Goal: Information Seeking & Learning: Learn about a topic

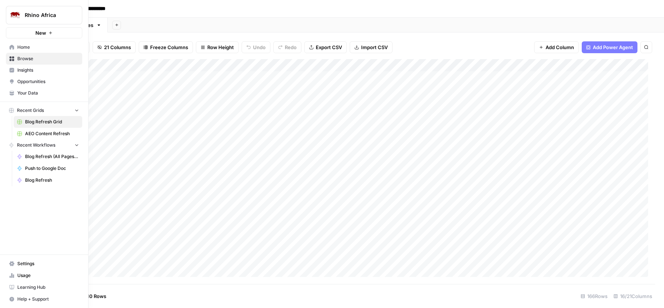
click at [29, 88] on link "Your Data" at bounding box center [44, 93] width 76 height 12
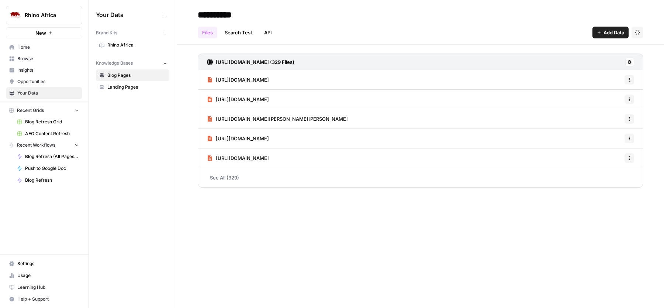
click at [142, 48] on span "Rhino Africa" at bounding box center [136, 45] width 59 height 7
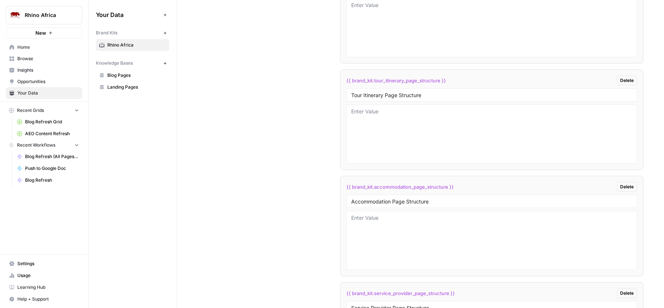
scroll to position [3638, 0]
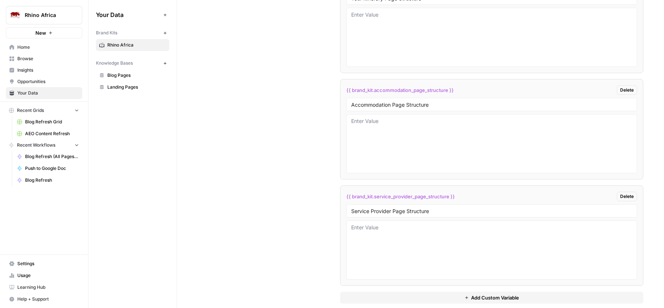
click at [49, 121] on span "Blog Refresh Grid" at bounding box center [52, 121] width 54 height 7
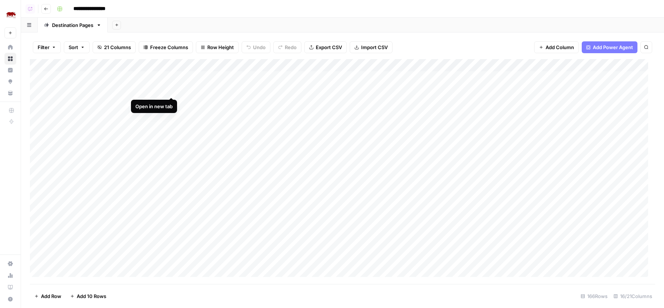
click at [172, 89] on div "Add Column" at bounding box center [342, 171] width 625 height 225
click at [172, 78] on div "Add Column" at bounding box center [342, 171] width 625 height 225
click at [600, 89] on div "Add Column" at bounding box center [342, 171] width 625 height 225
click at [600, 76] on div "Add Column" at bounding box center [342, 171] width 625 height 225
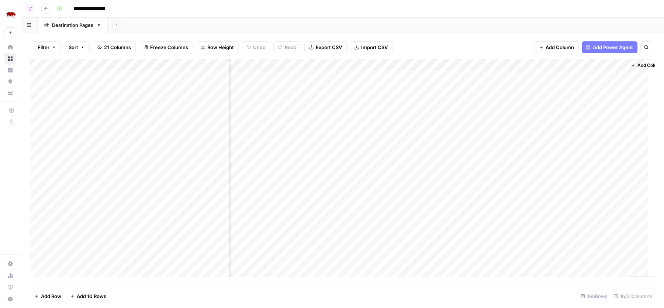
scroll to position [0, 572]
click at [464, 25] on div "Add Sheet" at bounding box center [386, 25] width 556 height 15
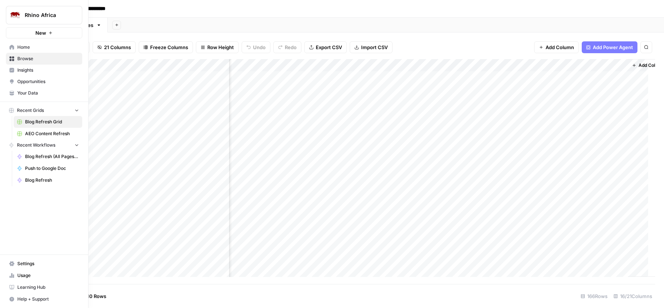
click at [34, 95] on span "Your Data" at bounding box center [48, 93] width 62 height 7
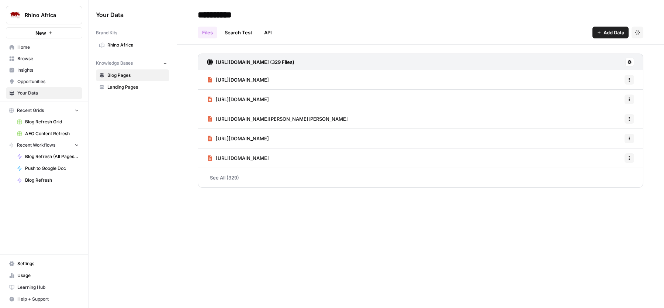
click at [128, 42] on span "Rhino Africa" at bounding box center [136, 45] width 59 height 7
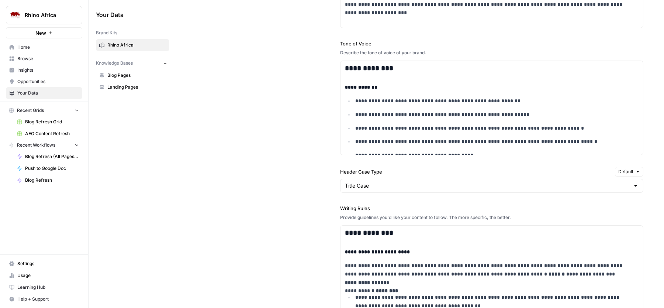
scroll to position [602, 0]
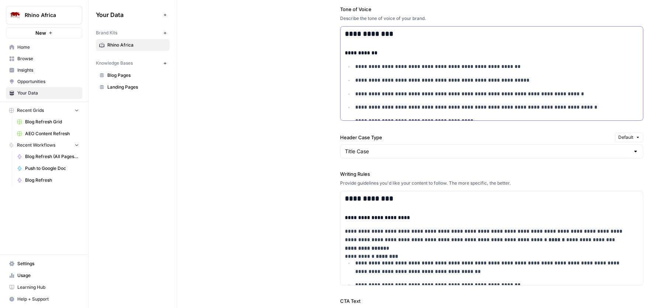
click at [391, 110] on p "**********" at bounding box center [490, 107] width 271 height 8
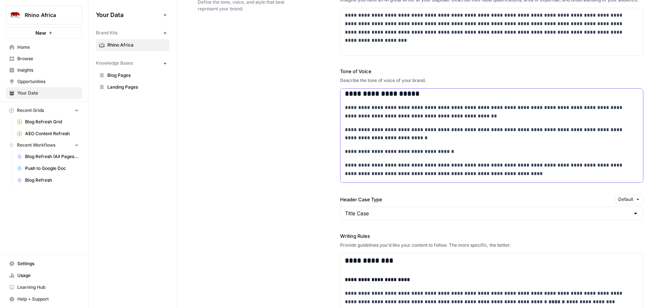
scroll to position [364, 0]
click at [372, 117] on p "**********" at bounding box center [486, 111] width 282 height 17
click at [379, 120] on p "**********" at bounding box center [486, 111] width 282 height 17
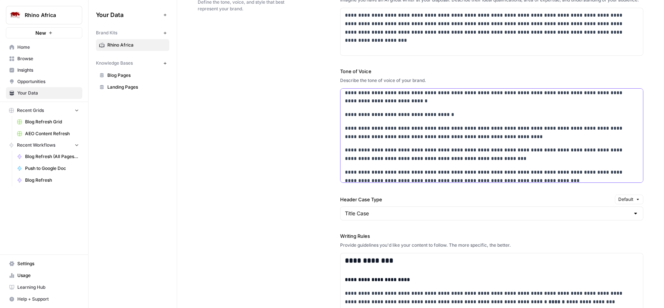
scroll to position [401, 0]
click at [361, 105] on p "**********" at bounding box center [486, 96] width 282 height 17
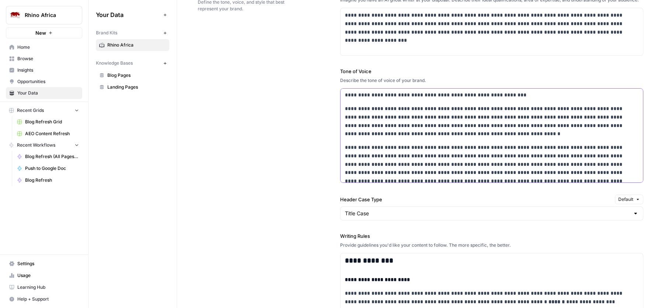
scroll to position [713, 0]
click at [39, 120] on span "Blog Refresh Grid" at bounding box center [52, 121] width 54 height 7
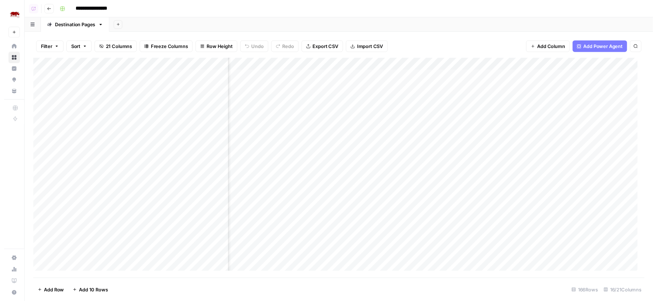
scroll to position [0, 392]
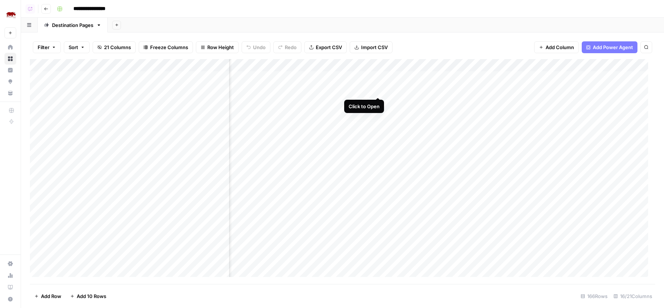
click at [379, 90] on div "Add Column" at bounding box center [342, 171] width 625 height 225
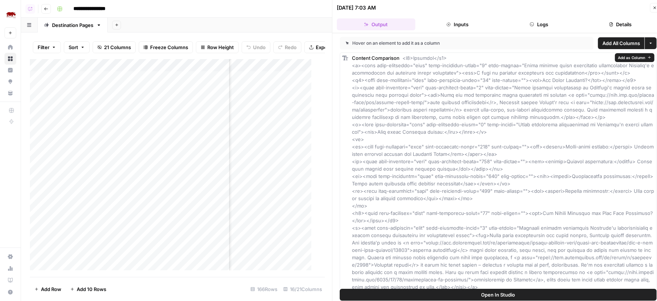
click at [437, 292] on button "Open In Studio" at bounding box center [498, 294] width 317 height 12
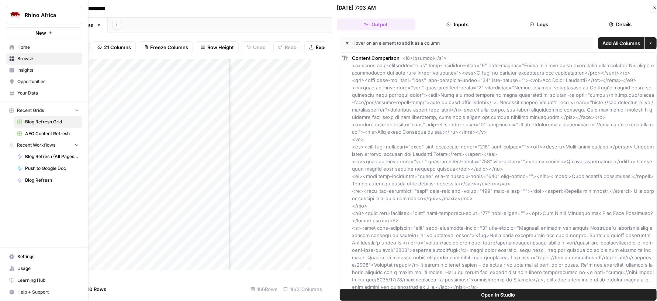
click at [38, 93] on span "Your Data" at bounding box center [48, 93] width 62 height 7
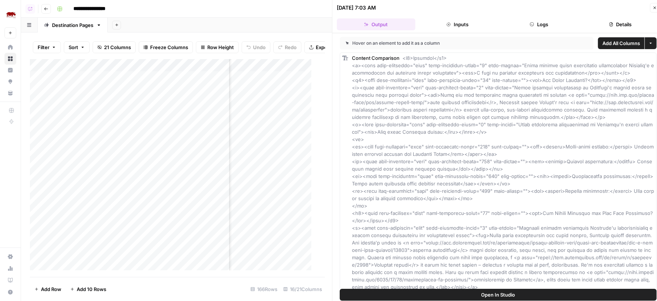
click at [482, 18] on button "Inputs" at bounding box center [457, 24] width 79 height 12
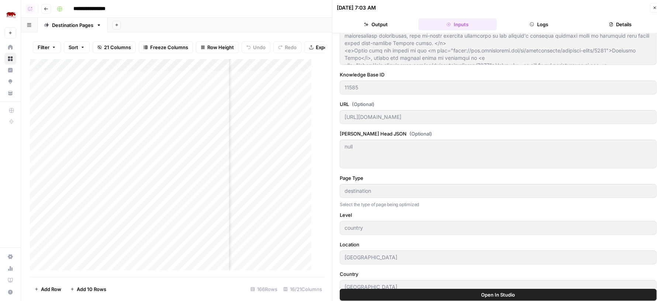
scroll to position [201, 0]
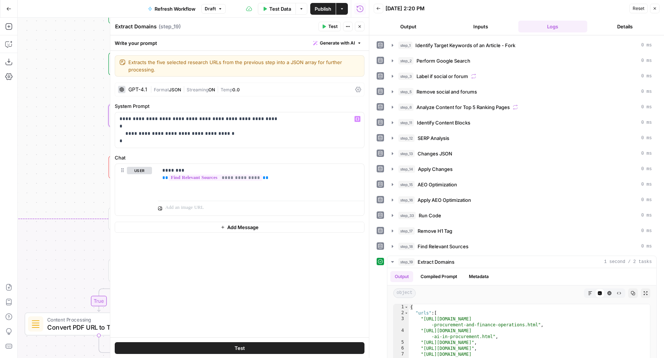
scroll to position [94, 0]
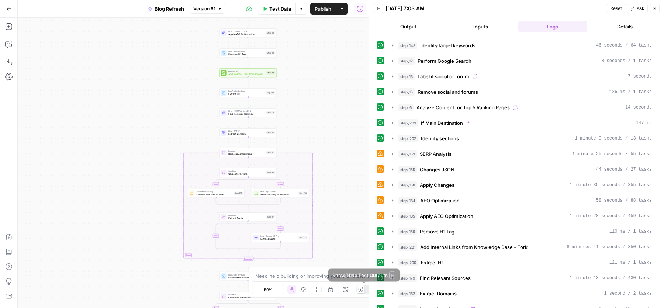
click at [361, 291] on icon at bounding box center [361, 289] width 6 height 6
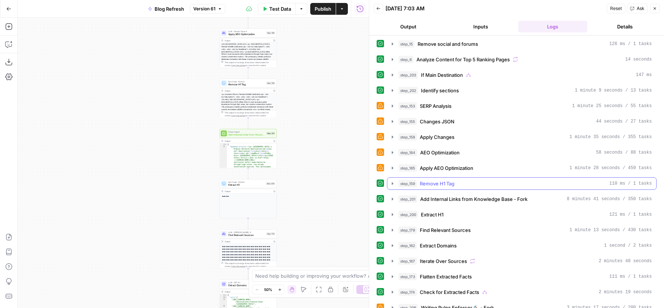
scroll to position [11, 0]
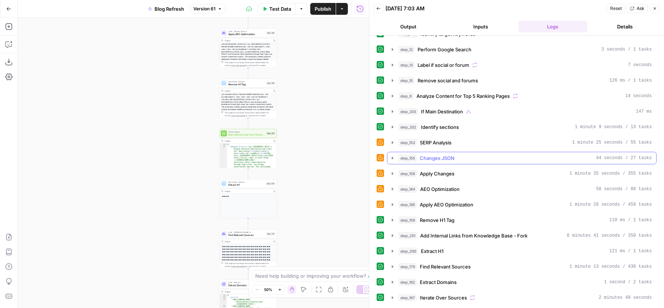
click at [453, 154] on span "Changes JSON" at bounding box center [437, 157] width 35 height 7
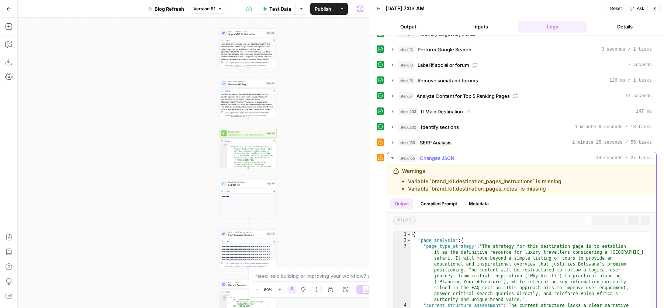
click at [453, 154] on span "Changes JSON" at bounding box center [437, 157] width 35 height 7
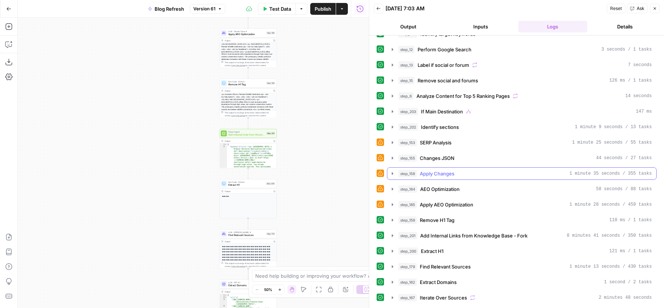
click at [446, 172] on span "Apply Changes" at bounding box center [437, 173] width 35 height 7
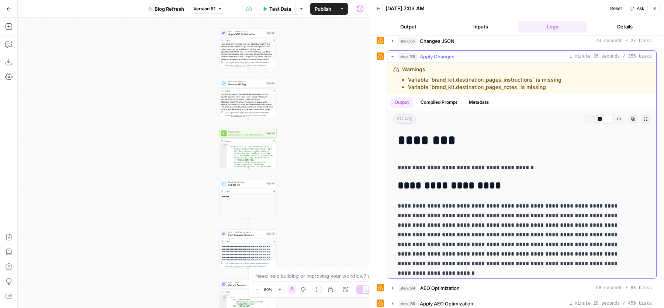
scroll to position [162, 0]
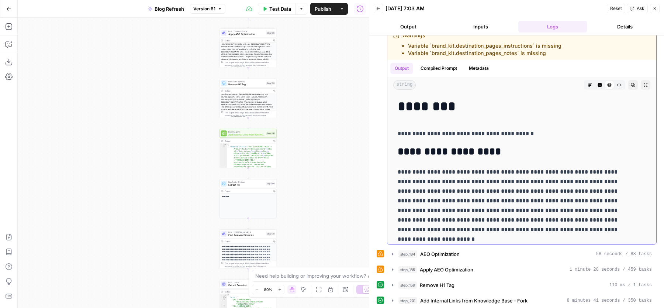
click at [598, 83] on icon "button" at bounding box center [600, 85] width 4 height 4
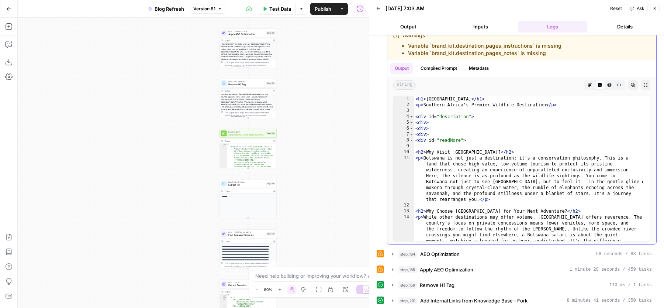
click at [530, 149] on div "< h1 > Botswana </ h1 > < p > Southern Africa's Premier Wildlife Destination </…" at bounding box center [528, 195] width 229 height 198
type textarea "**********"
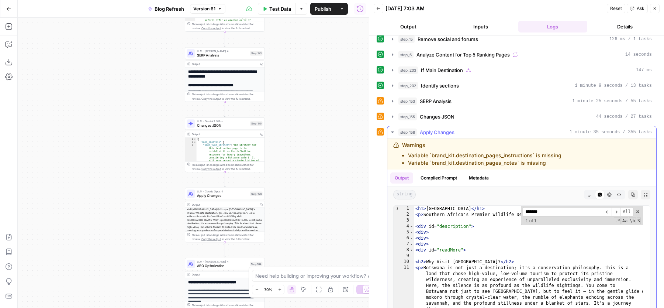
scroll to position [39, 0]
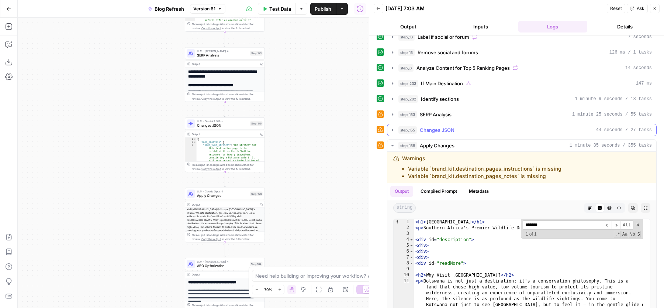
type input "*******"
click at [449, 131] on button "step_155 Changes JSON 44 seconds / 27 tasks" at bounding box center [521, 130] width 269 height 12
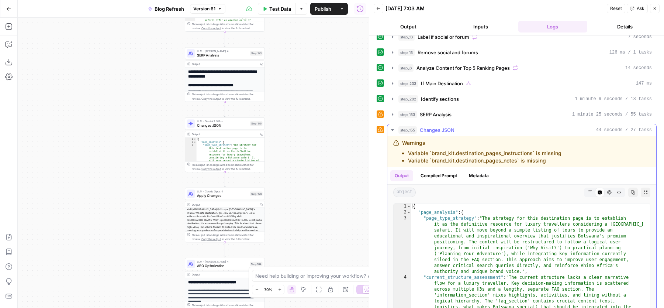
click at [520, 220] on div "{ "page_analysis" : { "page_type_strategy" : "The strategy for this destination…" at bounding box center [527, 305] width 232 height 204
type textarea "**********"
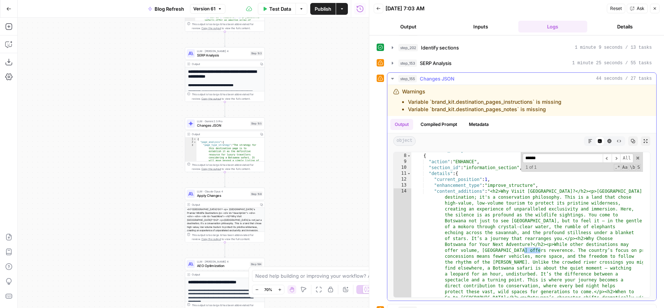
scroll to position [186, 0]
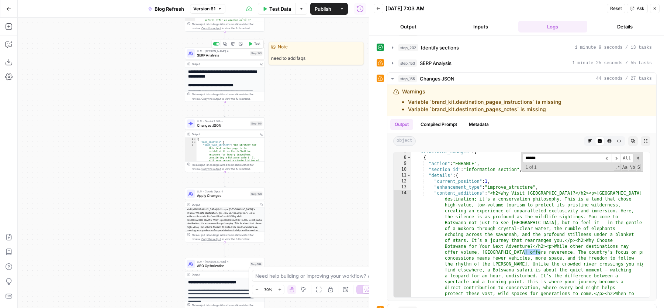
type input "******"
click at [208, 53] on span "SERP Analysis" at bounding box center [222, 54] width 51 height 5
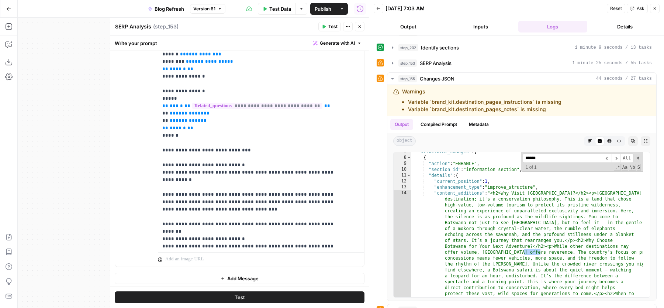
scroll to position [1216, 0]
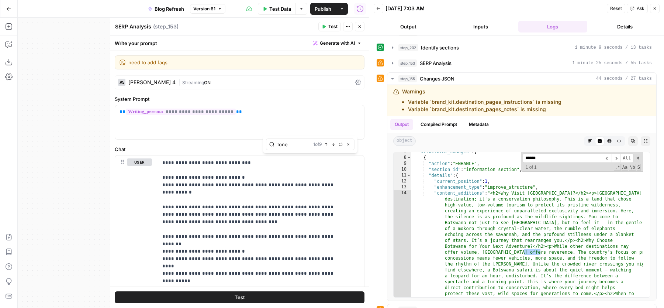
type input "tone"
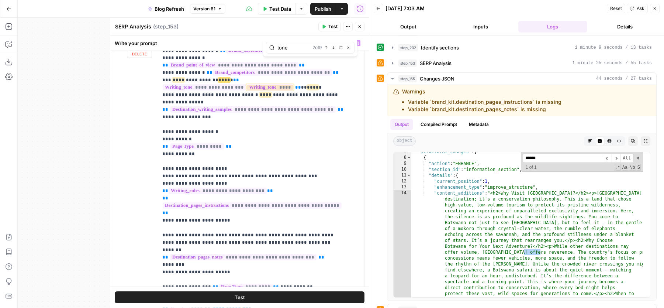
scroll to position [51, 0]
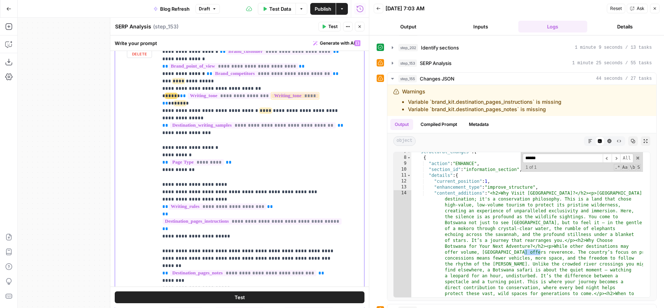
click at [161, 79] on div "**********" at bounding box center [258, 187] width 200 height 300
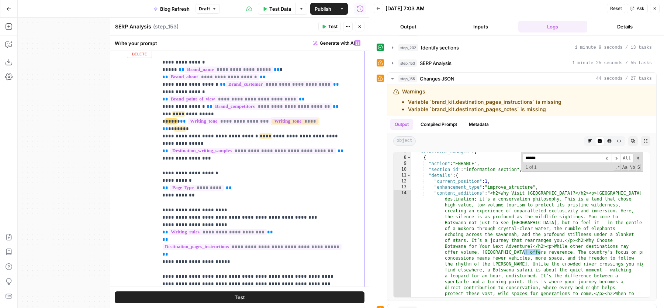
scroll to position [0, 0]
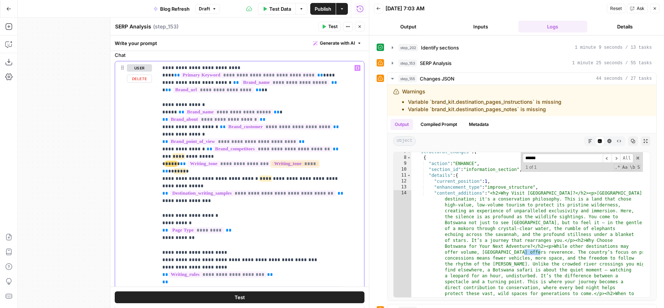
scroll to position [90, 0]
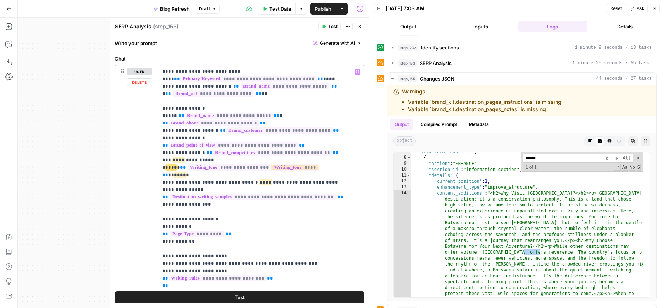
click at [158, 160] on div "**********" at bounding box center [258, 215] width 200 height 300
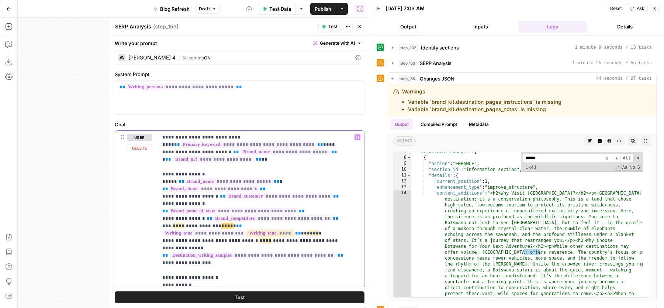
scroll to position [0, 0]
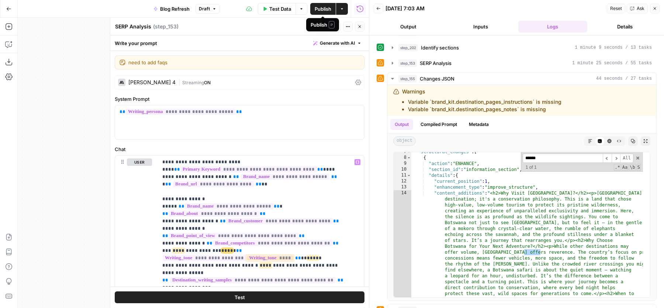
click at [323, 7] on span "Publish" at bounding box center [323, 8] width 17 height 7
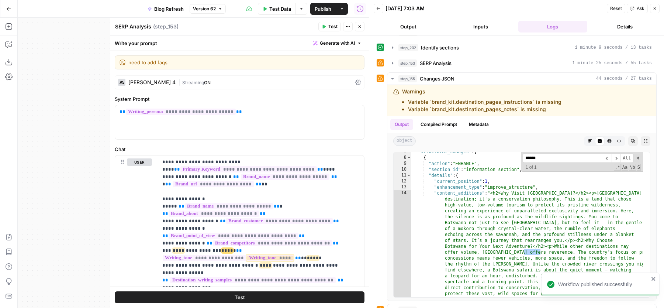
click at [328, 28] on button "Test" at bounding box center [329, 27] width 22 height 10
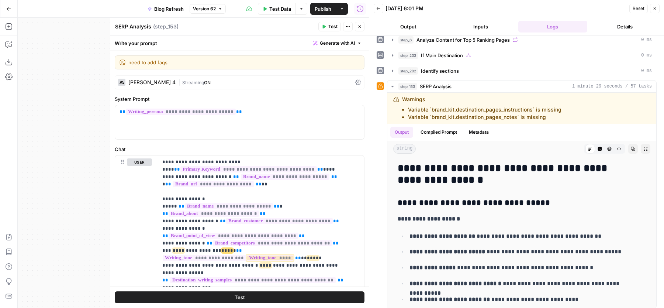
scroll to position [69, 0]
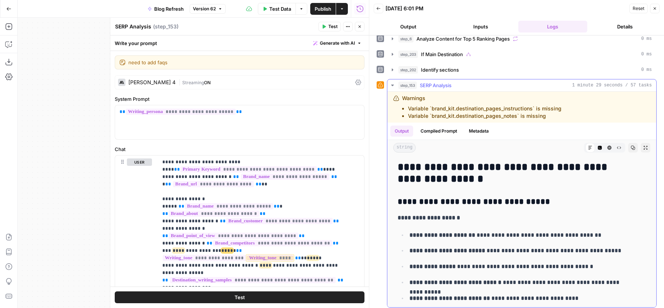
click at [426, 125] on button "Compiled Prompt" at bounding box center [438, 130] width 45 height 11
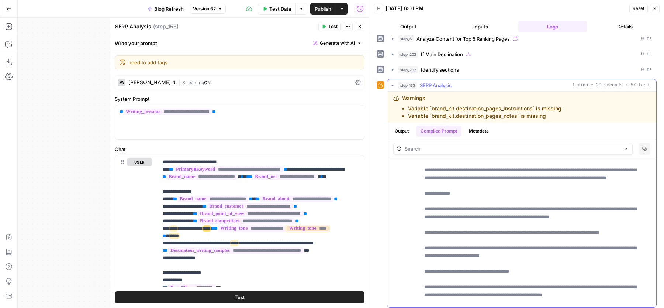
scroll to position [600, 0]
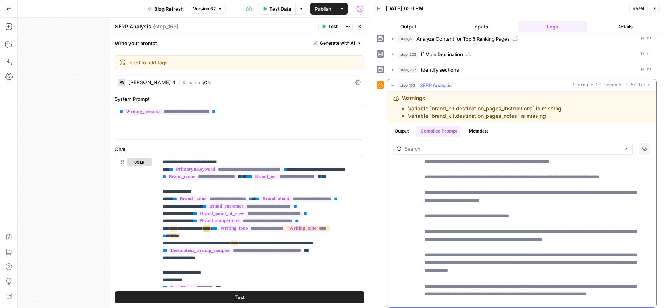
click at [405, 127] on button "Output" at bounding box center [401, 130] width 23 height 11
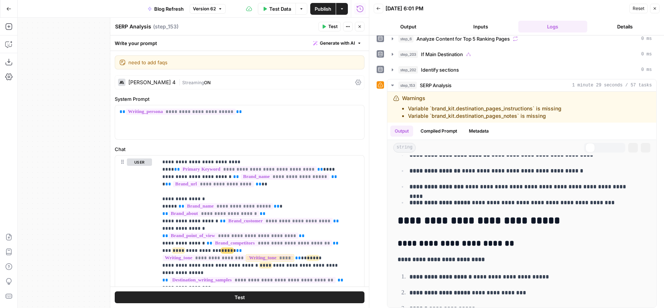
scroll to position [0, 0]
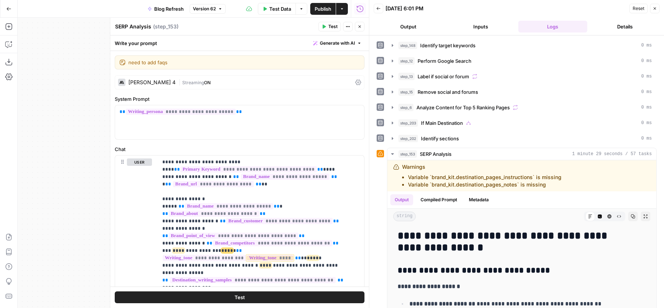
click at [360, 29] on button "Close" at bounding box center [360, 27] width 10 height 10
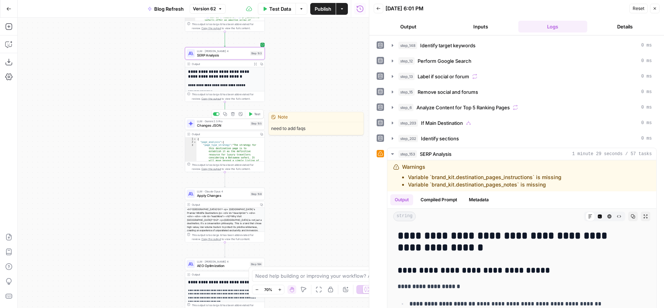
click at [254, 115] on span "Test" at bounding box center [257, 113] width 6 height 5
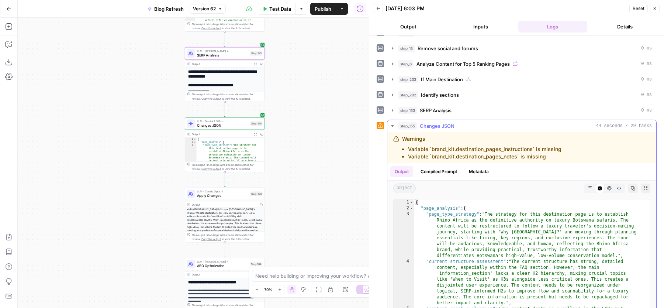
scroll to position [78, 0]
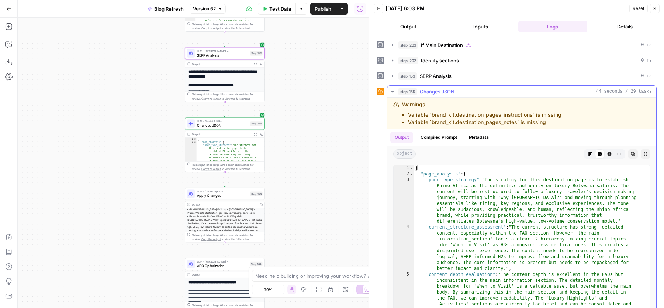
click at [494, 210] on div "{ "page_analysis" : { "page_type_strategy" : "The strategy for this destination…" at bounding box center [528, 243] width 229 height 157
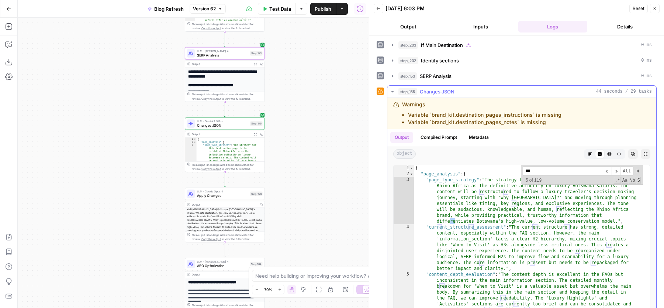
scroll to position [346, 0]
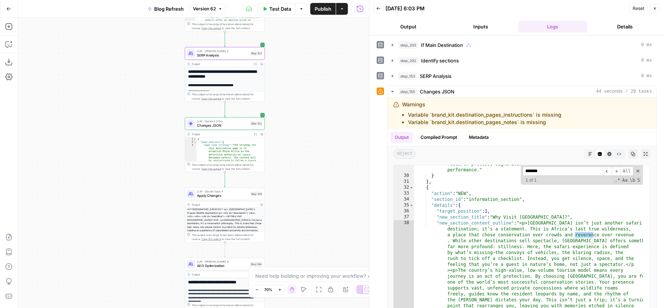
type input "*******"
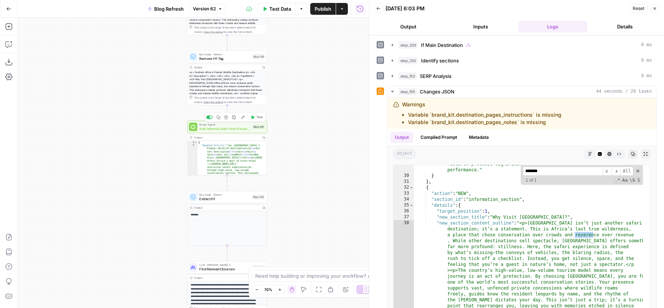
click at [219, 130] on span "Add Internal Links from Knowledge Base - Fork" at bounding box center [224, 128] width 51 height 5
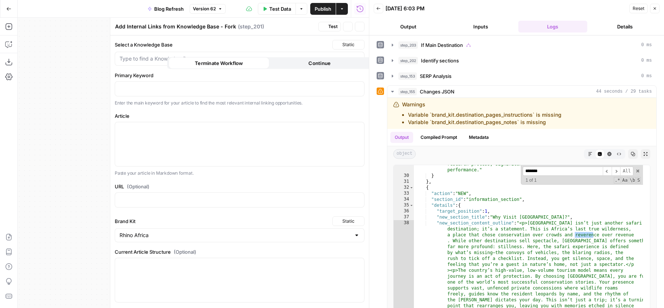
type input "Landing Pages"
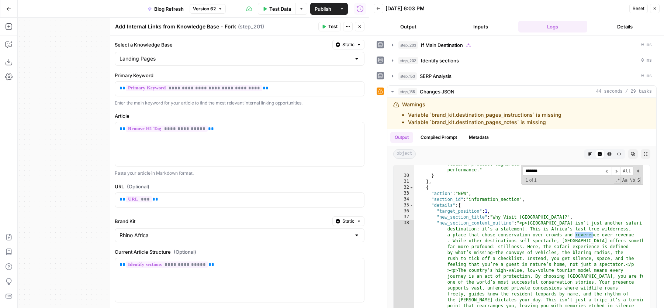
scroll to position [80, 0]
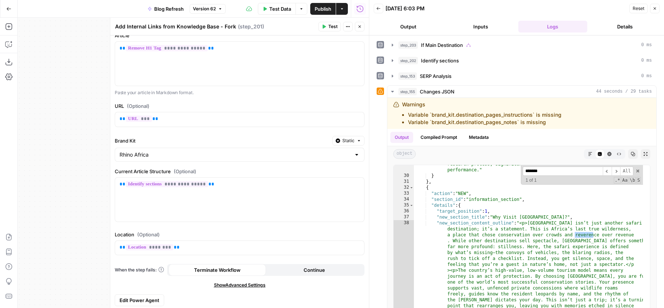
click at [151, 294] on button "Edit Power Agent" at bounding box center [139, 300] width 49 height 12
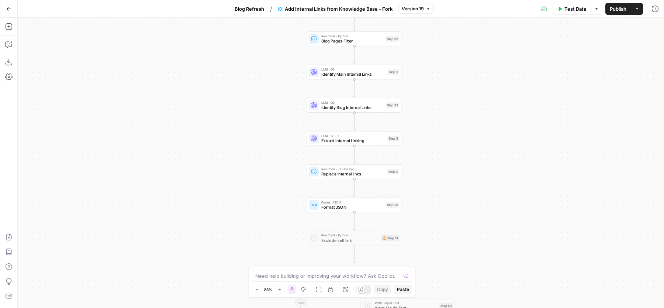
click at [318, 71] on div "LLM · O3 Identify Main Internal Links Step 3 Copy step Delete step Edit Note Te…" at bounding box center [354, 72] width 90 height 10
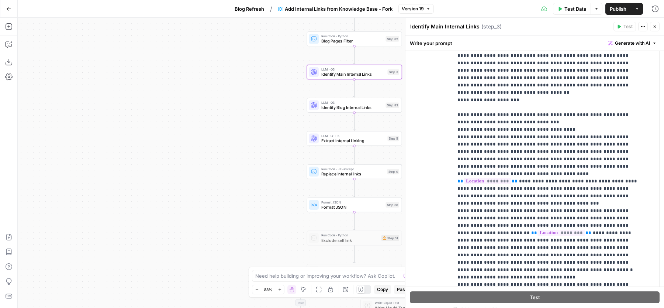
scroll to position [772, 0]
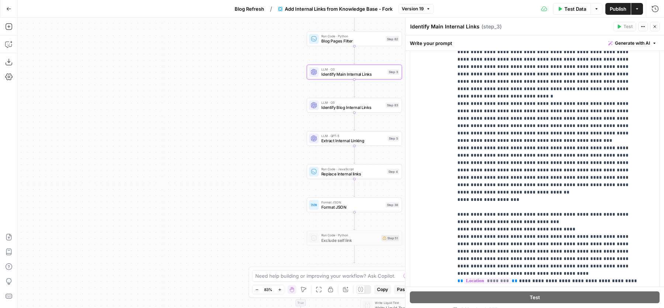
click at [246, 11] on span "Blog Refresh" at bounding box center [250, 8] width 30 height 7
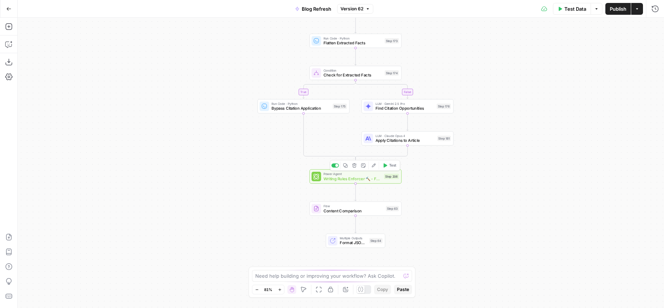
click at [319, 174] on div at bounding box center [317, 177] width 10 height 10
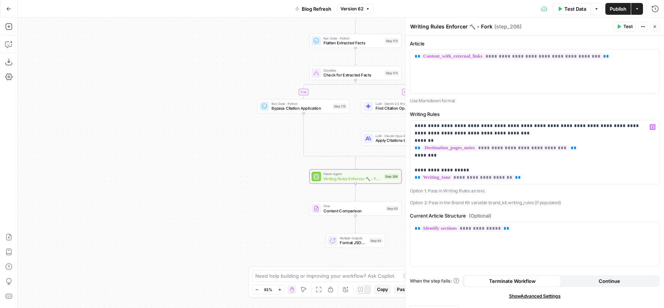
scroll to position [13, 0]
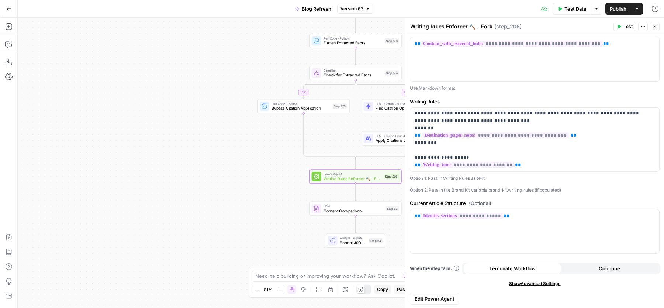
click at [434, 298] on span "Edit Power Agent" at bounding box center [435, 298] width 40 height 7
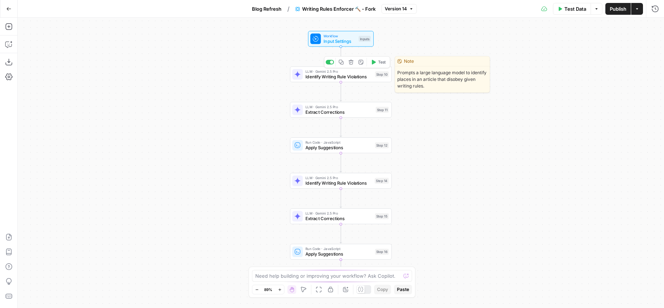
click at [322, 71] on span "LLM · Gemini 2.5 Pro" at bounding box center [338, 71] width 67 height 5
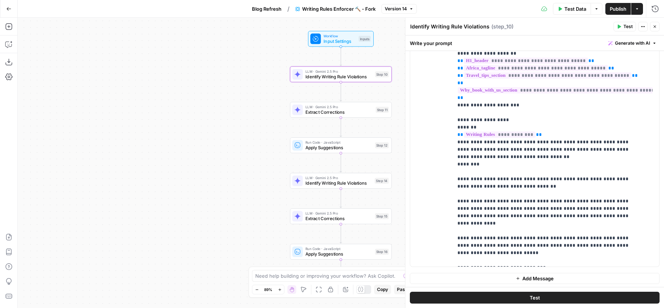
click at [268, 3] on button "Blog Refresh" at bounding box center [266, 9] width 38 height 12
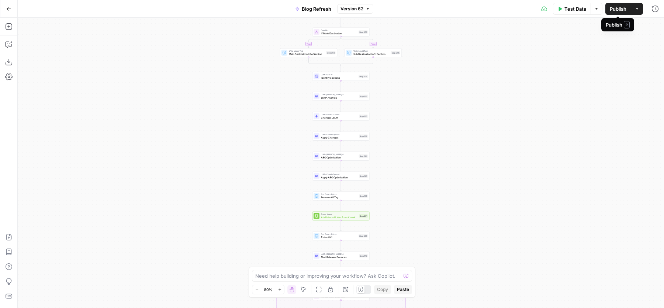
click at [617, 8] on span "Publish" at bounding box center [618, 8] width 17 height 7
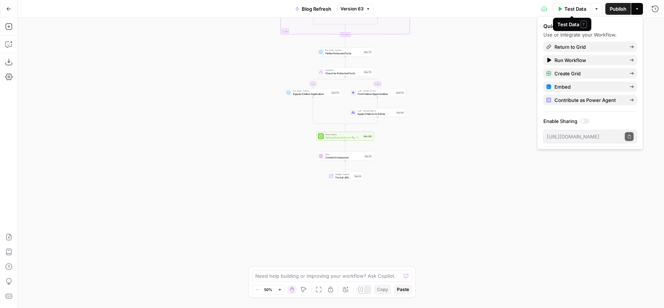
click at [568, 10] on span "Test Data" at bounding box center [575, 8] width 22 height 7
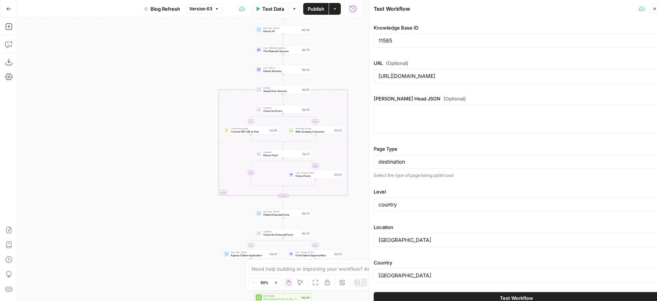
click at [450, 294] on button "Test Workflow" at bounding box center [517, 297] width 286 height 12
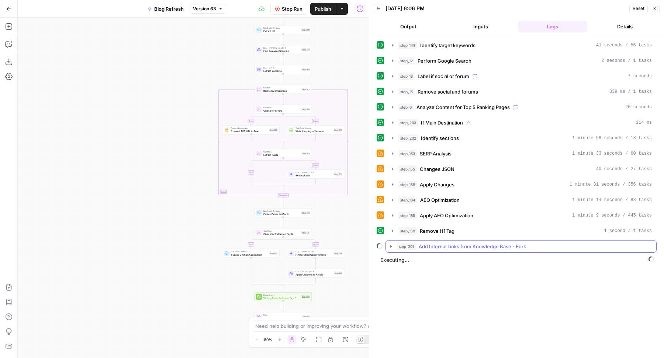
click at [448, 243] on span "Add Internal Links from Knowledge Base - Fork" at bounding box center [472, 246] width 107 height 7
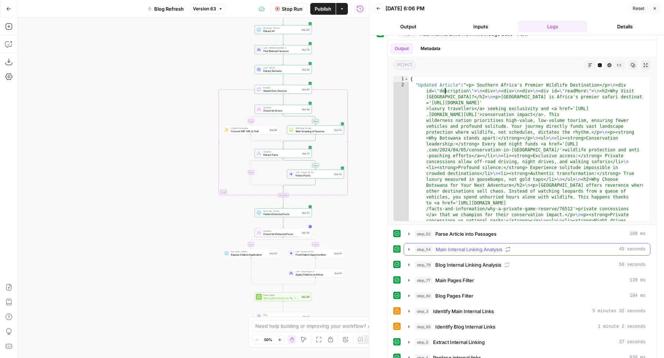
scroll to position [250, 0]
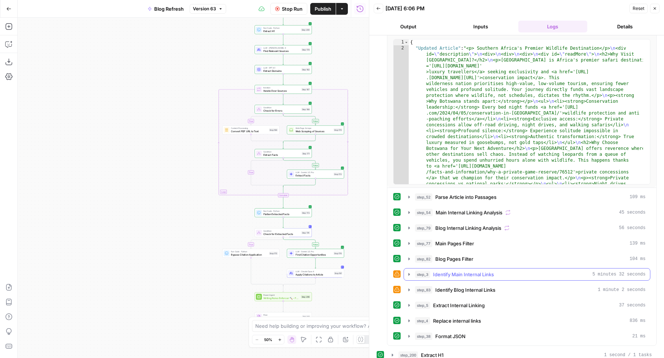
click at [446, 272] on button "step_3 Identify Main Internal Links 5 minutes 32 seconds" at bounding box center [527, 275] width 246 height 12
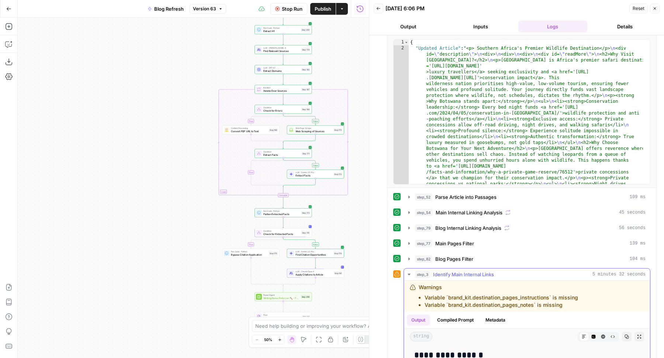
scroll to position [377, 0]
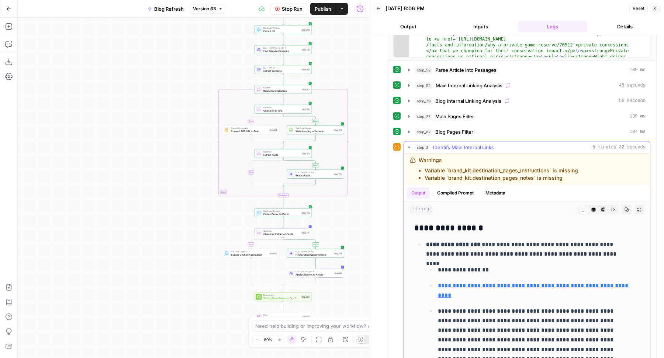
click at [461, 188] on button "Compiled Prompt" at bounding box center [455, 193] width 45 height 11
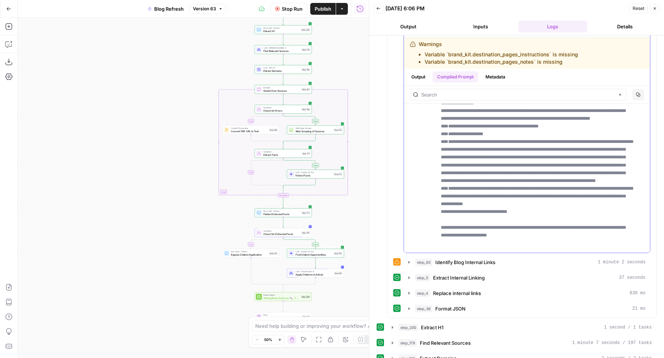
scroll to position [7267, 0]
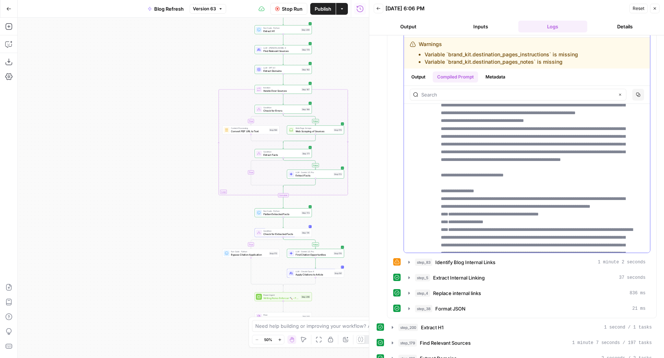
drag, startPoint x: 436, startPoint y: 187, endPoint x: 472, endPoint y: 204, distance: 39.4
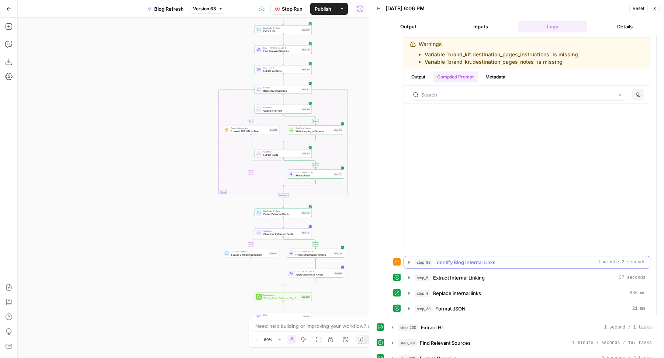
scroll to position [7802, 0]
drag, startPoint x: 440, startPoint y: 190, endPoint x: 498, endPoint y: 127, distance: 85.6
copy p "**********"
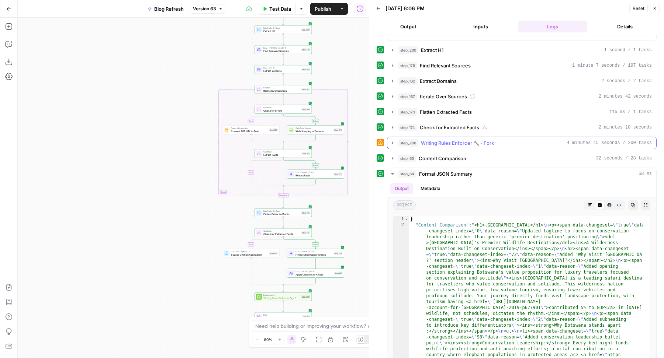
click at [471, 139] on span "Writing Rules Enforcer 🔨 - Fork" at bounding box center [457, 142] width 73 height 7
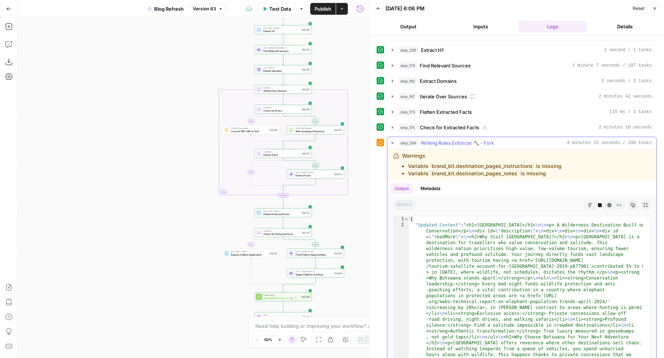
click at [607, 204] on icon "button" at bounding box center [609, 206] width 4 height 4
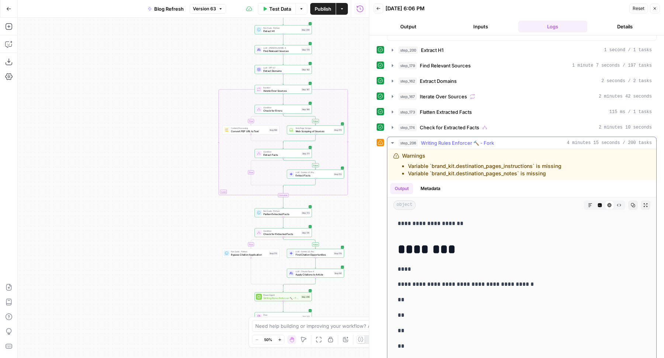
click at [585, 201] on button "Markdown" at bounding box center [590, 206] width 10 height 10
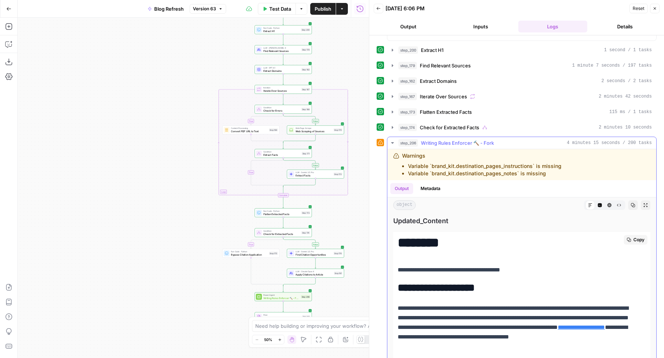
click at [633, 237] on span "Copy" at bounding box center [638, 240] width 11 height 7
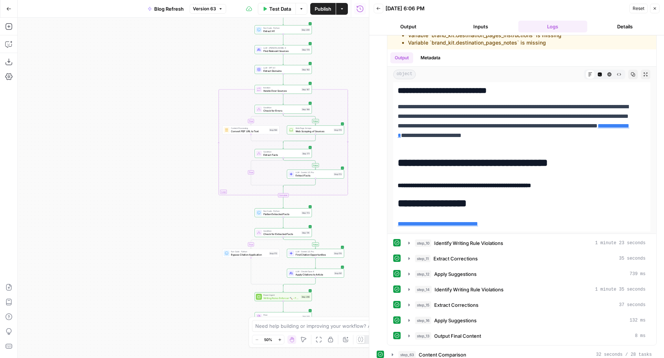
scroll to position [931, 0]
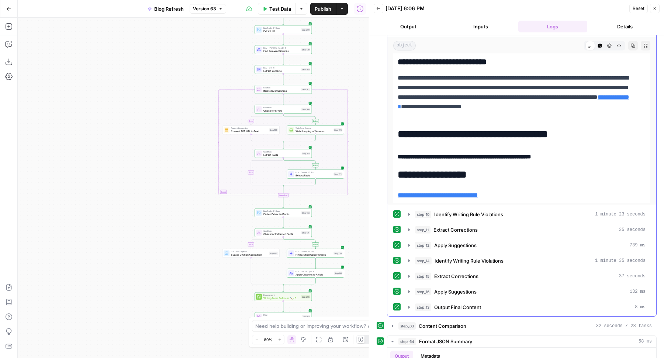
drag, startPoint x: 401, startPoint y: 233, endPoint x: 514, endPoint y: 186, distance: 123.0
copy div "**********"
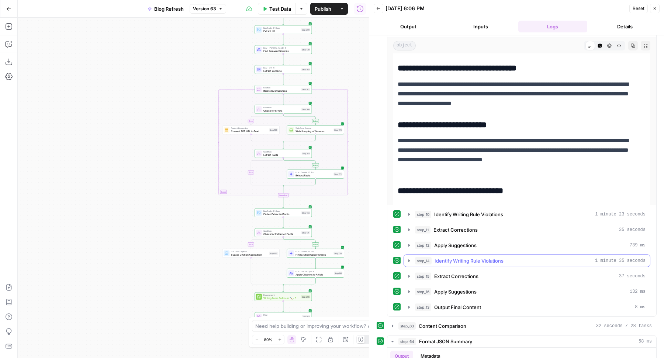
scroll to position [820, 0]
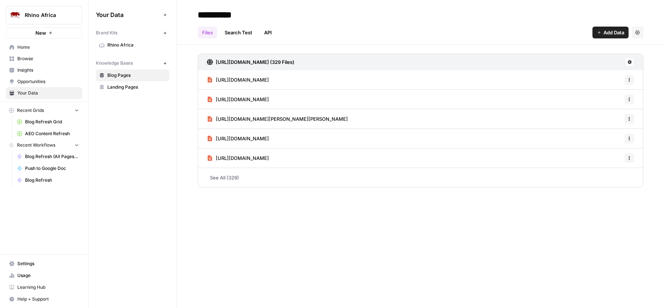
click at [117, 42] on span "Rhino Africa" at bounding box center [136, 45] width 59 height 7
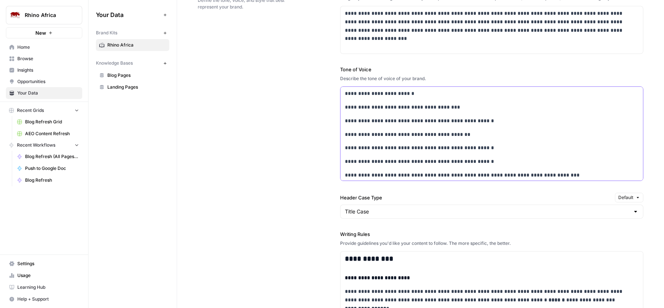
scroll to position [4109, 0]
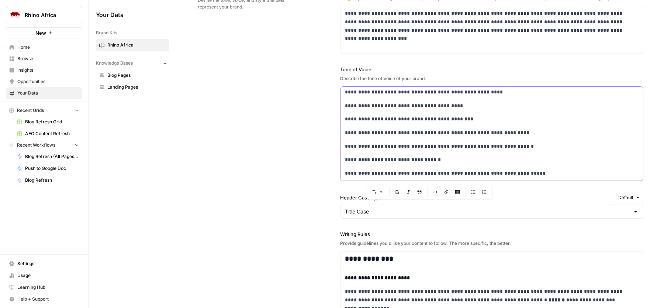
drag, startPoint x: 343, startPoint y: 122, endPoint x: 492, endPoint y: 262, distance: 204.6
click at [492, 262] on div "**********" at bounding box center [491, 211] width 303 height 482
copy div "**********"
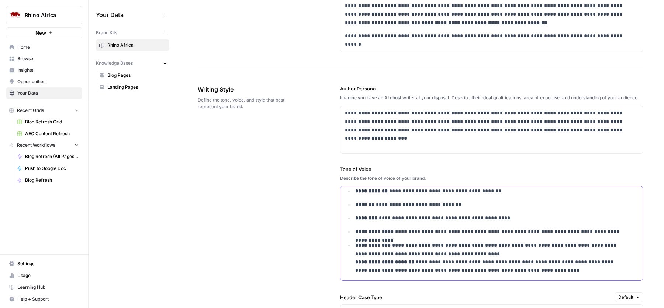
scroll to position [436, 0]
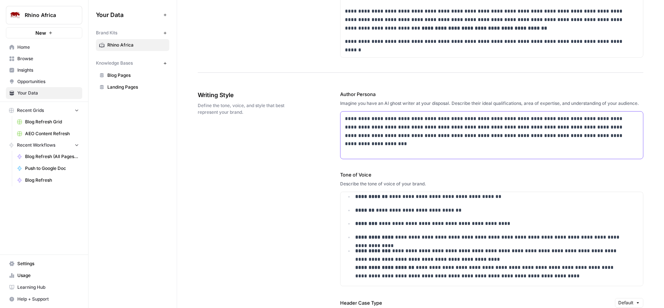
click at [421, 146] on div "**********" at bounding box center [491, 134] width 302 height 47
click at [597, 136] on p "**********" at bounding box center [489, 126] width 289 height 25
click at [587, 146] on div "**********" at bounding box center [491, 134] width 302 height 47
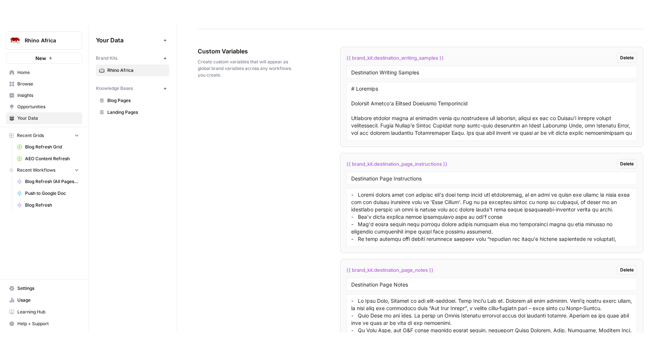
scroll to position [1406, 0]
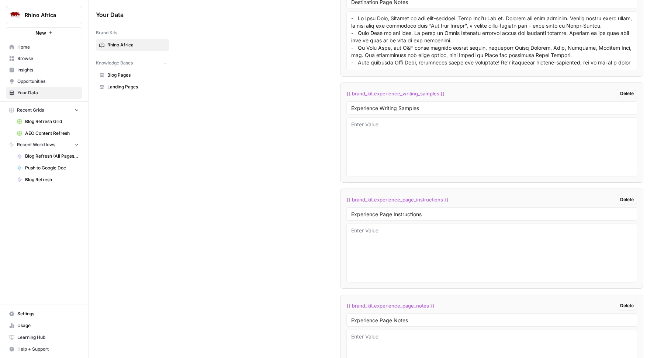
drag, startPoint x: 328, startPoint y: 34, endPoint x: 496, endPoint y: 358, distance: 365.2
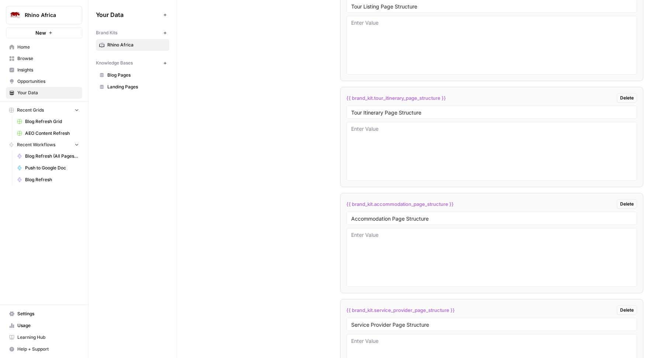
scroll to position [3634, 0]
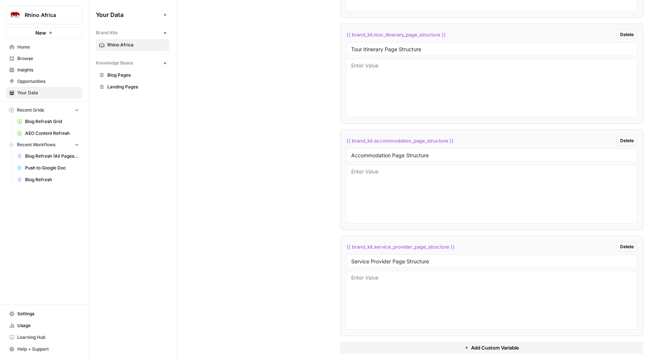
drag, startPoint x: 195, startPoint y: 139, endPoint x: 600, endPoint y: 358, distance: 460.0
click at [600, 307] on div "**********" at bounding box center [420, 179] width 487 height 358
copy body "Custom Variables Create custom variables that will appear as global brand varia…"
click at [395, 307] on button "Add Custom Variable" at bounding box center [491, 348] width 303 height 12
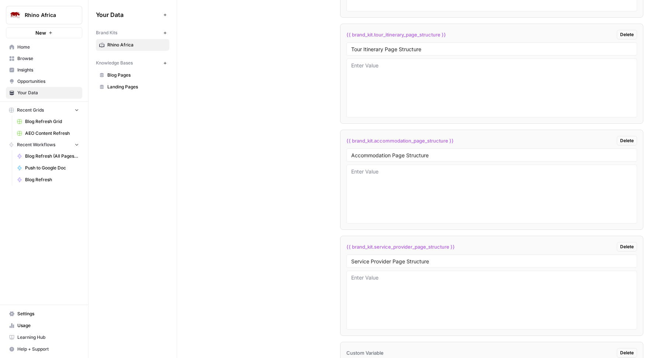
scroll to position [3706, 0]
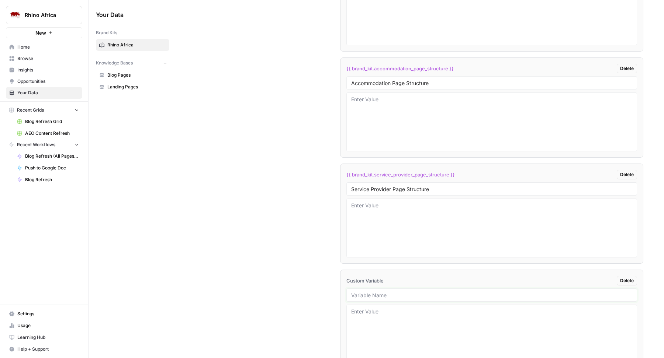
click at [361, 292] on input "text" at bounding box center [491, 295] width 281 height 7
type input "Accommodation Writing Samples"
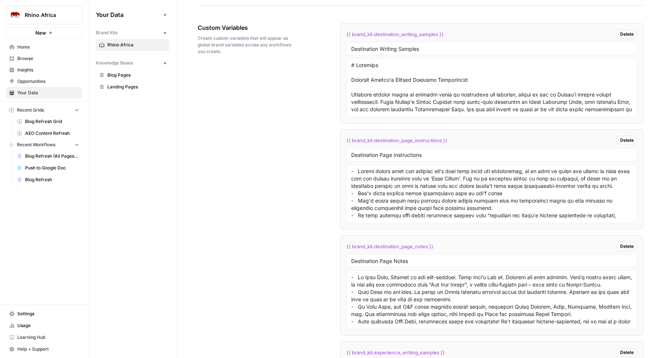
scroll to position [1419, 0]
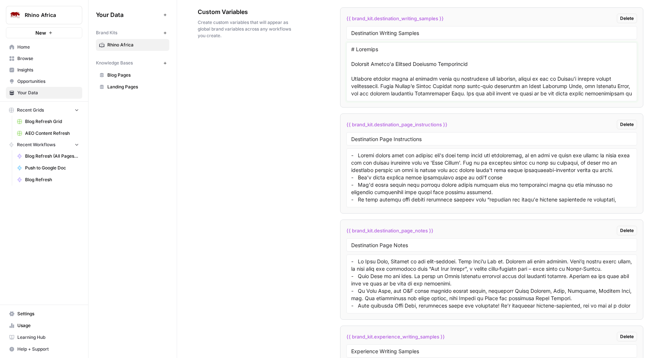
click at [412, 94] on textarea at bounding box center [491, 72] width 281 height 52
click at [416, 170] on textarea at bounding box center [491, 178] width 281 height 52
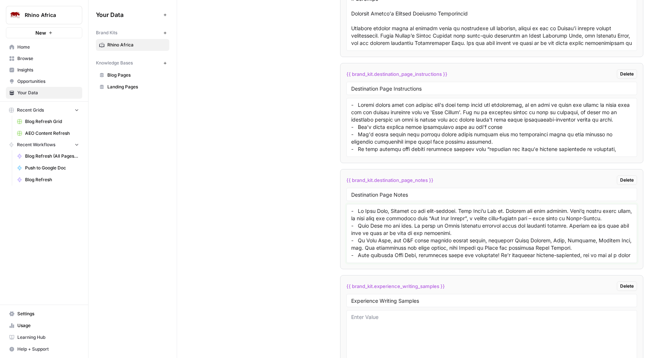
click at [384, 215] on textarea at bounding box center [491, 234] width 281 height 52
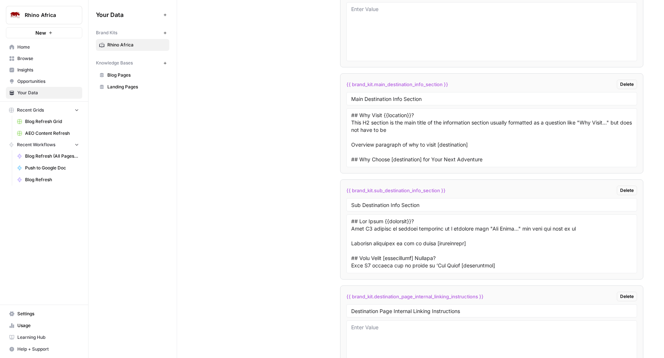
scroll to position [3069, 0]
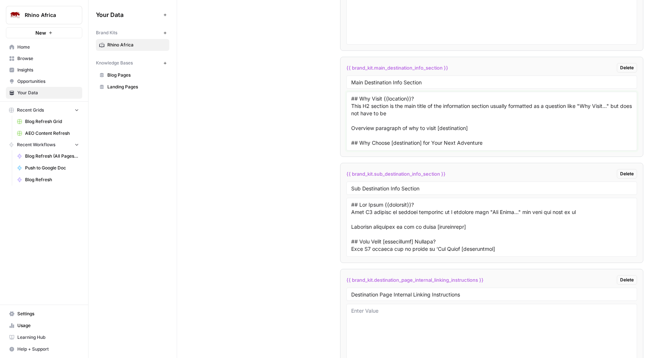
click at [396, 133] on textarea "## Why Visit {{location}}? This H2 section is the main title of the information…" at bounding box center [491, 121] width 281 height 52
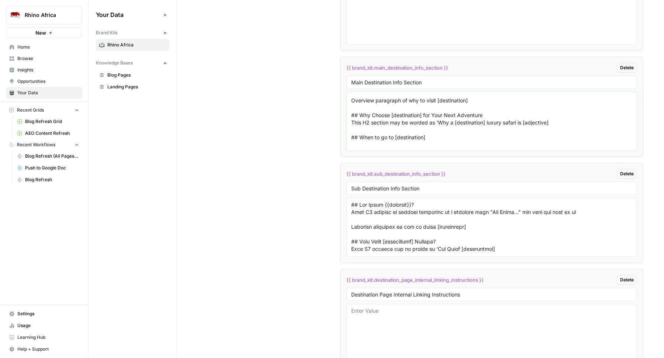
scroll to position [38, 0]
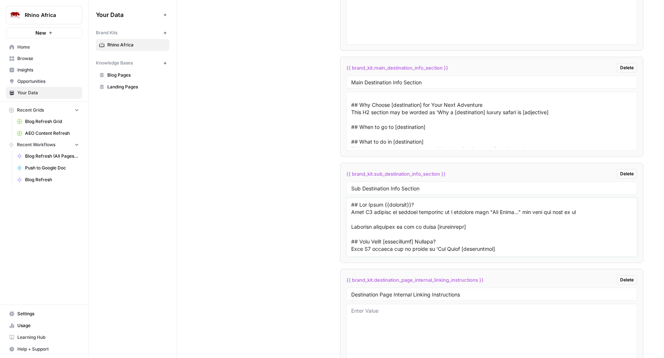
click at [423, 222] on textarea at bounding box center [491, 227] width 281 height 52
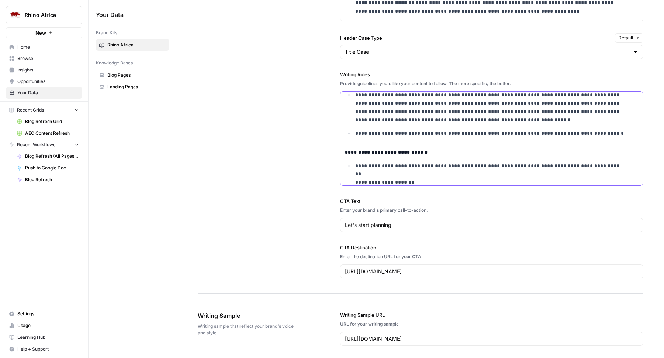
scroll to position [2757, 0]
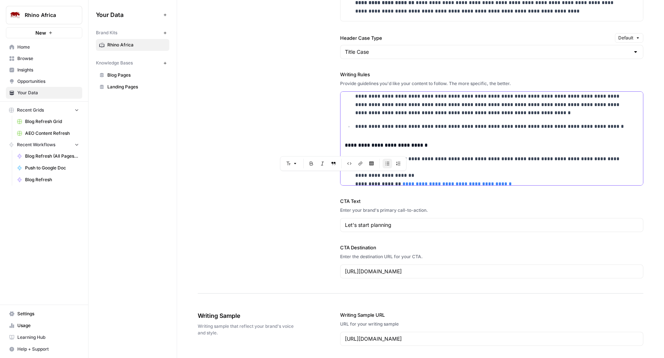
drag, startPoint x: 342, startPoint y: 115, endPoint x: 597, endPoint y: 139, distance: 256.4
copy div "**********"
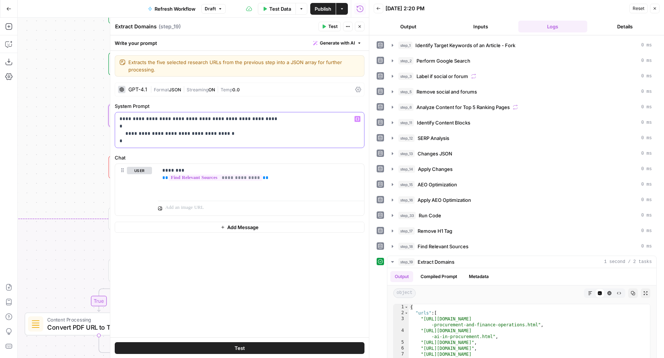
scroll to position [94, 0]
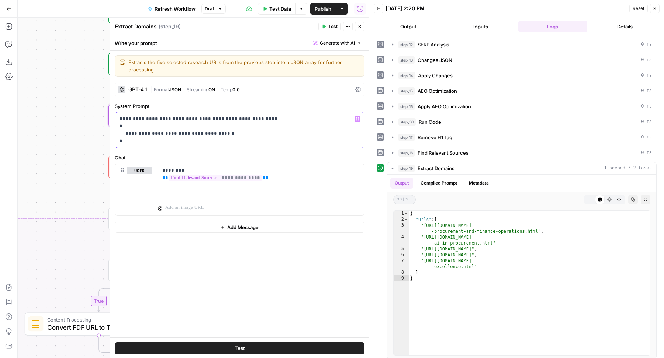
click at [344, 39] on button "Generate with AI" at bounding box center [337, 43] width 54 height 10
click at [334, 84] on div "Improve your existing prompt" at bounding box center [328, 83] width 62 height 7
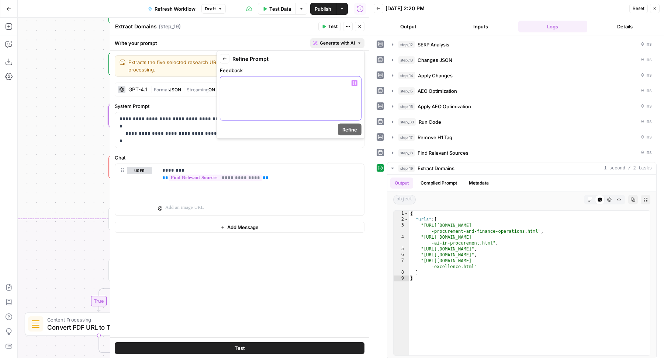
click at [319, 100] on div at bounding box center [290, 99] width 141 height 44
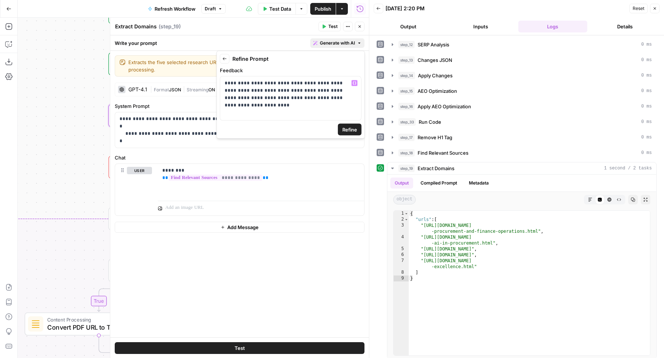
click at [350, 128] on span "Refine" at bounding box center [349, 129] width 15 height 7
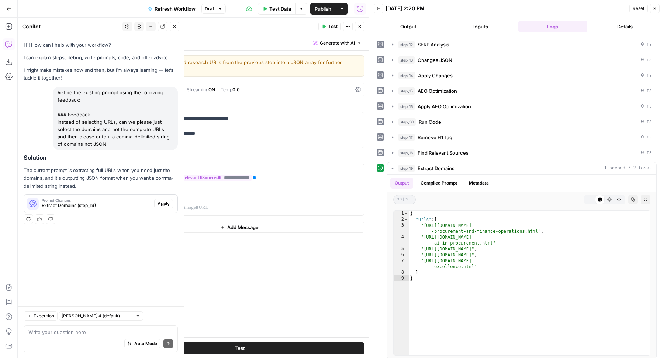
click at [160, 203] on span "Apply" at bounding box center [163, 204] width 12 height 7
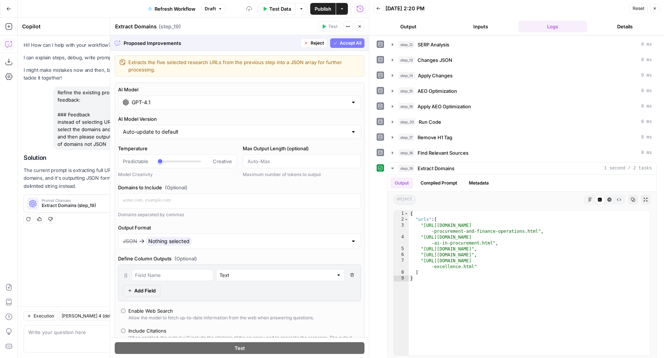
click at [341, 44] on span "Accept All" at bounding box center [351, 43] width 22 height 7
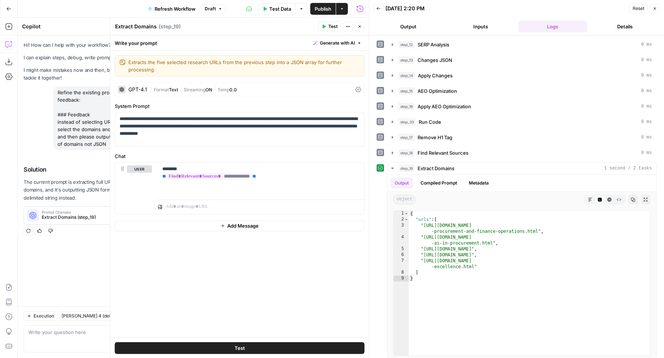
click at [331, 26] on span "Test" at bounding box center [332, 26] width 9 height 7
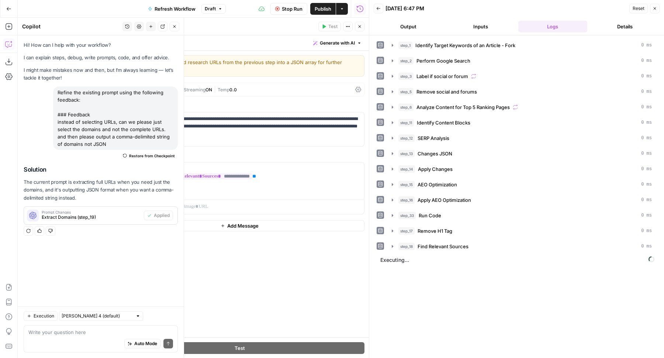
click at [175, 27] on icon "button" at bounding box center [174, 26] width 4 height 4
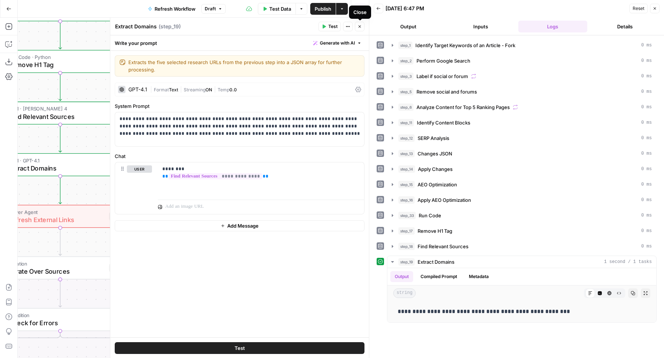
click at [361, 25] on icon "button" at bounding box center [359, 26] width 3 height 3
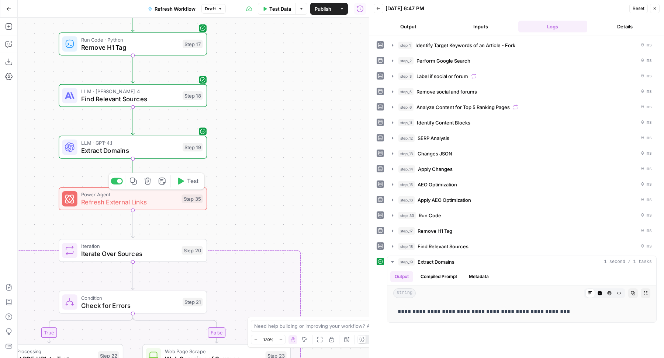
click at [124, 200] on span "Refresh External Links" at bounding box center [129, 203] width 97 height 10
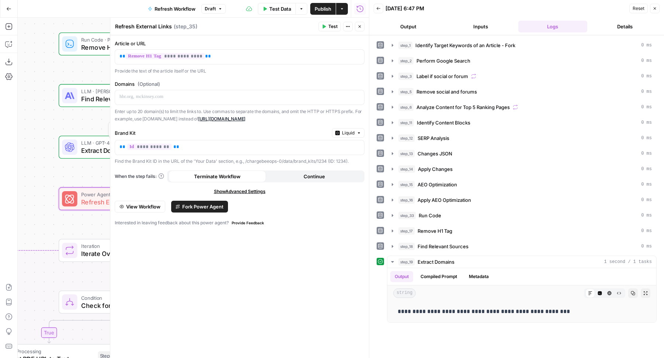
click at [76, 149] on div at bounding box center [69, 147] width 15 height 15
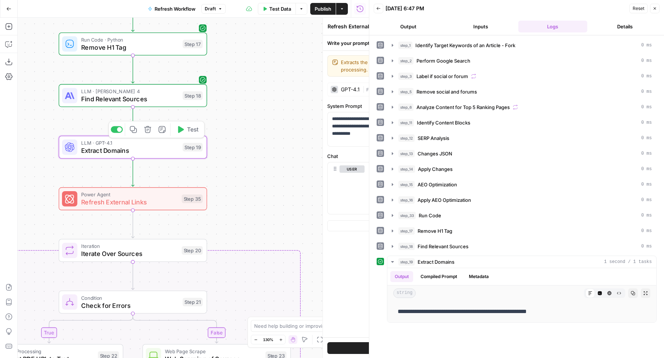
type textarea "Extract Domains"
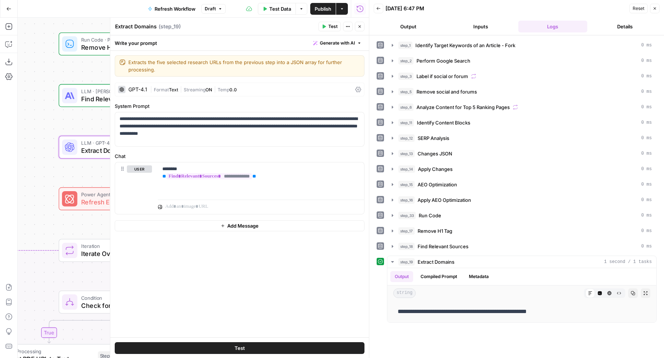
click at [75, 200] on div at bounding box center [69, 198] width 15 height 15
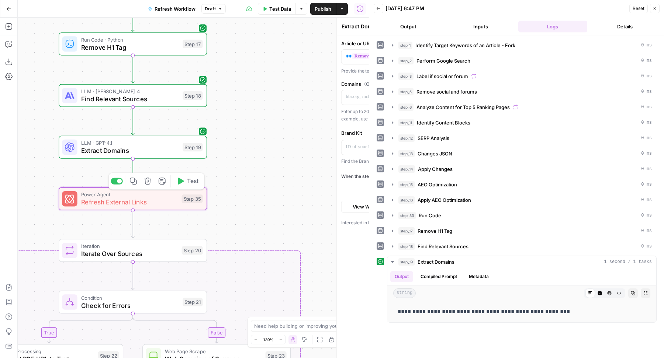
type textarea "Refresh External Links"
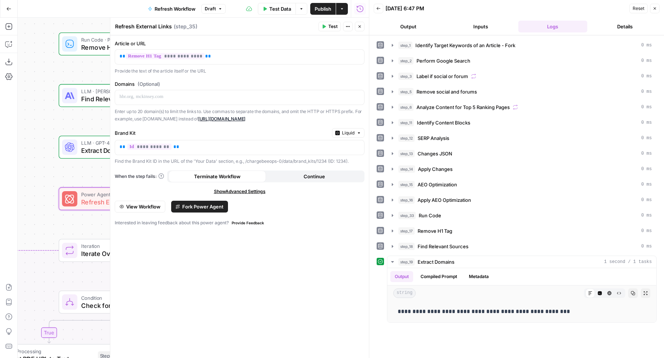
drag, startPoint x: 292, startPoint y: 111, endPoint x: 323, endPoint y: 121, distance: 32.3
click at [323, 121] on p "Enter up to 20 domain(s) to limit the links to. Use commas to separate the doma…" at bounding box center [240, 115] width 250 height 14
copy p "omit the HTTP or HTTPS prefix. For example, use mckinsey.com instead of https:/…"
click at [79, 144] on div "LLM · GPT-4.1 Extract Domains Step 19 Copy step Delete step Edit Note Test" at bounding box center [132, 147] width 141 height 16
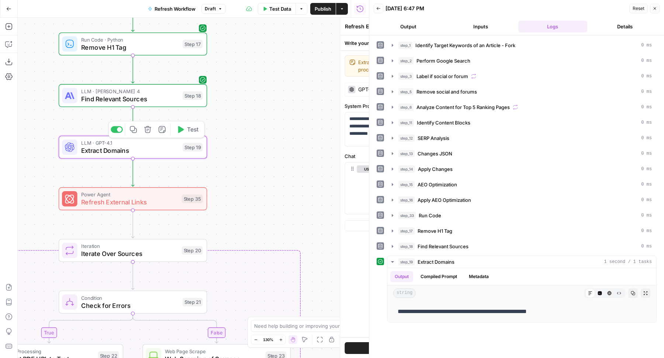
type textarea "Extract Domains"
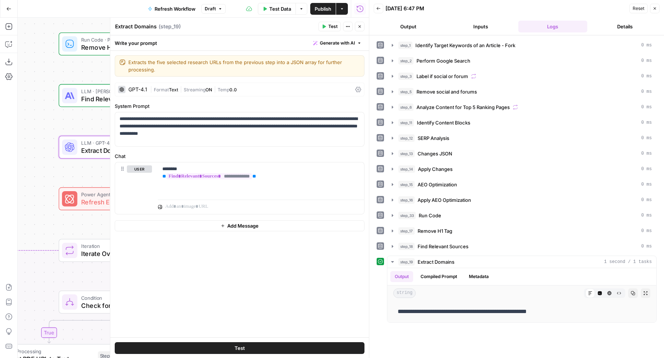
click at [329, 44] on span "Generate with AI" at bounding box center [337, 43] width 35 height 7
click at [332, 81] on div "Improve your existing prompt" at bounding box center [328, 83] width 62 height 7
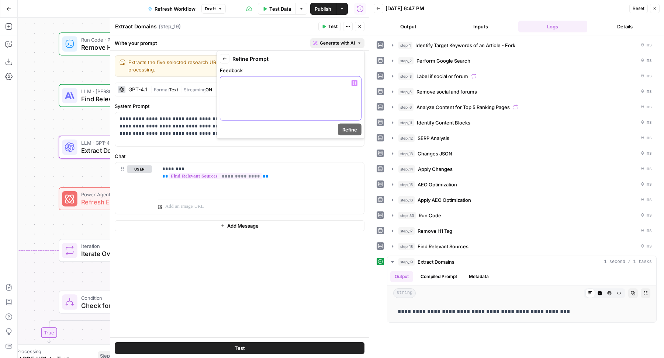
click at [307, 100] on div at bounding box center [290, 99] width 141 height 44
click at [350, 135] on button "Refine" at bounding box center [350, 130] width 24 height 12
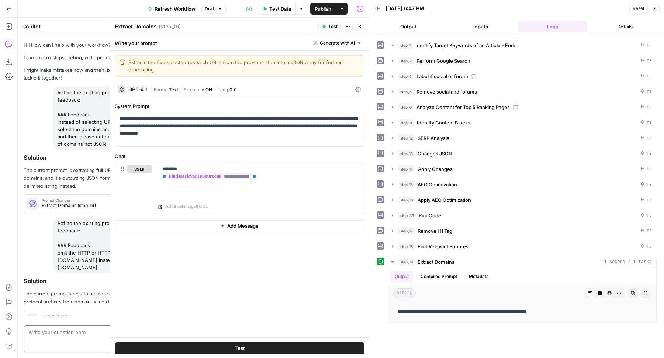
scroll to position [17, 0]
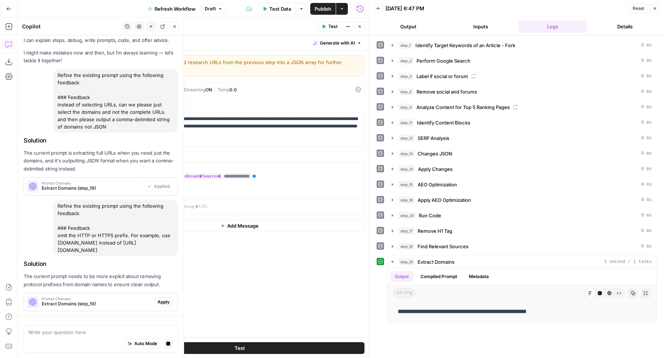
click at [160, 304] on span "Apply" at bounding box center [163, 302] width 12 height 7
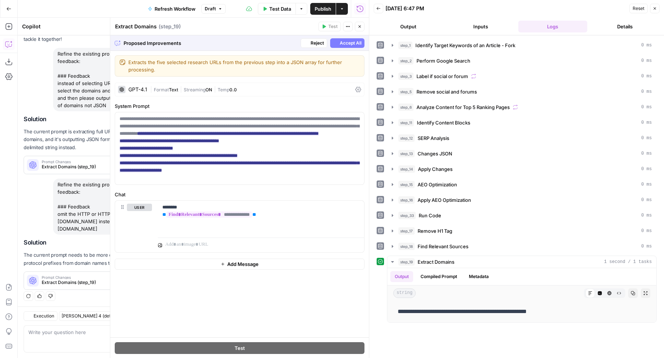
scroll to position [39, 0]
click at [351, 41] on span "Accept All" at bounding box center [351, 43] width 22 height 7
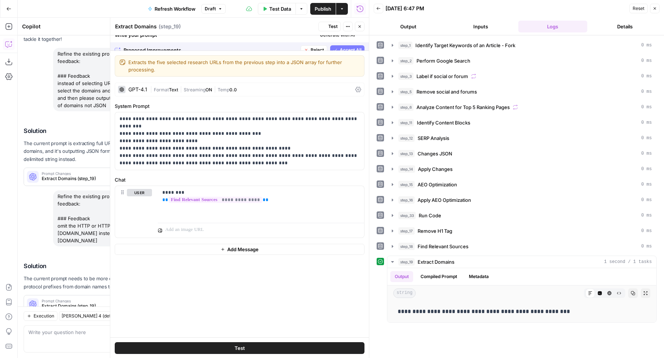
scroll to position [62, 0]
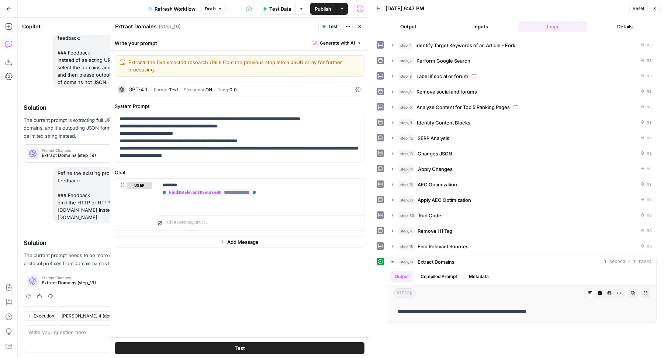
click at [328, 25] on button "Test" at bounding box center [329, 27] width 22 height 10
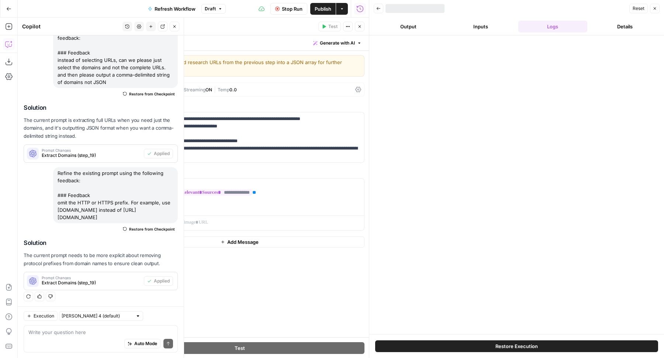
click at [173, 26] on icon "button" at bounding box center [174, 26] width 4 height 4
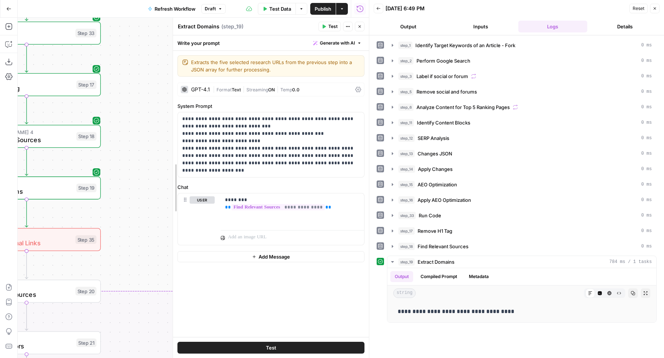
drag, startPoint x: 108, startPoint y: 61, endPoint x: 171, endPoint y: 61, distance: 62.7
click at [171, 61] on div at bounding box center [172, 188] width 7 height 341
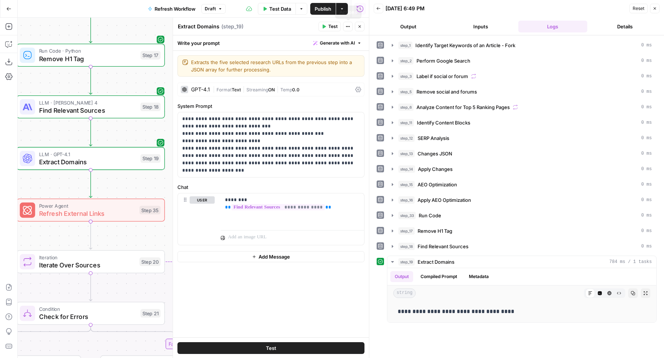
click at [359, 25] on icon "button" at bounding box center [359, 26] width 3 height 3
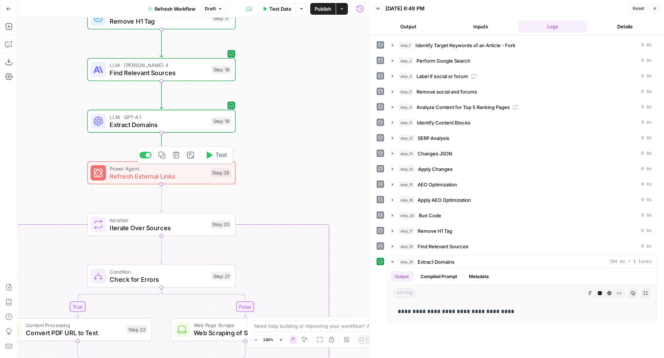
click at [188, 177] on span "Refresh External Links" at bounding box center [158, 177] width 97 height 10
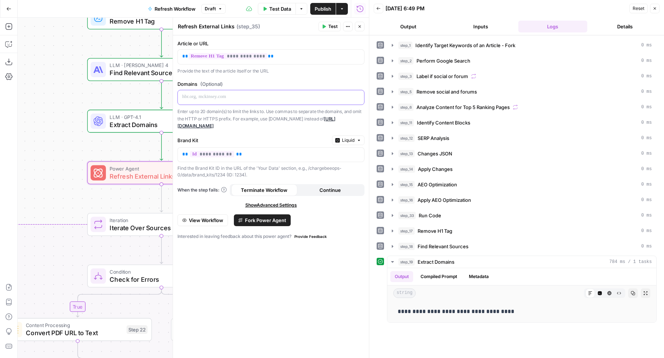
click at [225, 101] on div at bounding box center [271, 97] width 186 height 14
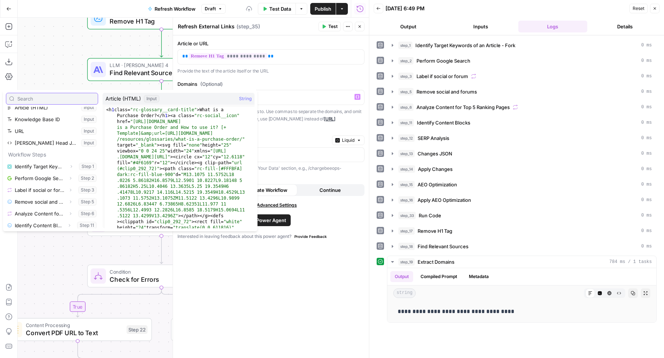
scroll to position [161, 0]
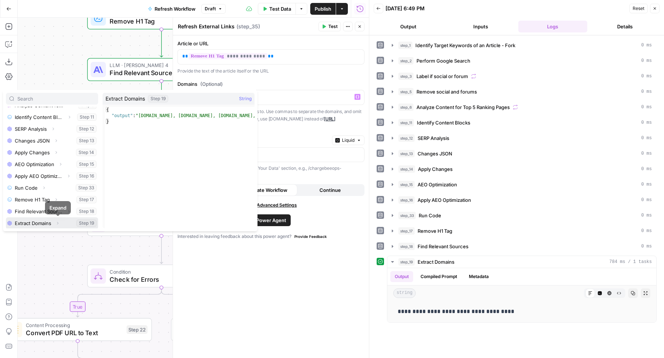
click at [58, 224] on icon "button" at bounding box center [57, 223] width 1 height 3
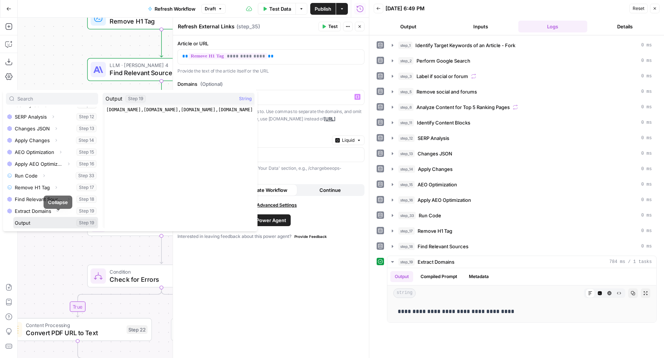
click at [51, 222] on button "Select variable Output" at bounding box center [55, 223] width 85 height 12
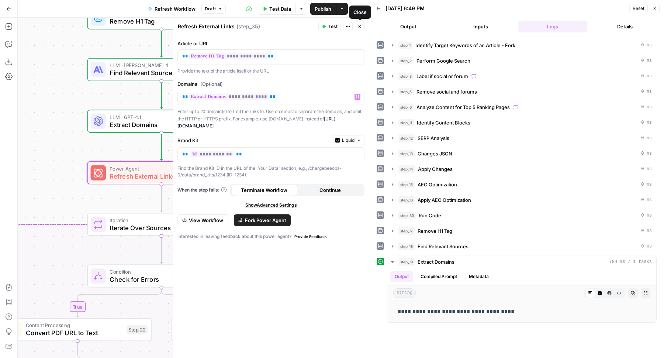
click at [359, 23] on button "Close" at bounding box center [360, 27] width 10 height 10
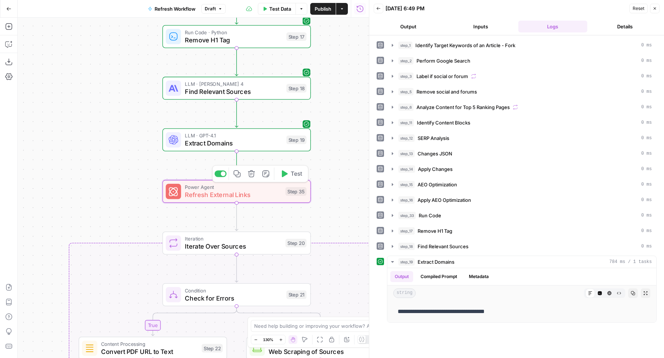
click at [285, 172] on icon "button" at bounding box center [285, 173] width 6 height 7
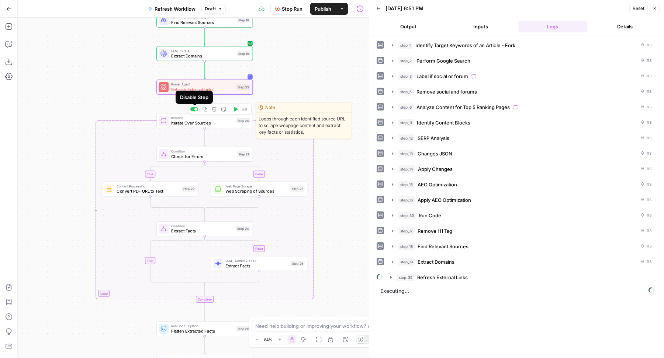
click at [194, 110] on div at bounding box center [194, 109] width 8 height 4
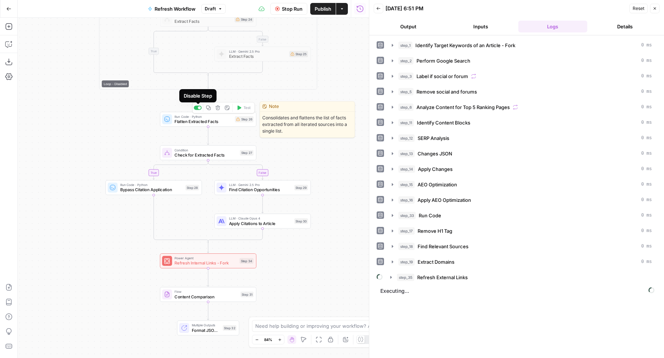
click at [198, 108] on div at bounding box center [198, 108] width 8 height 4
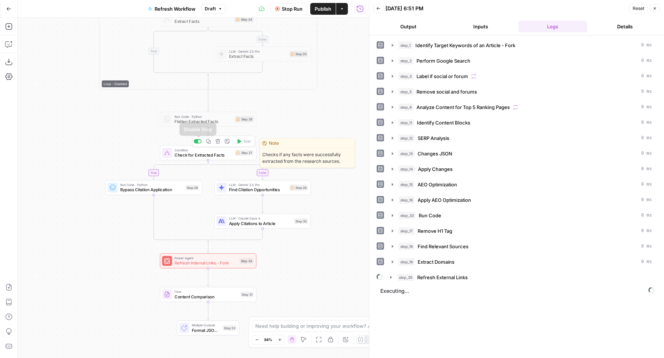
click at [196, 141] on div at bounding box center [198, 141] width 8 height 4
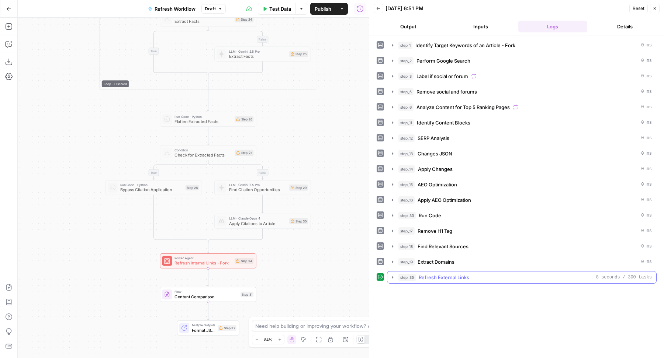
click at [394, 275] on icon "button" at bounding box center [392, 278] width 6 height 6
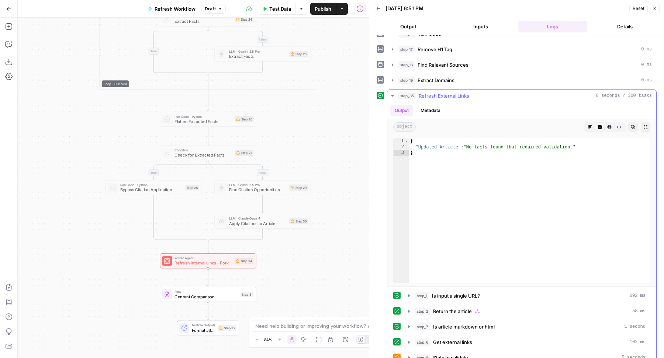
scroll to position [187, 0]
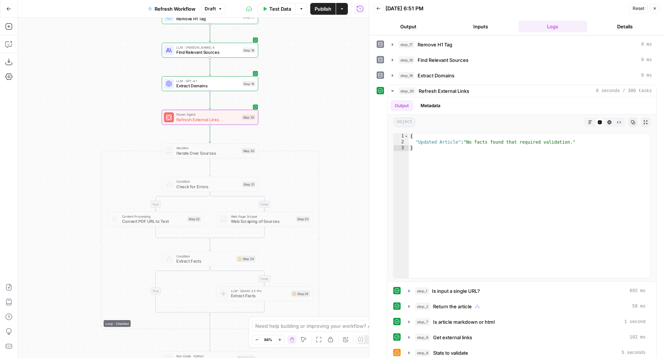
click at [184, 122] on span "Refresh External Links" at bounding box center [207, 120] width 63 height 6
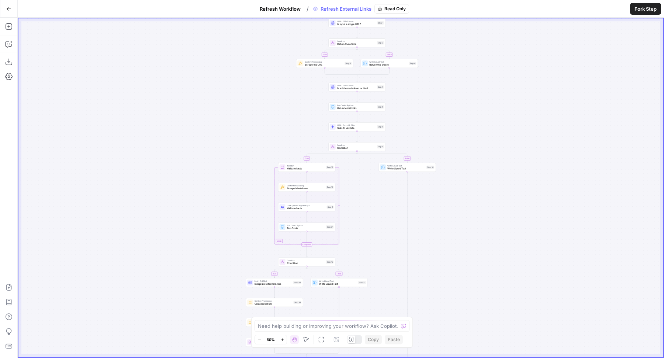
click at [649, 11] on span "Fork Step" at bounding box center [645, 8] width 22 height 7
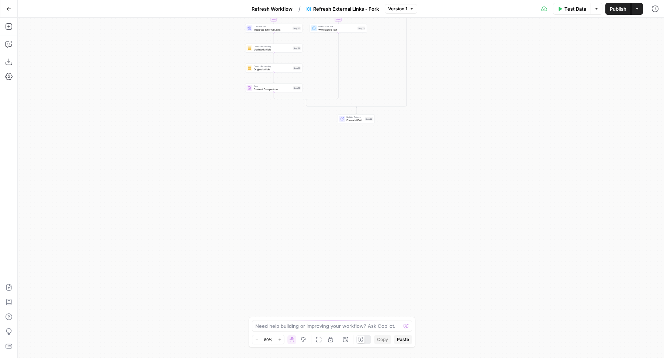
click at [358, 121] on span "Format JSON" at bounding box center [354, 120] width 17 height 4
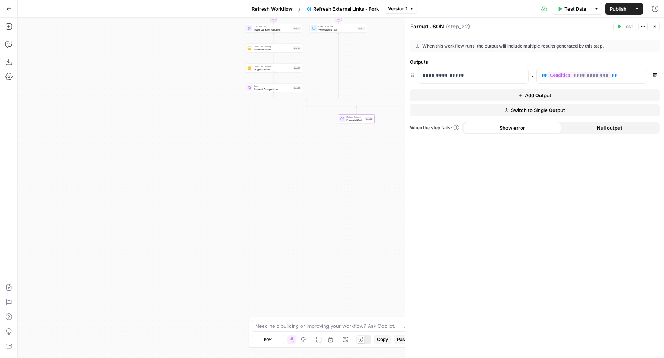
click at [461, 96] on button "Add Output" at bounding box center [535, 96] width 250 height 12
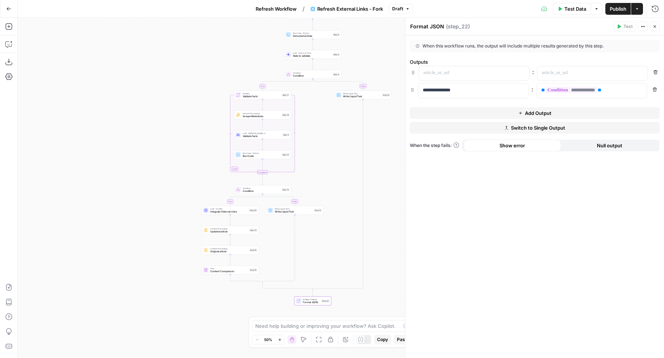
drag, startPoint x: 412, startPoint y: 94, endPoint x: 413, endPoint y: 69, distance: 25.1
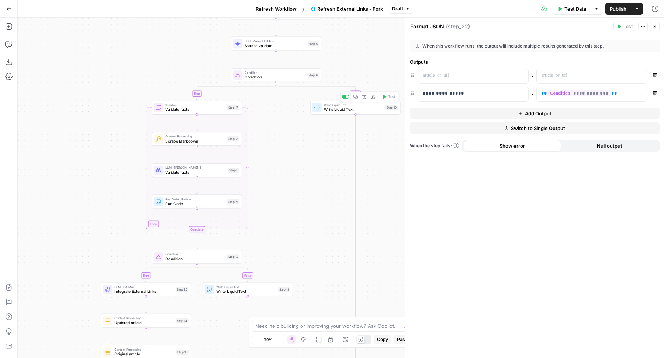
click at [330, 110] on span "Write Liquid Text" at bounding box center [353, 110] width 59 height 6
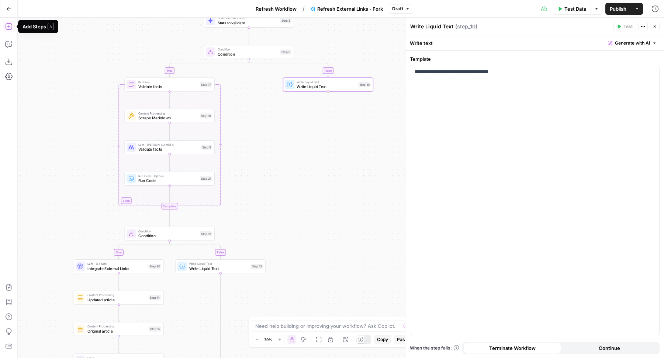
click at [10, 27] on icon "button" at bounding box center [8, 26] width 7 height 7
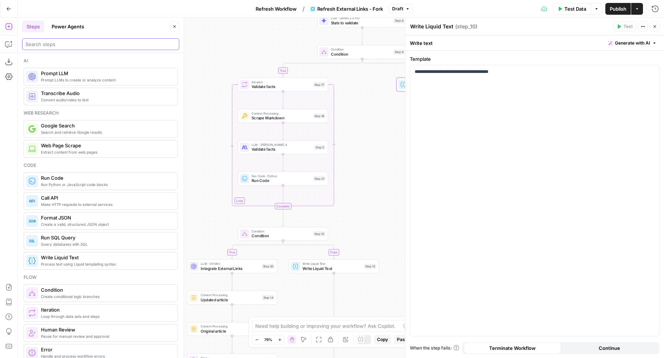
click at [65, 44] on input "search" at bounding box center [100, 44] width 150 height 7
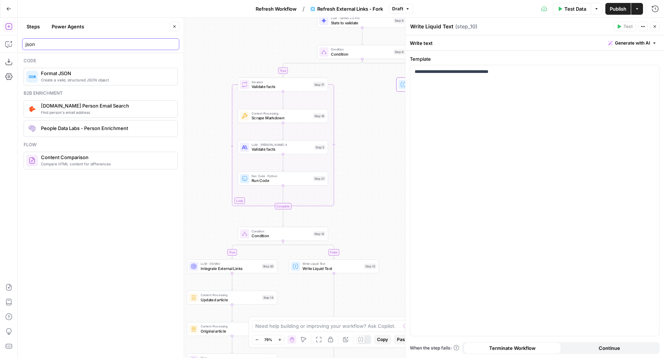
type input "json"
drag, startPoint x: 80, startPoint y: 80, endPoint x: 264, endPoint y: 27, distance: 192.0
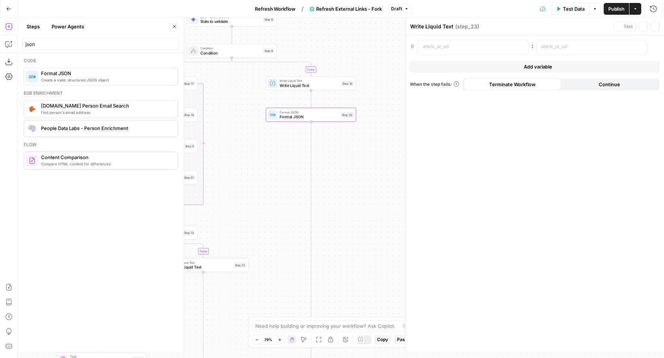
type textarea "Format JSON"
click at [447, 51] on div at bounding box center [467, 47] width 98 height 14
click at [337, 87] on span "Write Liquid Text" at bounding box center [309, 86] width 59 height 6
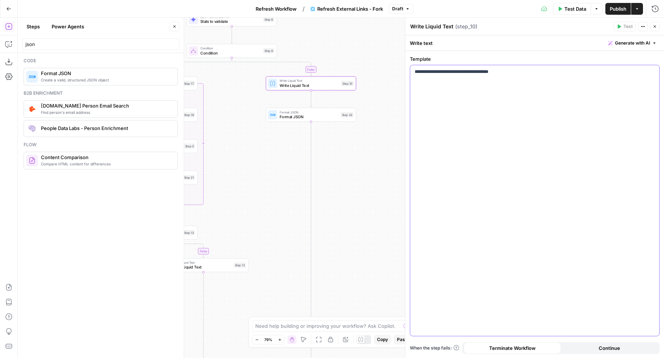
click at [436, 72] on p "**********" at bounding box center [535, 71] width 240 height 7
copy p "**********"
click at [311, 119] on span "Format JSON" at bounding box center [309, 117] width 59 height 6
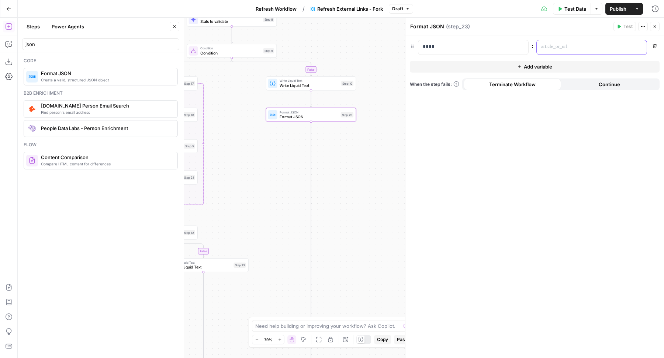
click at [554, 48] on p at bounding box center [585, 46] width 89 height 7
click at [481, 69] on button "Add variable" at bounding box center [535, 67] width 250 height 12
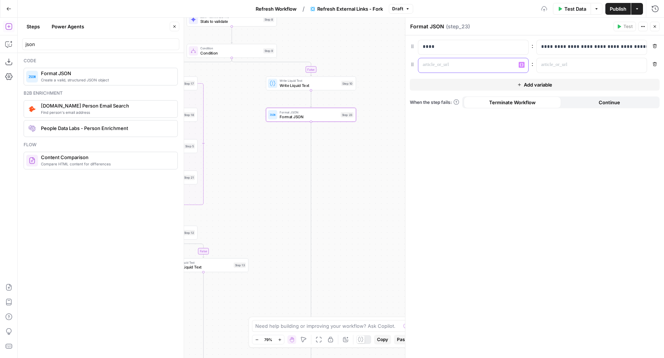
click at [481, 69] on div at bounding box center [467, 65] width 98 height 14
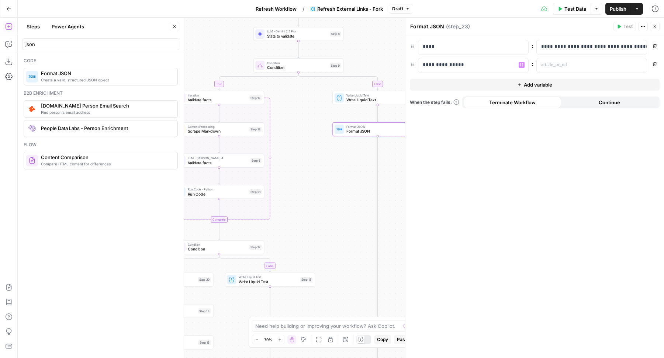
click at [176, 30] on button "Close" at bounding box center [175, 27] width 10 height 10
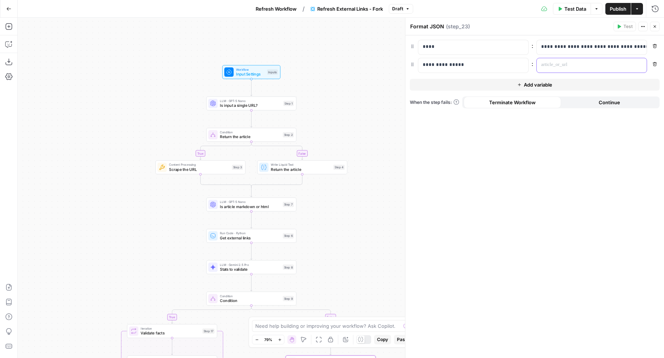
click at [561, 66] on p at bounding box center [585, 64] width 89 height 7
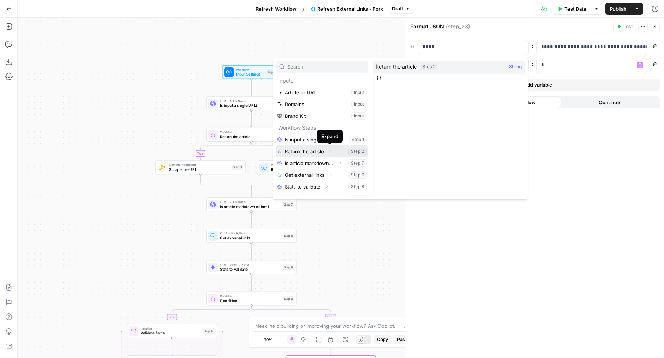
click at [330, 151] on icon "button" at bounding box center [330, 151] width 4 height 4
click at [306, 164] on button "Select variable Output" at bounding box center [325, 163] width 85 height 12
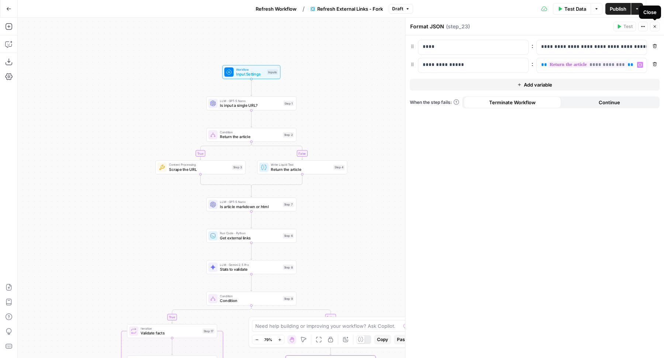
click at [651, 25] on button "Close" at bounding box center [655, 27] width 10 height 10
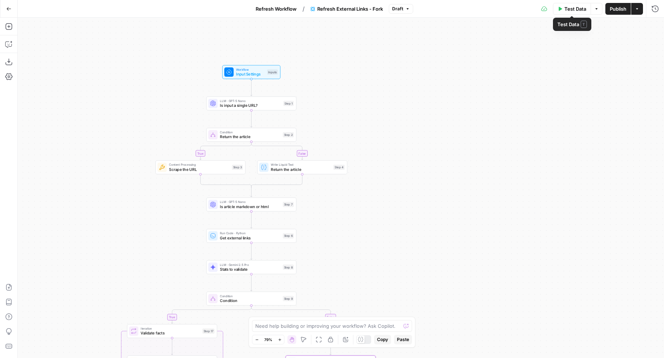
click at [568, 7] on span "Test Data" at bounding box center [575, 8] width 22 height 7
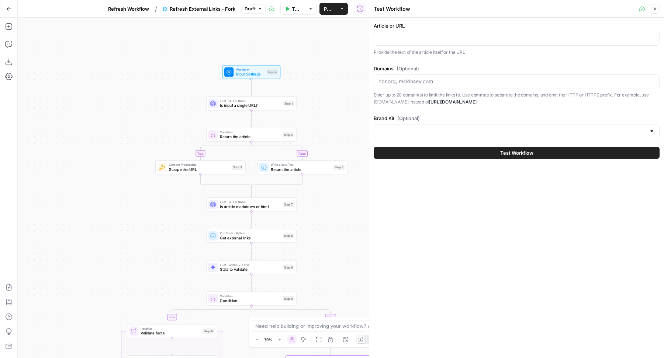
click at [655, 8] on icon "button" at bounding box center [654, 9] width 4 height 4
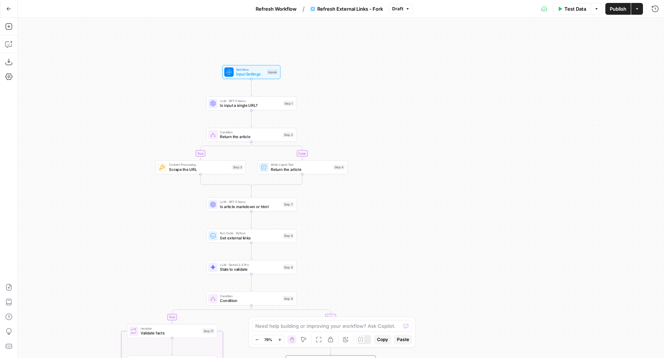
click at [611, 10] on span "Publish" at bounding box center [618, 8] width 17 height 7
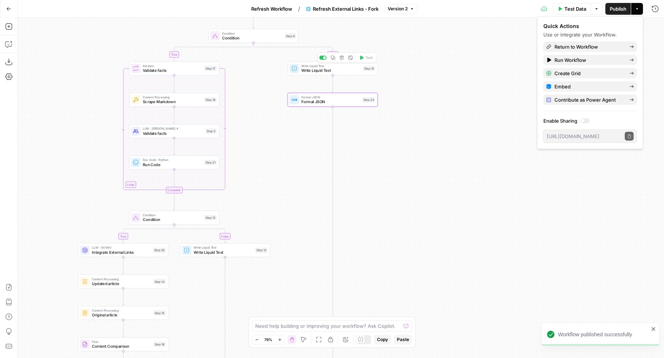
click at [325, 59] on div at bounding box center [322, 58] width 7 height 4
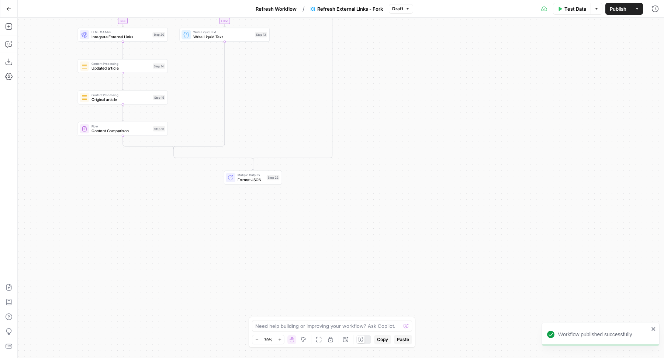
click at [261, 177] on span "Format JSON" at bounding box center [251, 180] width 27 height 6
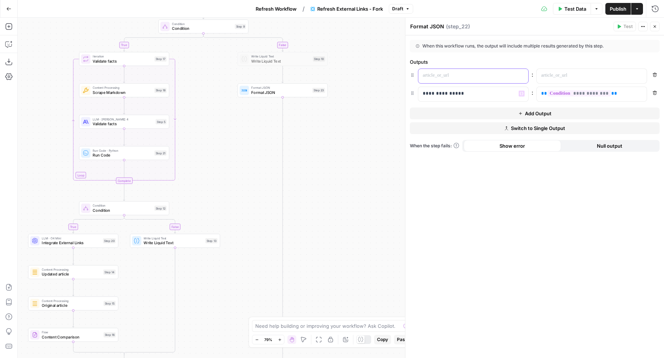
click at [440, 80] on div at bounding box center [467, 76] width 98 height 14
click at [573, 79] on div at bounding box center [586, 76] width 98 height 14
click at [612, 94] on p "**********" at bounding box center [585, 93] width 89 height 7
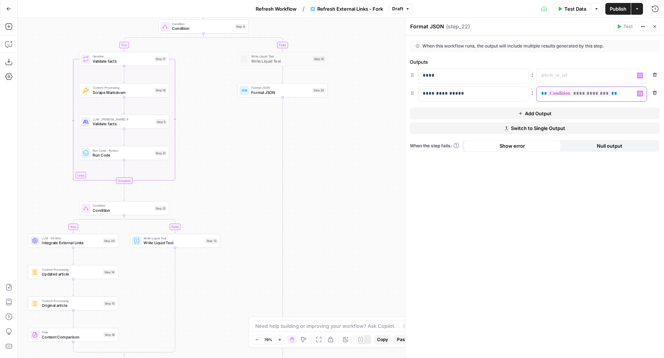
copy p "**********"
click at [552, 78] on p at bounding box center [585, 75] width 89 height 7
paste div
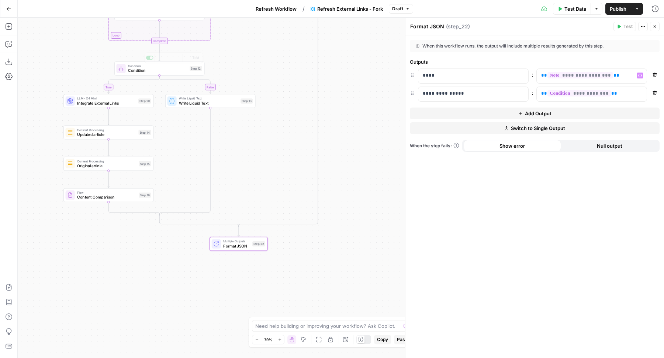
click at [177, 103] on div "Write Liquid Text Write Liquid Text Step 13 Copy step Delete step Add Note Test" at bounding box center [210, 101] width 86 height 10
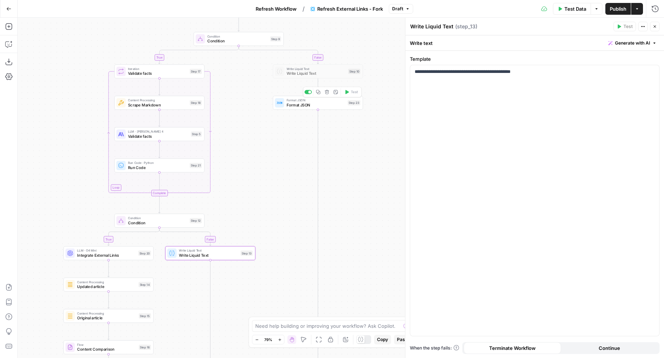
click at [317, 93] on icon "button" at bounding box center [318, 92] width 5 height 5
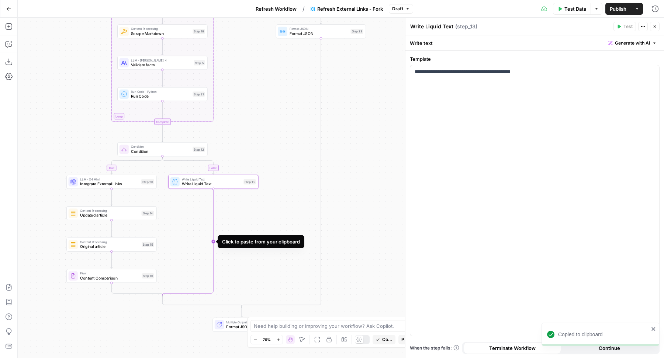
click at [212, 216] on icon "Edge from step_13 to step_12-conditional-end" at bounding box center [187, 243] width 51 height 108
click at [193, 183] on span "Write Liquid Text" at bounding box center [211, 184] width 59 height 6
click at [553, 70] on p "**********" at bounding box center [535, 71] width 240 height 7
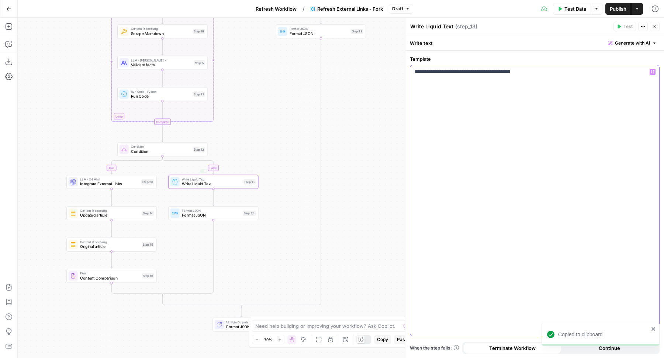
copy p "**********"
click at [181, 215] on div "Format JSON Format JSON Step 24 Copy step Delete step Add Note Test" at bounding box center [213, 213] width 86 height 10
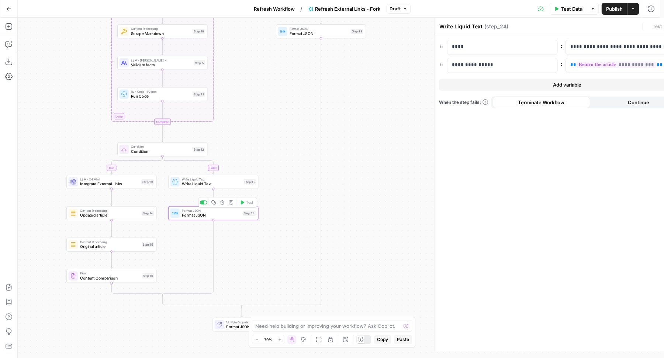
type textarea "Format JSON"
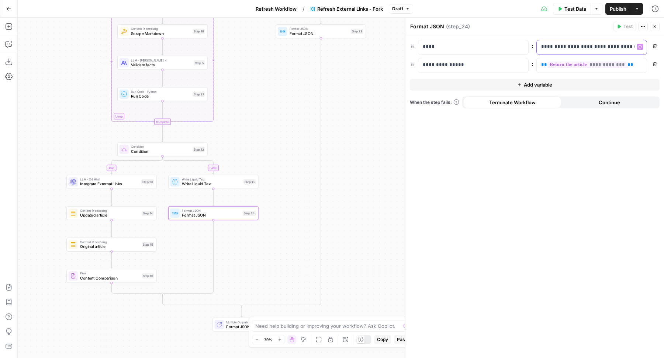
click at [554, 46] on p "**********" at bounding box center [591, 46] width 101 height 7
click at [554, 46] on p "**********" at bounding box center [586, 46] width 90 height 7
click at [424, 46] on p "****" at bounding box center [473, 46] width 101 height 7
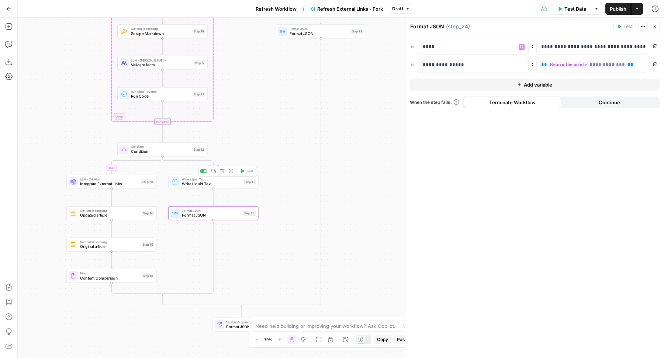
click at [204, 172] on div at bounding box center [203, 171] width 7 height 4
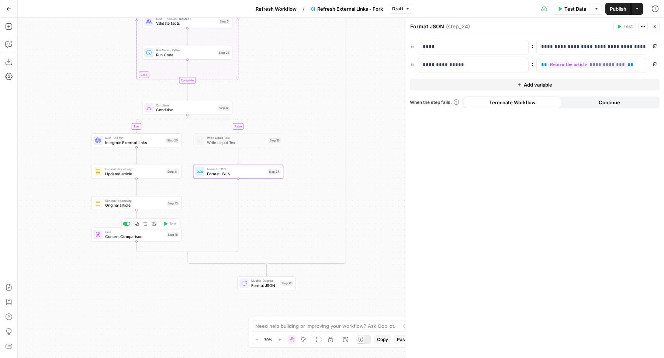
click at [106, 237] on span "Content Comparison" at bounding box center [134, 237] width 59 height 6
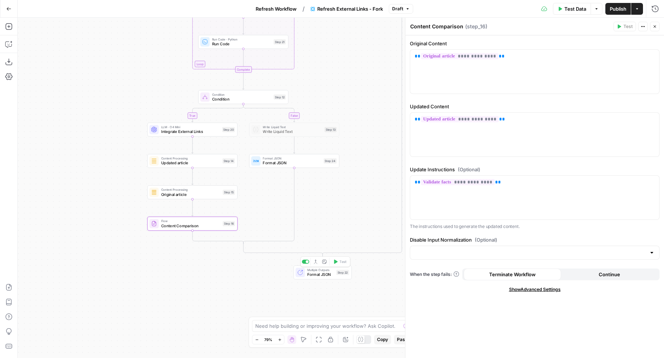
click at [313, 273] on span "Format JSON" at bounding box center [320, 275] width 27 height 6
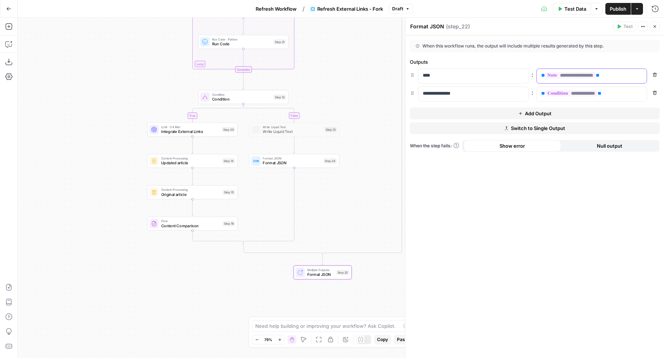
click at [615, 76] on p "**********" at bounding box center [585, 75] width 89 height 7
click at [657, 28] on button "Close" at bounding box center [655, 27] width 10 height 10
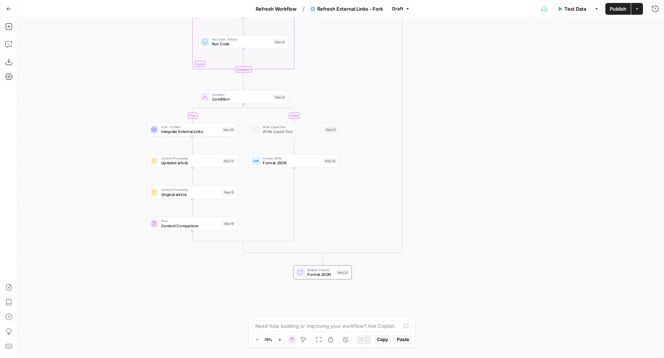
click at [611, 10] on span "Publish" at bounding box center [618, 8] width 17 height 7
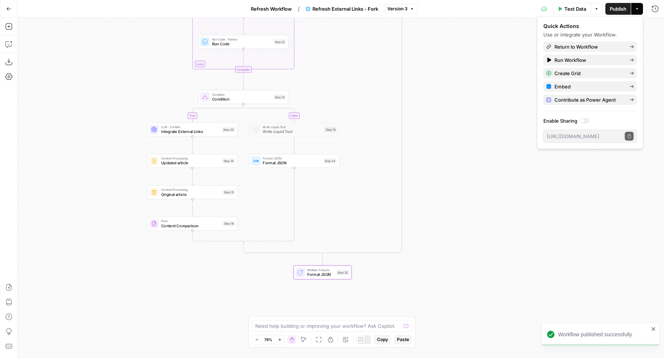
click at [256, 8] on span "Refresh Workflow" at bounding box center [271, 8] width 41 height 7
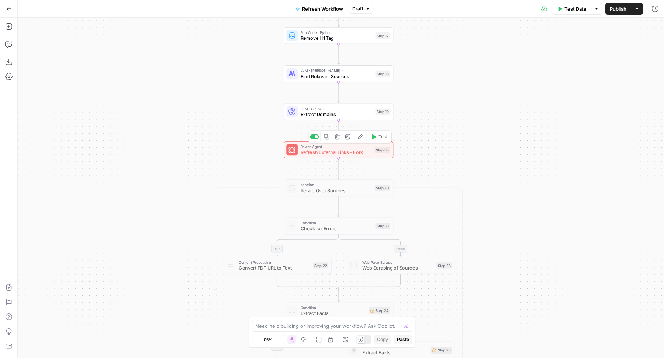
click at [334, 148] on span "Power Agent" at bounding box center [336, 147] width 71 height 6
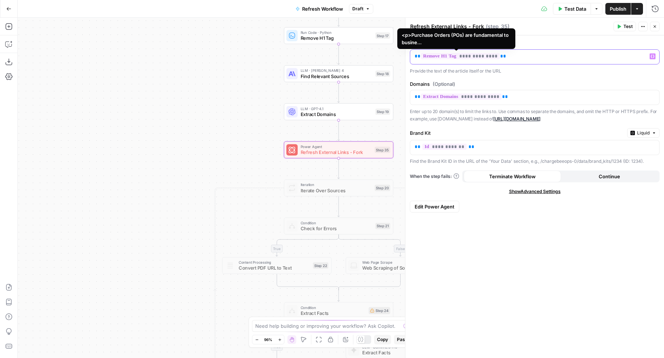
click at [462, 58] on span "**********" at bounding box center [460, 56] width 79 height 6
click at [131, 26] on div "true false false true false true Workflow Input Settings Inputs Power Agent Ide…" at bounding box center [341, 188] width 646 height 341
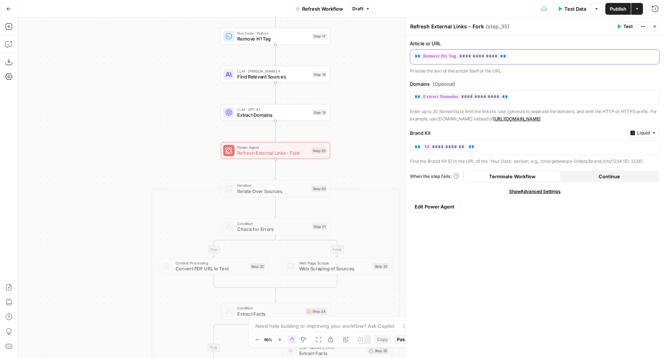
click at [527, 53] on p "**********" at bounding box center [535, 56] width 240 height 7
click at [364, 340] on div at bounding box center [361, 340] width 8 height 8
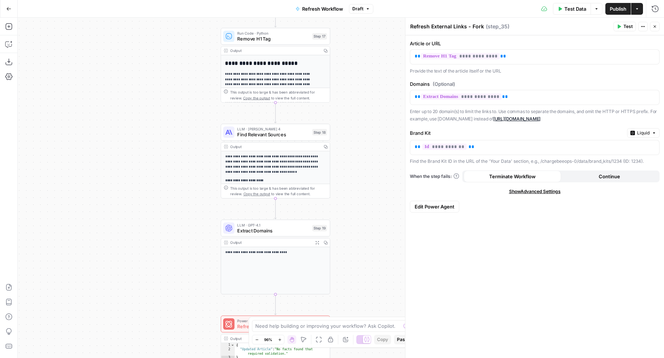
scroll to position [69, 0]
click at [324, 52] on icon "button" at bounding box center [326, 51] width 4 height 4
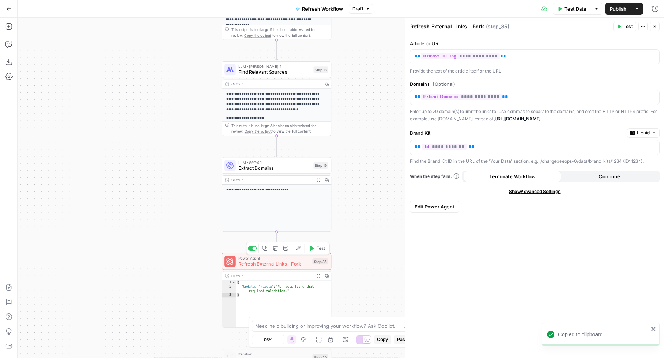
click at [238, 264] on div "Power Agent Refresh External Links - Fork Step 35 Copy step Delete step Add Not…" at bounding box center [276, 262] width 104 height 12
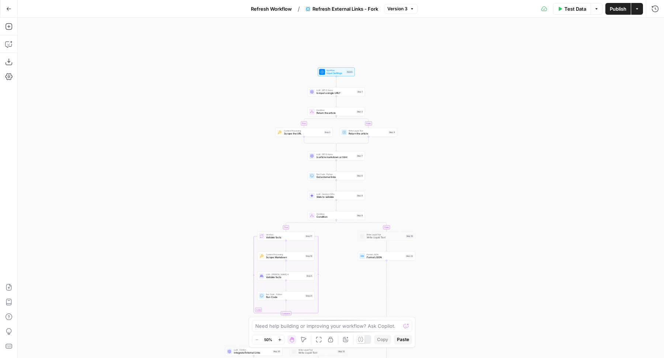
click at [559, 6] on button "Test Data" at bounding box center [572, 9] width 38 height 12
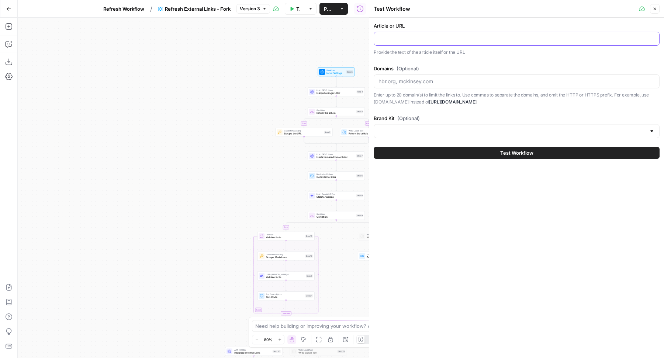
click at [446, 41] on input "Article or URL" at bounding box center [516, 38] width 276 height 7
paste input "<p>Purchase Orders (POs) are fundamental to business operations, yet many profe…"
type input "<p>Purchase Orders (POs) are fundamental to business operations, yet many profe…"
click at [111, 10] on span "Refresh Workflow" at bounding box center [123, 8] width 41 height 7
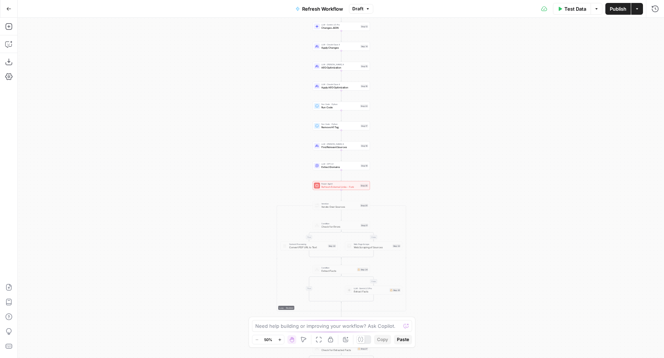
click at [353, 190] on div "Power Agent Refresh External Links - Fork Step 35 Copy step Delete step Add Not…" at bounding box center [341, 185] width 57 height 9
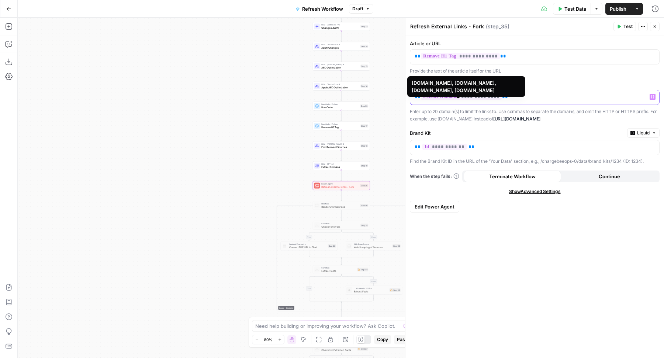
click at [474, 96] on span "**********" at bounding box center [461, 97] width 81 height 6
click at [176, 61] on div "true false false true false true Workflow Input Settings Inputs Power Agent Ide…" at bounding box center [341, 188] width 646 height 341
click at [468, 5] on div "Test Data Options Publish Actions Run History" at bounding box center [518, 8] width 291 height 17
click at [545, 77] on div "**********" at bounding box center [534, 196] width 259 height 323
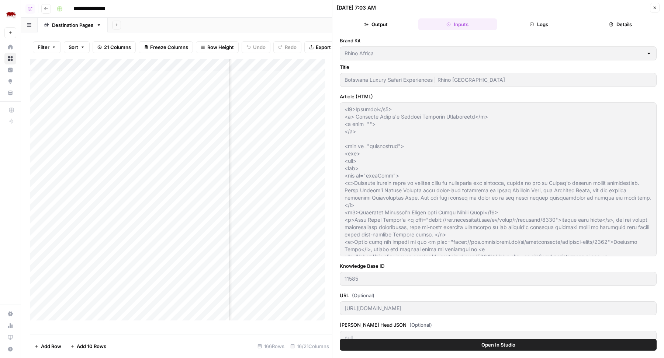
scroll to position [150, 0]
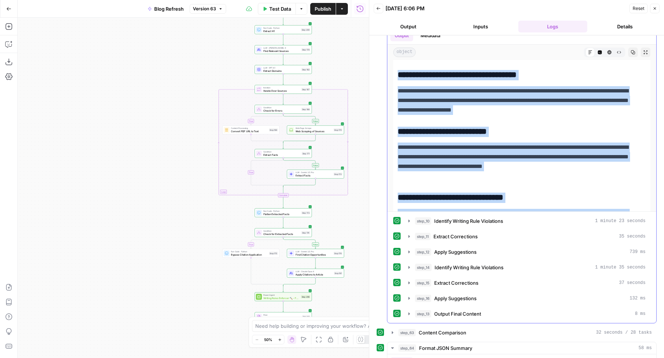
scroll to position [974, 0]
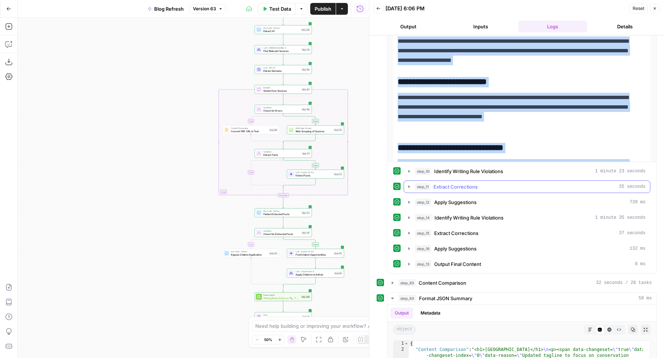
click at [467, 183] on span "Extract Corrections" at bounding box center [455, 186] width 44 height 7
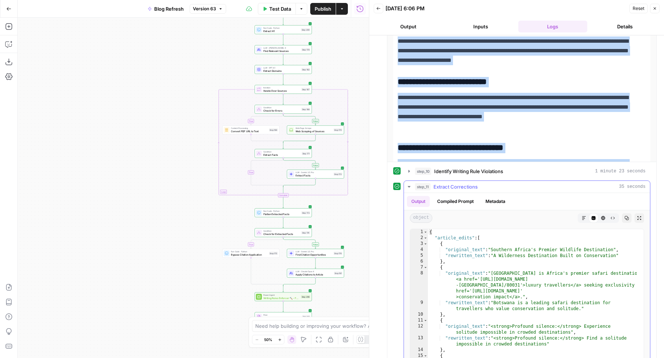
type textarea "**********"
click at [490, 261] on div "{ "article_edits" : [ { "original_text" : "Southern Africa's Premier Wildlife D…" at bounding box center [532, 316] width 209 height 175
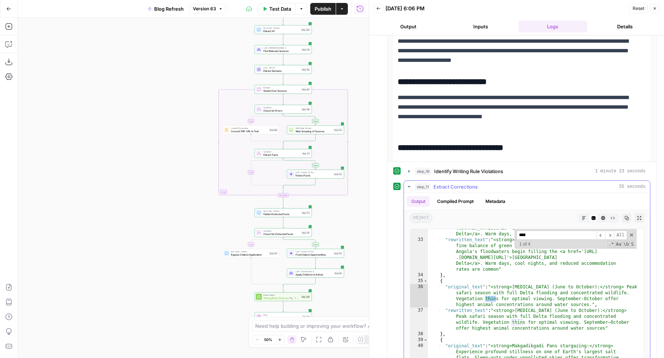
scroll to position [358, 0]
type input "*****"
click at [475, 251] on div ""original_text" : "<strong>Shoulder Season (April to May):</strong> Perfect bal…" at bounding box center [532, 307] width 209 height 198
click at [460, 269] on div ""original_text" : "<strong>Shoulder Season (April to May):</strong> Perfect bal…" at bounding box center [532, 307] width 209 height 198
type textarea "*"
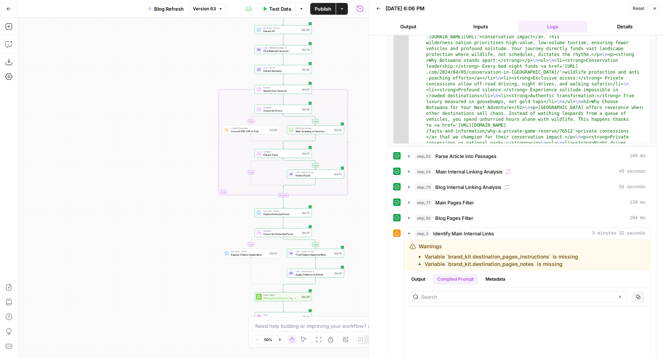
scroll to position [257, 0]
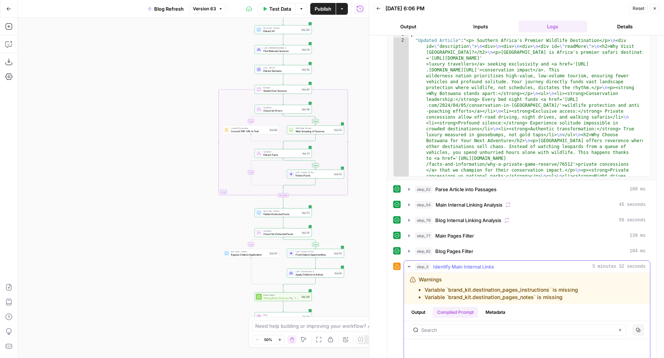
click at [448, 263] on span "Identify Main Internal Links" at bounding box center [463, 266] width 61 height 7
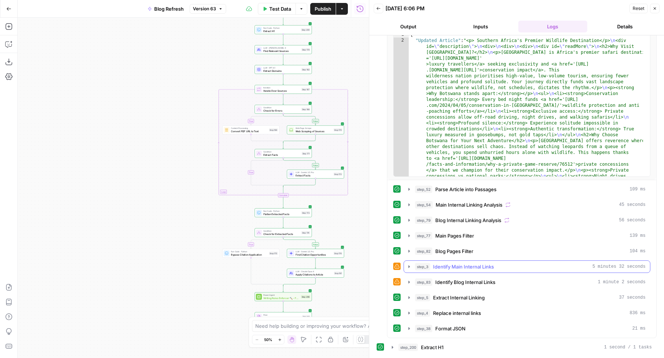
scroll to position [0, 0]
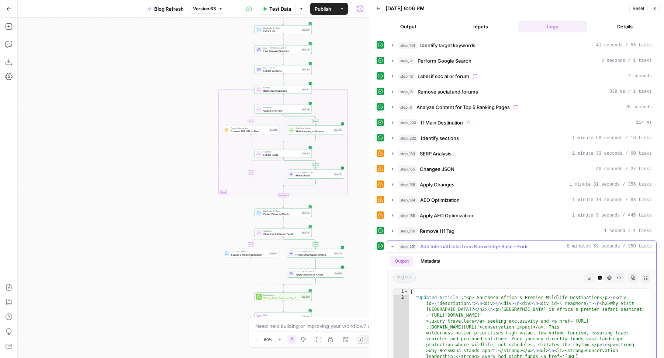
click at [441, 243] on span "Add Internal Links from Knowledge Base - Fork" at bounding box center [473, 246] width 107 height 7
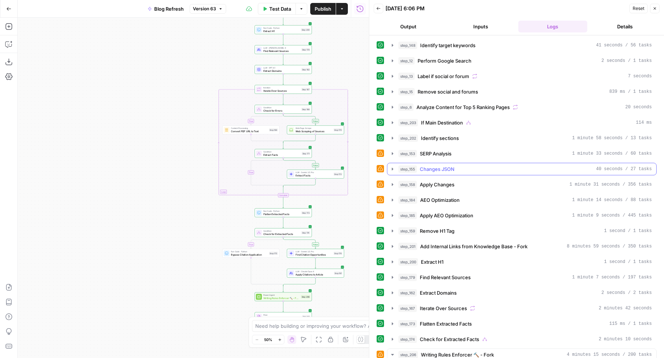
click at [452, 166] on span "Changes JSON" at bounding box center [437, 169] width 35 height 7
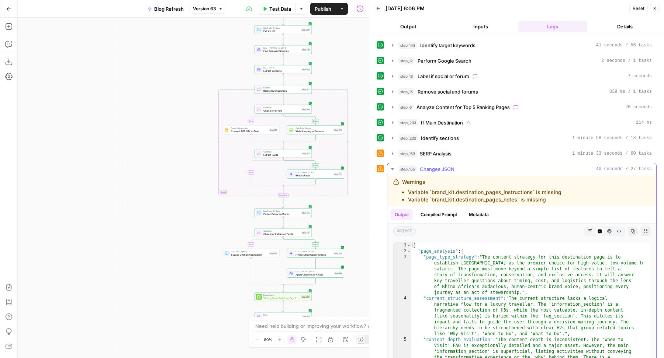
type textarea "**********"
click at [508, 306] on div "{ "page_analysis" : { "page_type_strategy" : "The content strategy for this des…" at bounding box center [527, 321] width 232 height 157
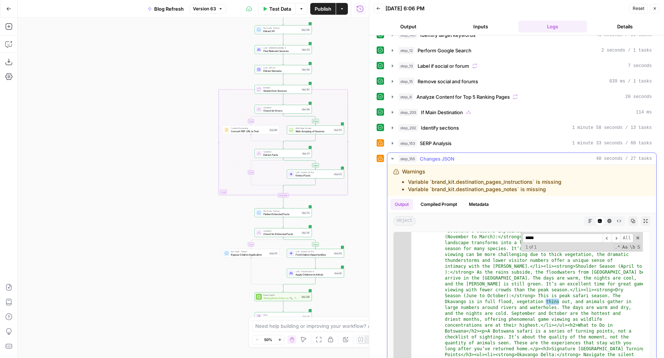
scroll to position [11, 0]
type input "*****"
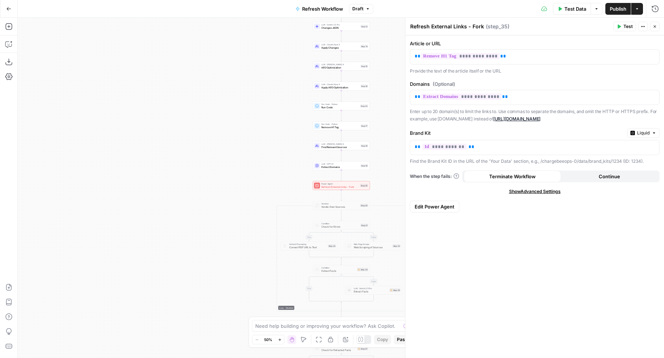
click at [364, 338] on div at bounding box center [361, 340] width 8 height 8
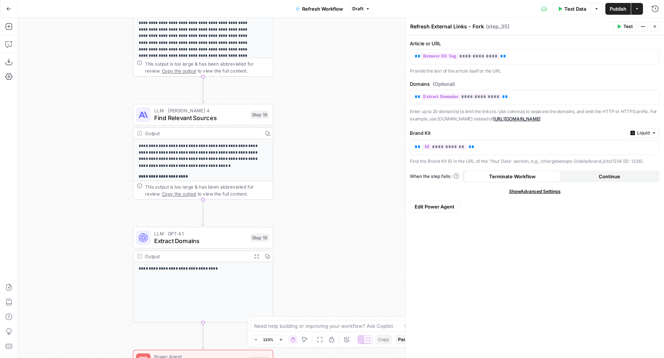
click at [267, 254] on icon "button" at bounding box center [267, 256] width 4 height 4
click at [418, 203] on span "Edit Power Agent" at bounding box center [435, 206] width 40 height 7
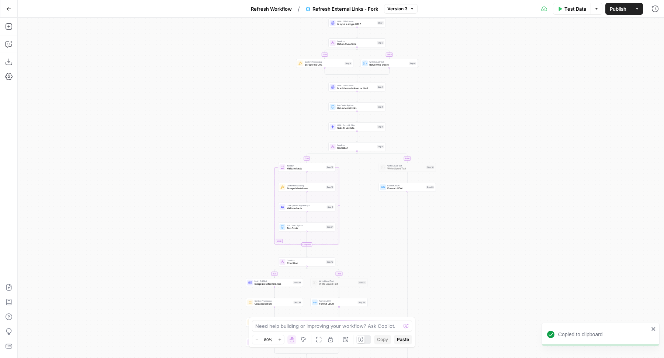
click at [566, 13] on button "Test Data" at bounding box center [572, 9] width 38 height 12
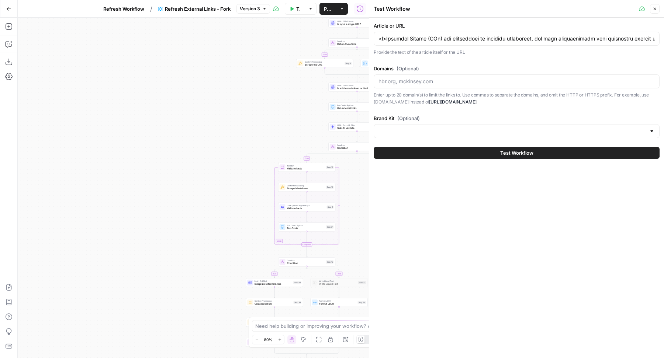
click at [444, 86] on div at bounding box center [517, 82] width 286 height 14
paste input "deloitte.com, sec.gov, hbr.org, pwc.com"
type input "deloitte.com, sec.gov, hbr.org, pwc.com"
click at [415, 132] on input "Brand Kit (Optional)" at bounding box center [511, 131] width 267 height 7
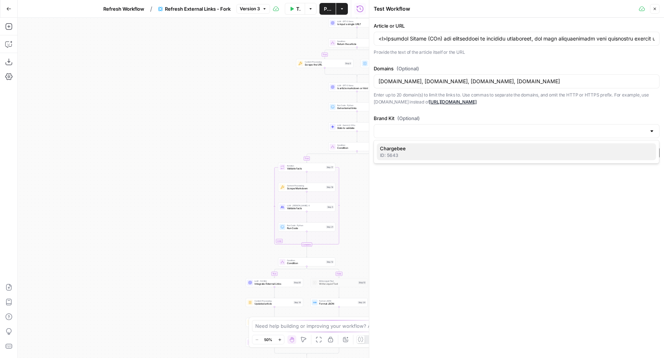
click at [403, 150] on span "Chargebee" at bounding box center [515, 148] width 270 height 7
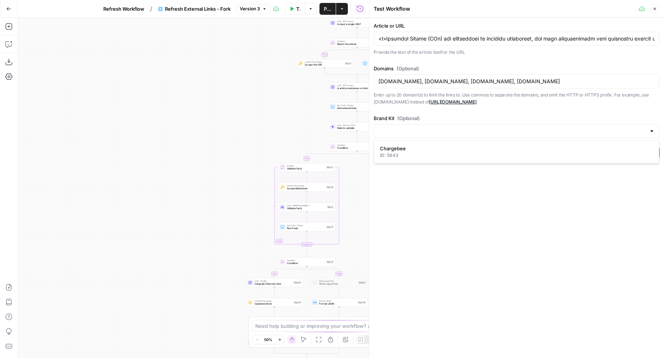
type input "Chargebee"
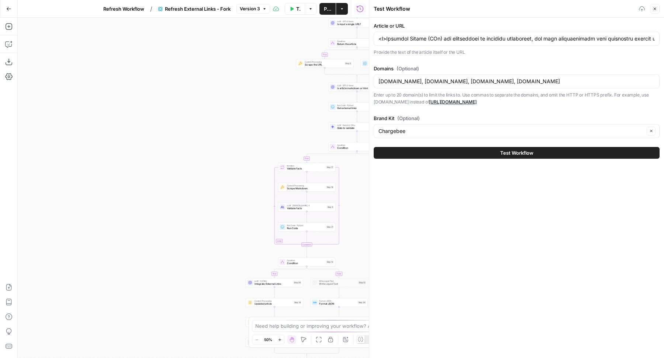
click at [415, 152] on button "Test Workflow" at bounding box center [517, 153] width 286 height 12
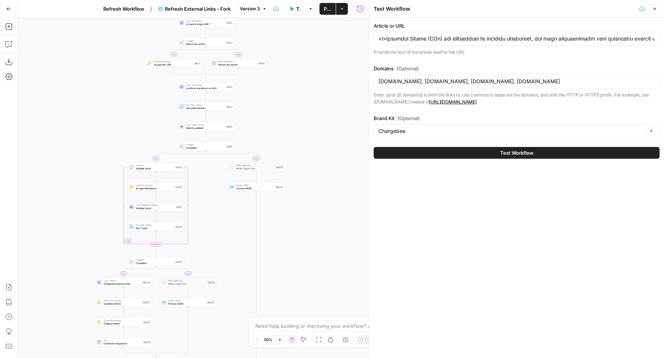
click at [444, 155] on button "Test Workflow" at bounding box center [517, 153] width 286 height 12
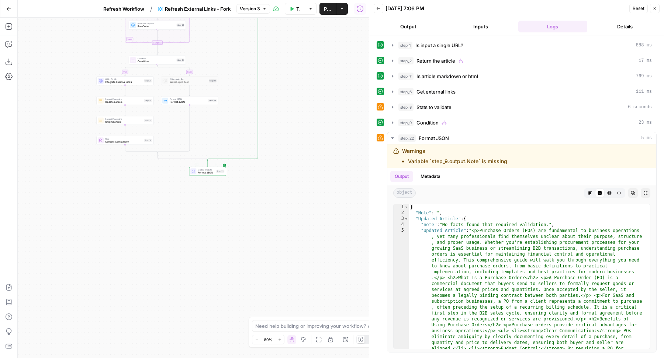
click at [198, 171] on span "Format JSON" at bounding box center [206, 173] width 17 height 4
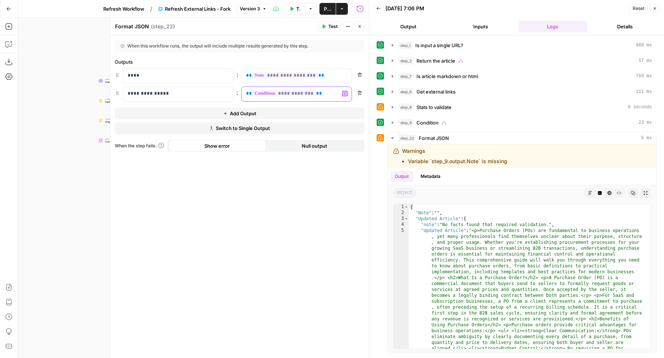
click at [323, 93] on p "**********" at bounding box center [290, 93] width 89 height 7
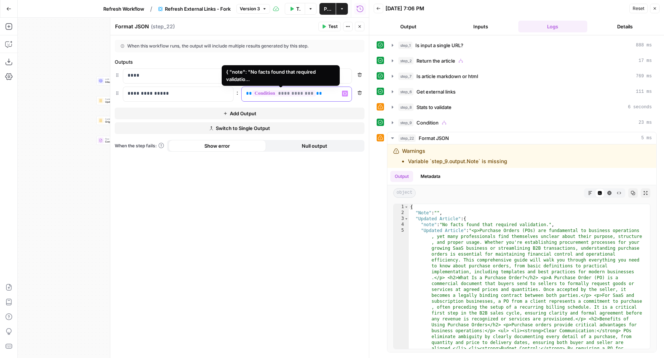
click at [325, 94] on p "**********" at bounding box center [290, 93] width 89 height 7
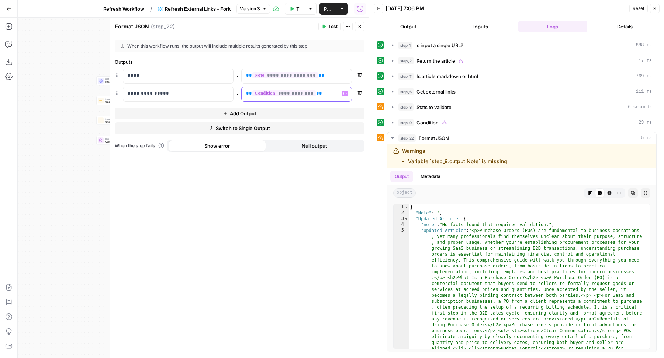
click at [325, 94] on p "**********" at bounding box center [290, 93] width 89 height 7
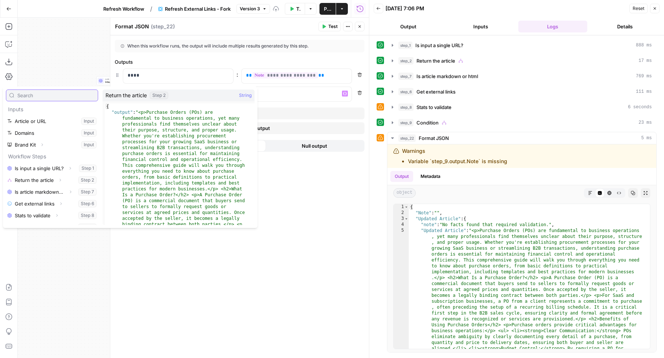
scroll to position [8, 0]
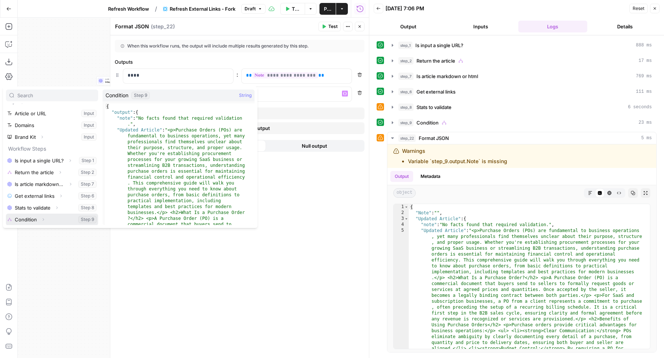
click at [44, 219] on icon "button" at bounding box center [43, 220] width 4 height 4
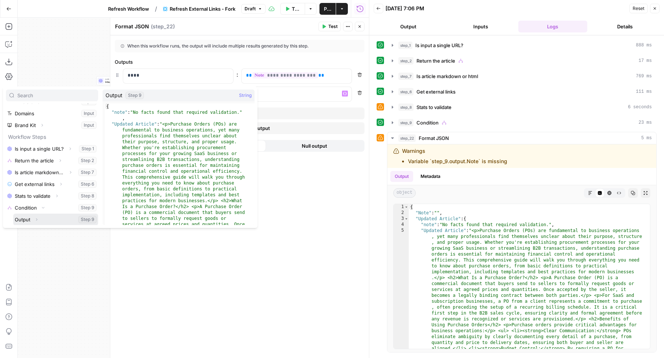
click at [39, 219] on button "Expand" at bounding box center [37, 220] width 10 height 10
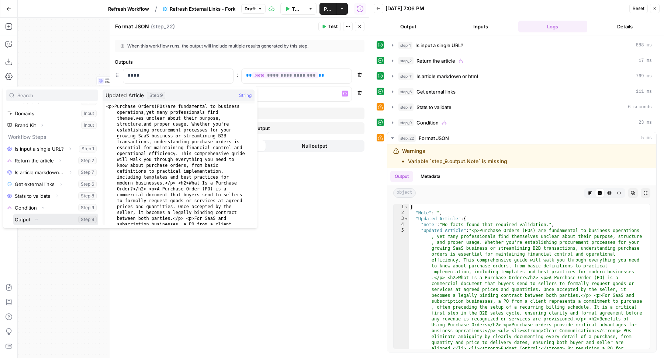
scroll to position [43, 0]
click at [52, 223] on button "Select variable Updated Article" at bounding box center [59, 220] width 77 height 12
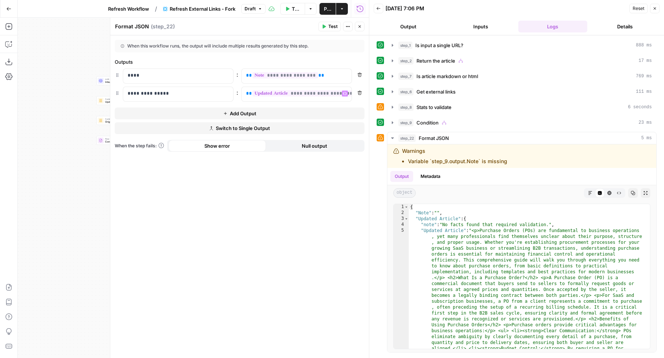
click at [334, 28] on span "Test" at bounding box center [332, 26] width 9 height 7
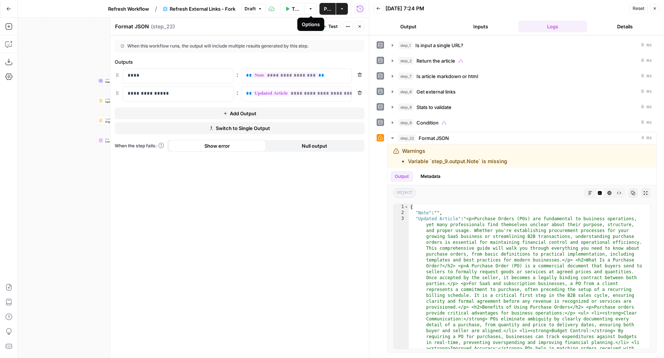
click at [330, 8] on span "Publish" at bounding box center [327, 8] width 7 height 7
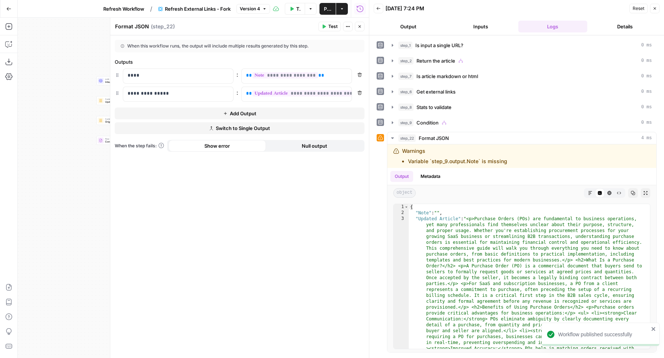
click at [128, 10] on span "Refresh Workflow" at bounding box center [123, 8] width 41 height 7
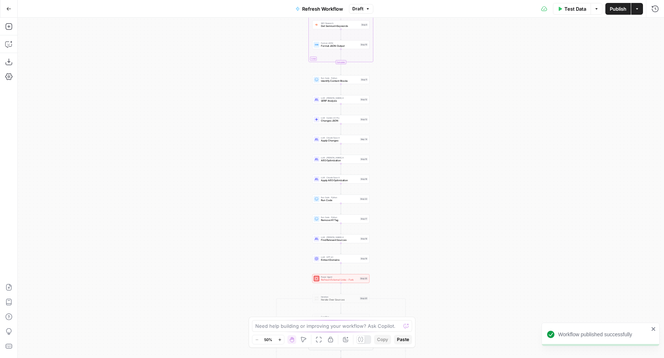
click at [612, 7] on span "Publish" at bounding box center [618, 8] width 17 height 7
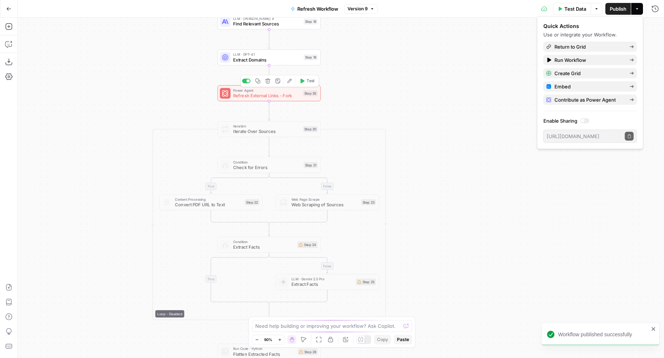
click at [304, 82] on icon "button" at bounding box center [301, 81] width 5 height 5
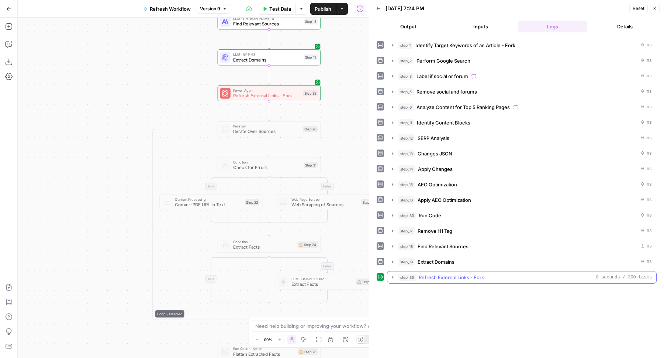
click at [425, 274] on span "Refresh External Links - Fork" at bounding box center [451, 277] width 65 height 7
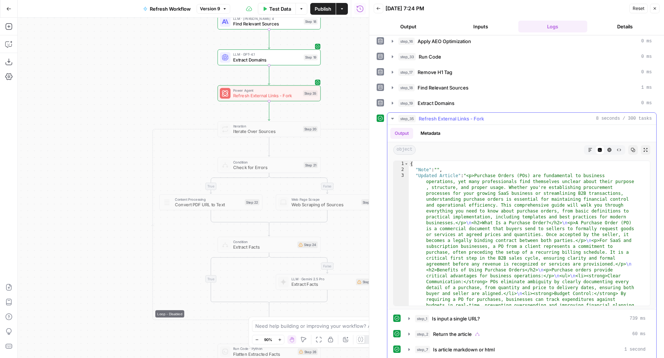
scroll to position [160, 0]
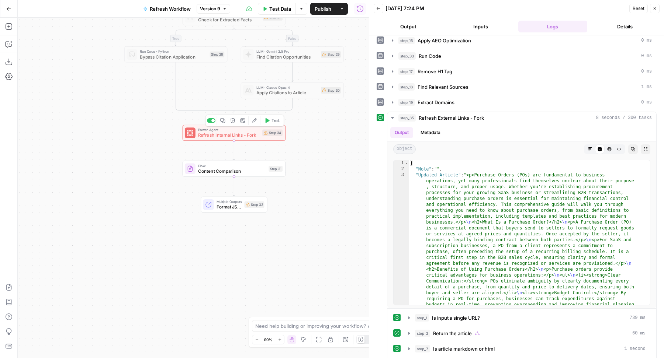
click at [218, 132] on span "Refresh Internal Links - Fork" at bounding box center [229, 135] width 62 height 7
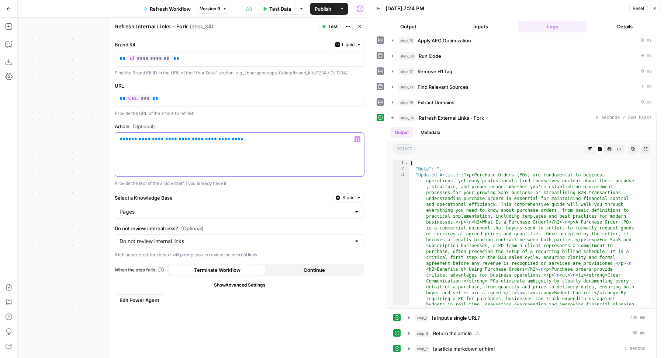
click at [229, 143] on div "**********" at bounding box center [239, 155] width 249 height 44
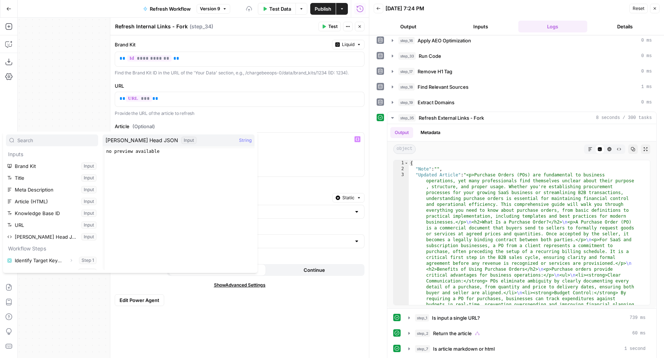
scroll to position [173, 0]
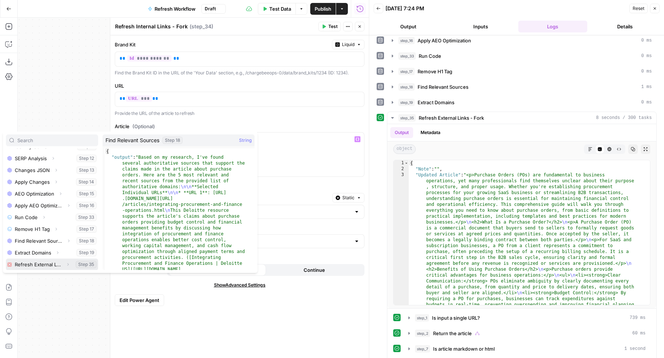
click at [66, 264] on icon "button" at bounding box center [68, 265] width 4 height 4
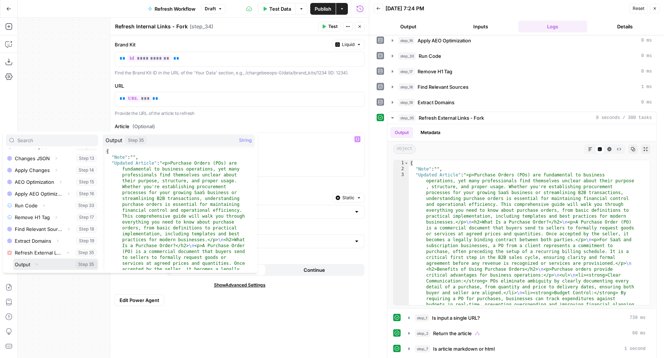
click at [36, 264] on icon "button" at bounding box center [36, 265] width 4 height 4
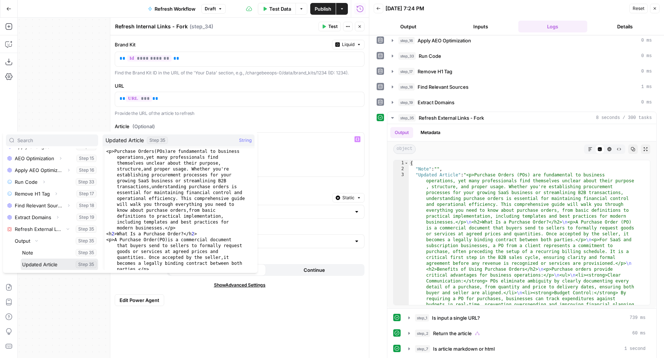
click at [58, 261] on button "Select variable Updated Article" at bounding box center [59, 265] width 77 height 12
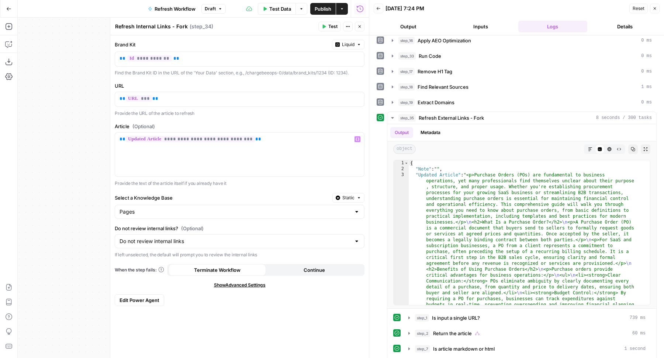
click at [284, 178] on div "**********" at bounding box center [240, 155] width 250 height 65
click at [360, 25] on icon "button" at bounding box center [359, 26] width 3 height 3
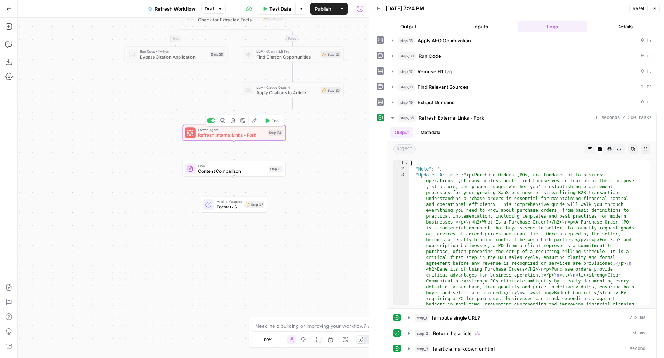
click at [272, 123] on span "Test" at bounding box center [275, 121] width 8 height 6
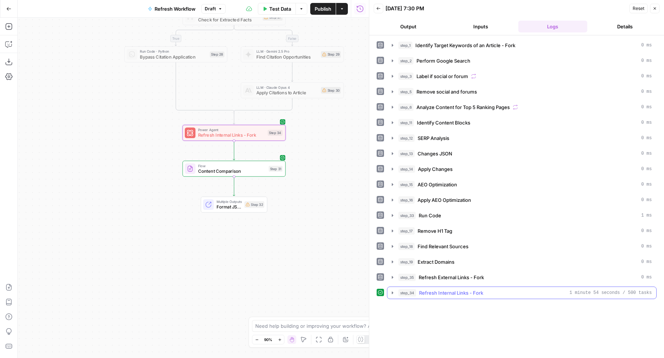
click at [477, 287] on button "step_34 Refresh Internal Links - Fork 1 minute 54 seconds / 500 tasks" at bounding box center [521, 293] width 269 height 12
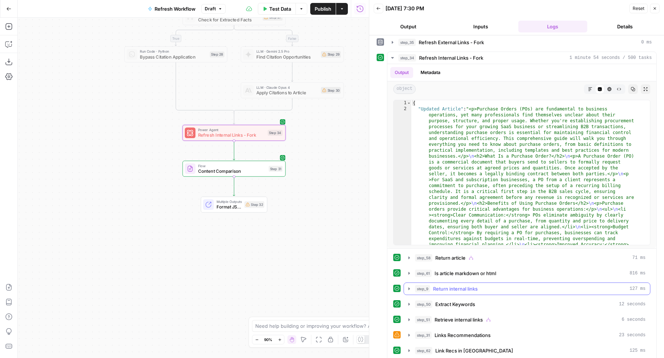
scroll to position [240, 0]
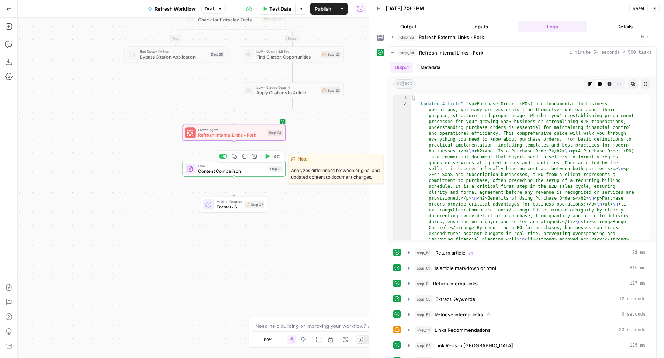
click at [261, 168] on span "Content Comparison" at bounding box center [232, 171] width 68 height 7
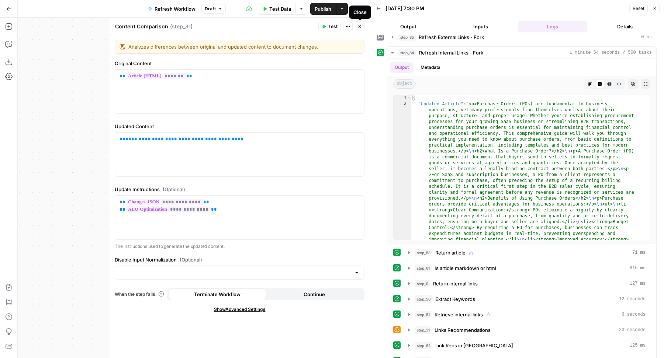
click at [359, 26] on icon "button" at bounding box center [359, 26] width 4 height 4
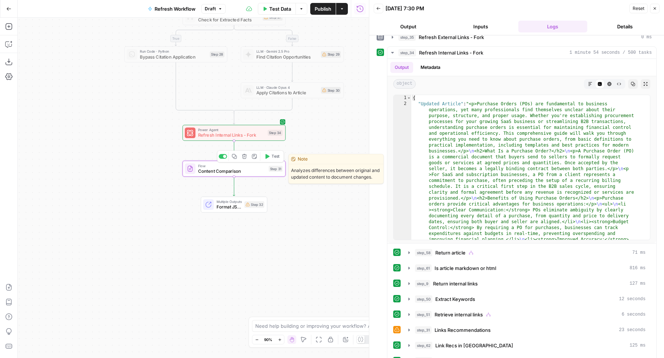
click at [262, 173] on span "Content Comparison" at bounding box center [232, 171] width 68 height 7
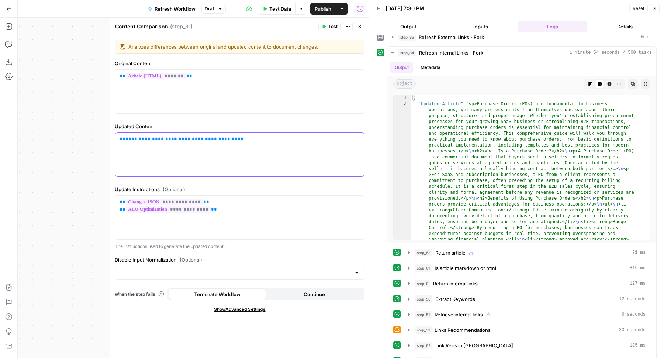
click at [163, 145] on div "**********" at bounding box center [239, 155] width 249 height 44
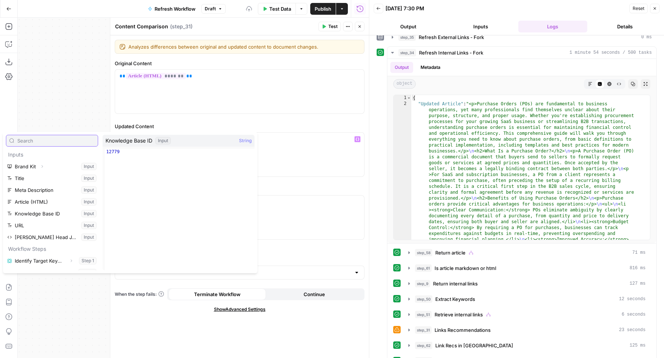
scroll to position [184, 0]
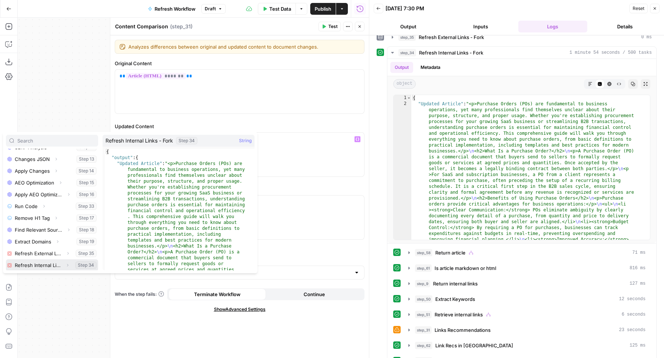
click at [65, 266] on icon "button" at bounding box center [67, 265] width 4 height 4
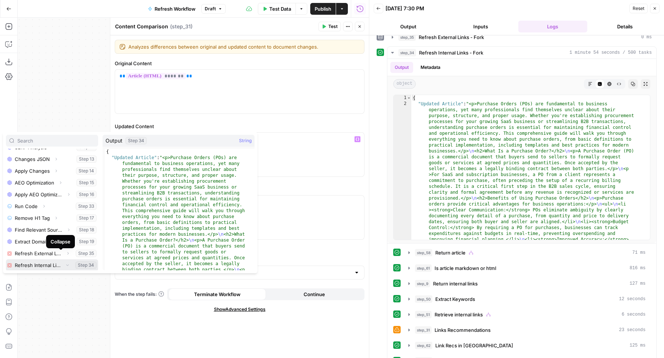
scroll to position [196, 0]
click at [36, 266] on icon "button" at bounding box center [36, 265] width 4 height 4
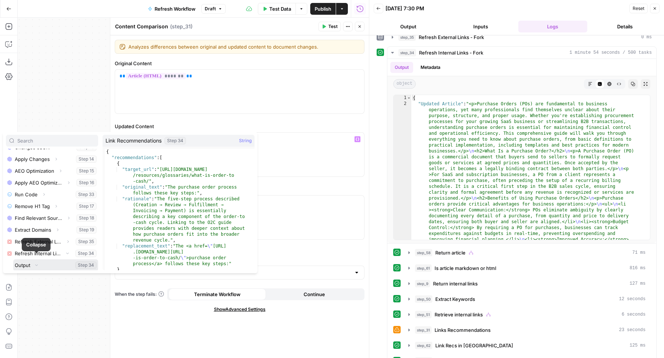
scroll to position [220, 0]
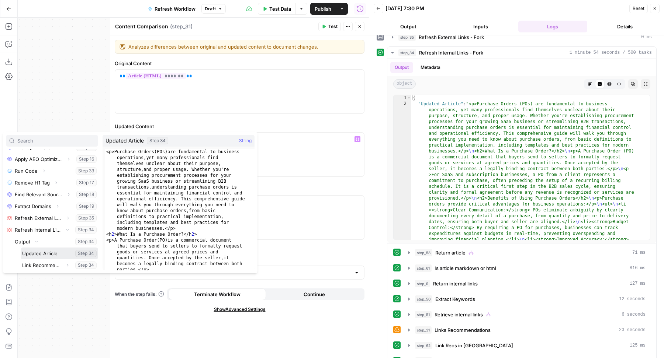
click at [51, 252] on button "Select variable Updated Article" at bounding box center [59, 254] width 77 height 12
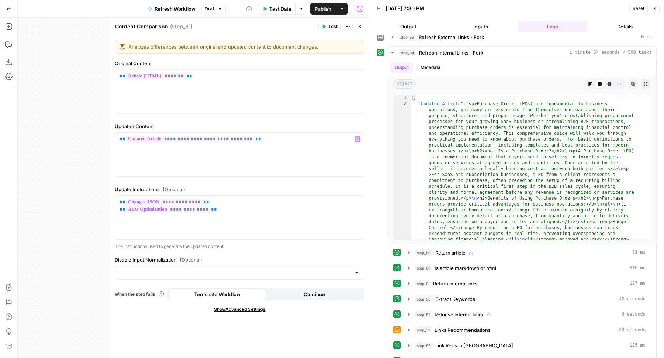
click at [361, 30] on button "Close" at bounding box center [360, 27] width 10 height 10
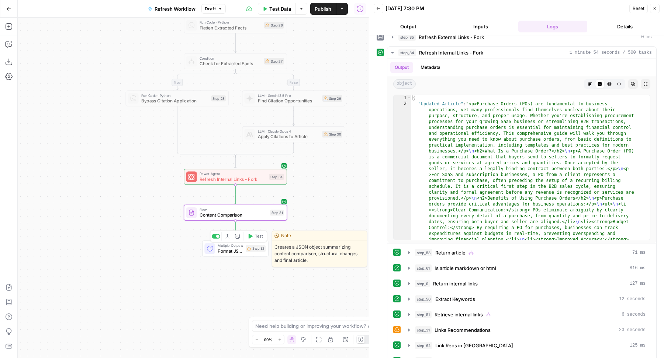
click at [218, 249] on span "Format JSON Summary" at bounding box center [230, 251] width 25 height 7
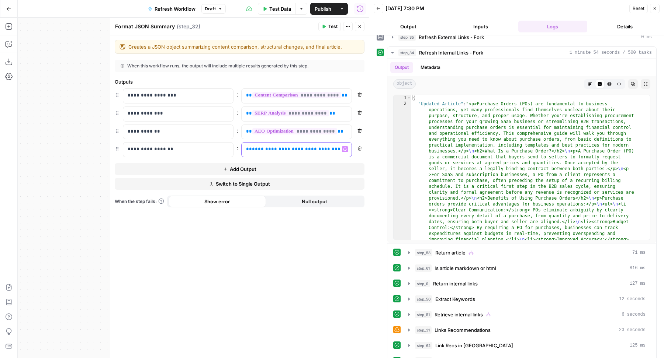
click at [281, 147] on span "**********" at bounding box center [308, 149] width 112 height 5
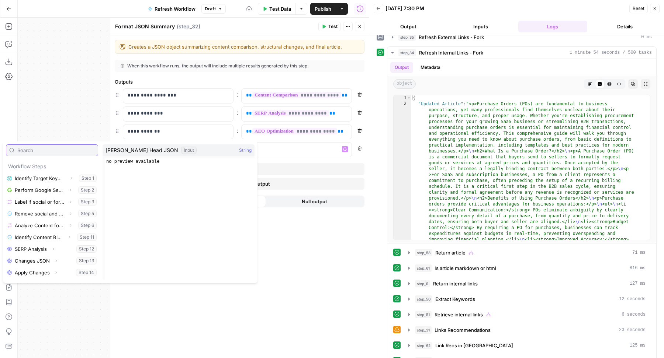
scroll to position [197, 0]
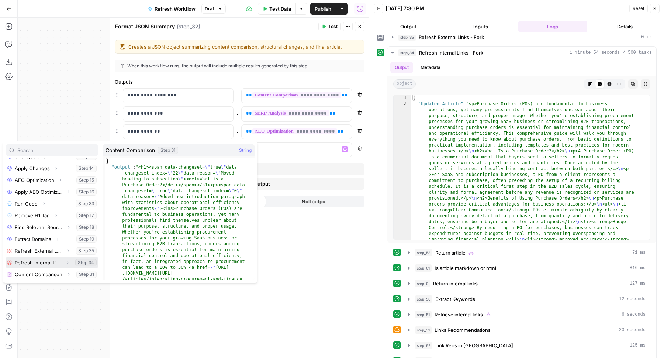
click at [67, 261] on icon "button" at bounding box center [67, 262] width 1 height 3
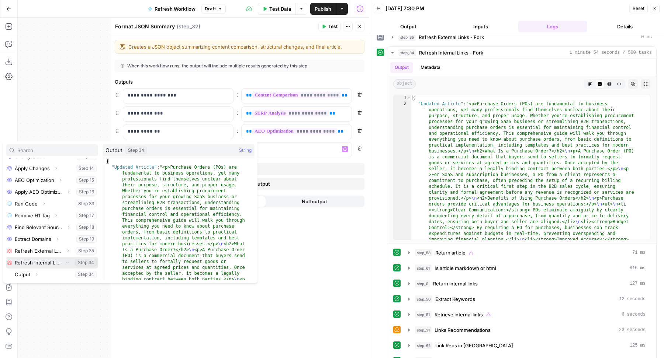
scroll to position [208, 0]
click at [38, 263] on icon "button" at bounding box center [36, 263] width 4 height 4
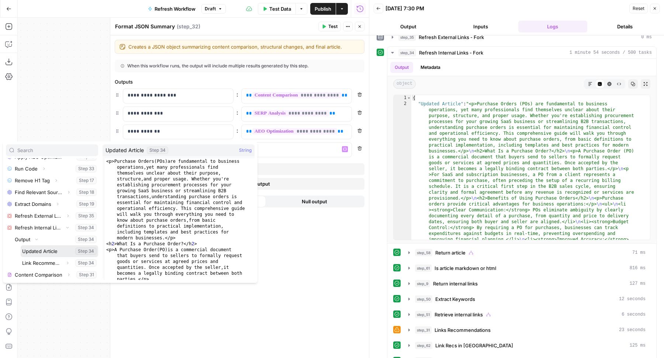
click at [52, 254] on button "Select variable Updated Article" at bounding box center [59, 252] width 77 height 12
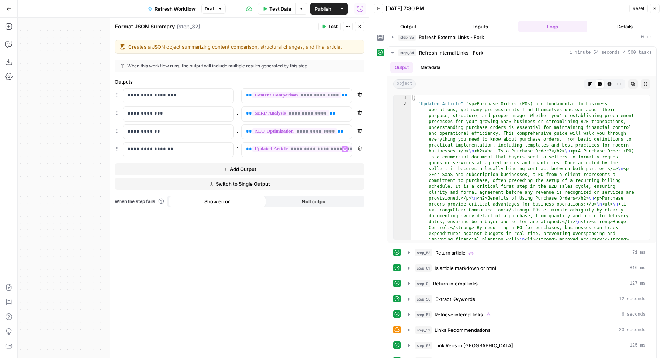
click at [358, 27] on icon "button" at bounding box center [359, 26] width 4 height 4
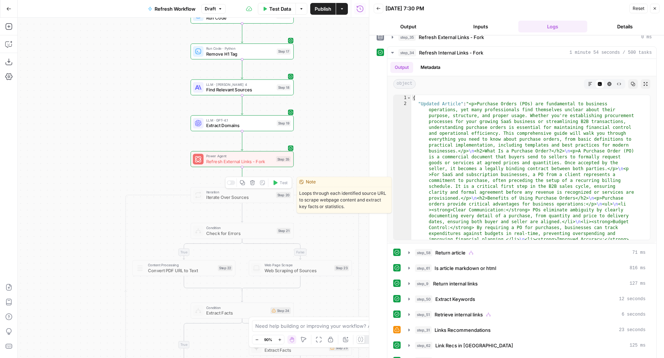
click at [250, 184] on icon "button" at bounding box center [252, 182] width 5 height 5
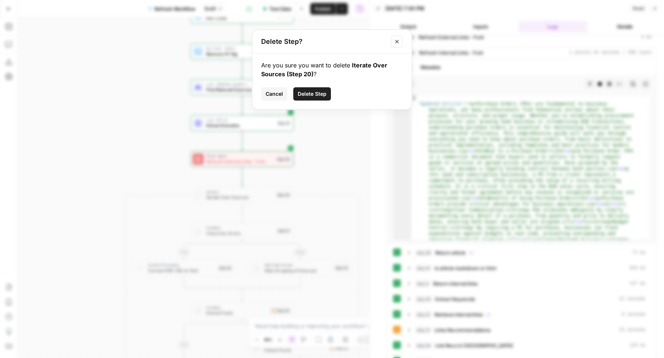
click at [302, 94] on span "Delete Step" at bounding box center [312, 93] width 29 height 7
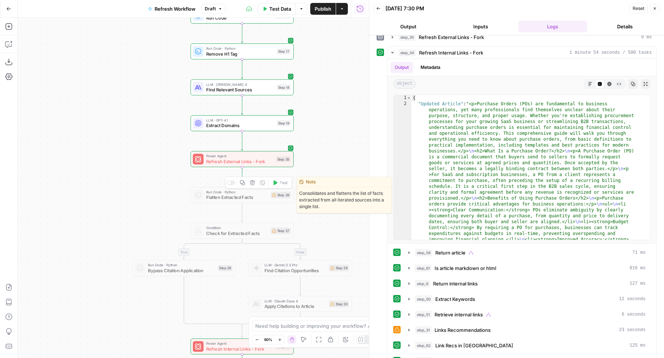
click at [252, 182] on icon "button" at bounding box center [252, 182] width 5 height 5
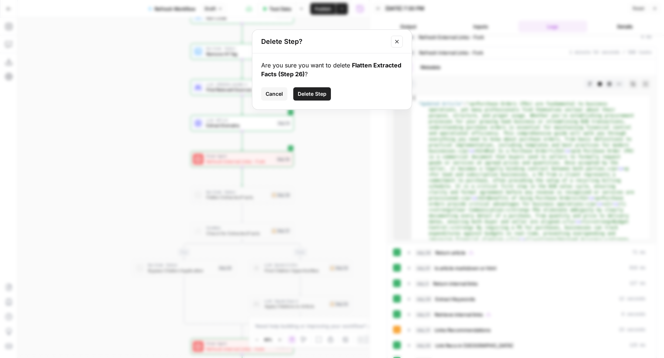
click at [325, 87] on button "Delete Step" at bounding box center [312, 93] width 38 height 13
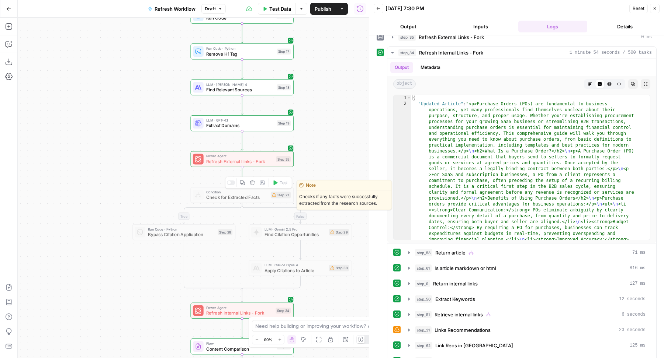
click at [255, 186] on button "Delete step" at bounding box center [252, 183] width 8 height 8
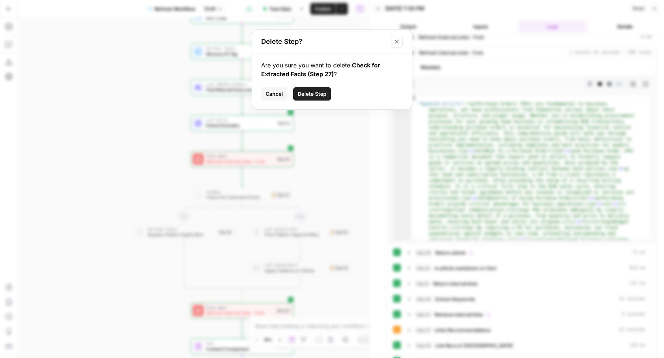
click at [316, 94] on span "Delete Step" at bounding box center [312, 93] width 29 height 7
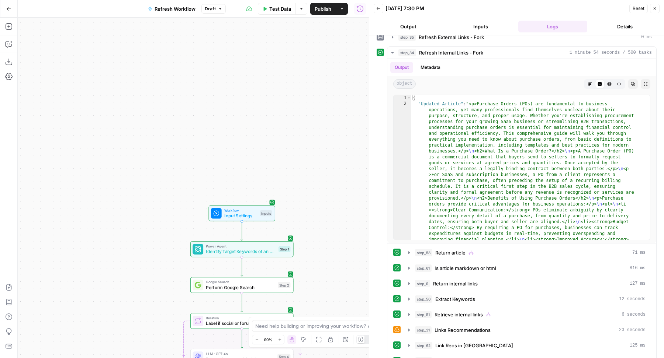
click at [318, 10] on span "Publish" at bounding box center [323, 8] width 17 height 7
click at [655, 8] on icon "button" at bounding box center [655, 8] width 3 height 3
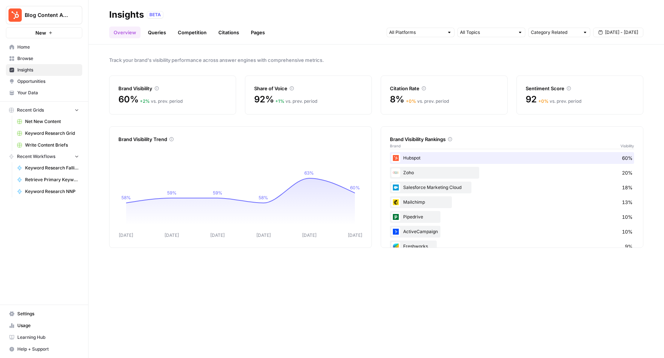
click at [37, 47] on span "Home" at bounding box center [48, 47] width 62 height 7
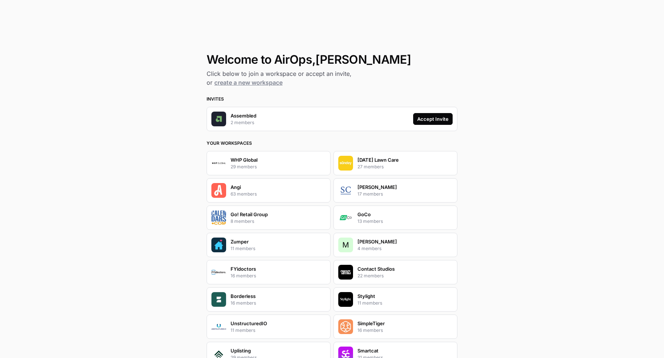
click at [424, 119] on div "Accept Invite" at bounding box center [432, 118] width 31 height 7
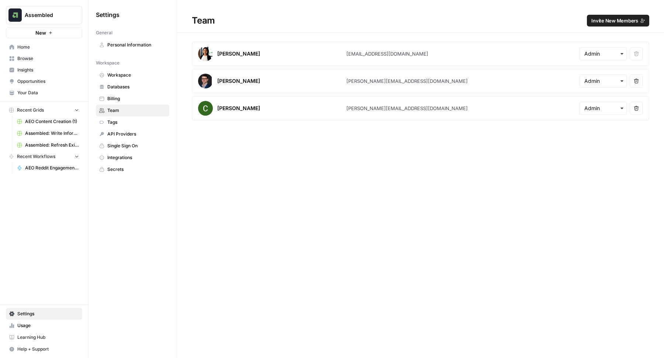
click at [595, 21] on span "Invite New Members" at bounding box center [614, 20] width 47 height 7
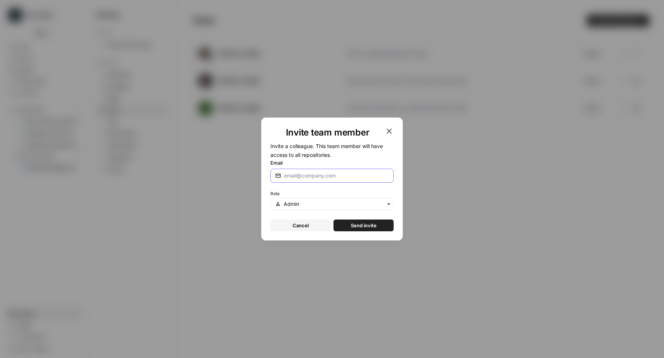
click at [370, 178] on input "Email" at bounding box center [336, 175] width 105 height 7
type input "[PERSON_NAME][EMAIL_ADDRESS][DOMAIN_NAME]"
click at [381, 228] on button "Send invite" at bounding box center [363, 226] width 60 height 12
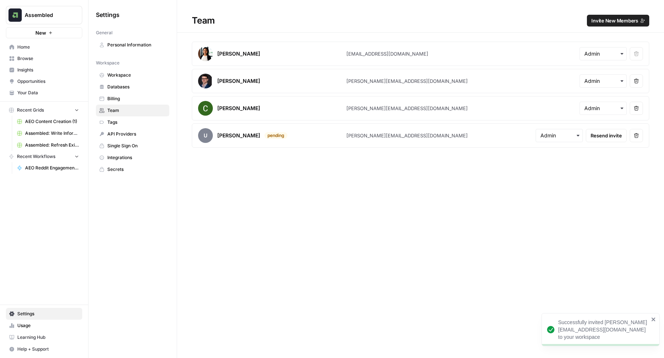
click at [31, 47] on span "Home" at bounding box center [48, 47] width 62 height 7
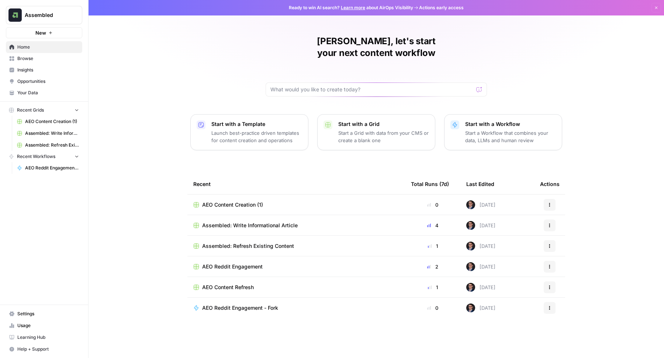
click at [151, 58] on div "[PERSON_NAME], let's start your next content workflow Start with a Template Lau…" at bounding box center [376, 179] width 575 height 358
click at [28, 311] on link "Settings" at bounding box center [44, 314] width 76 height 12
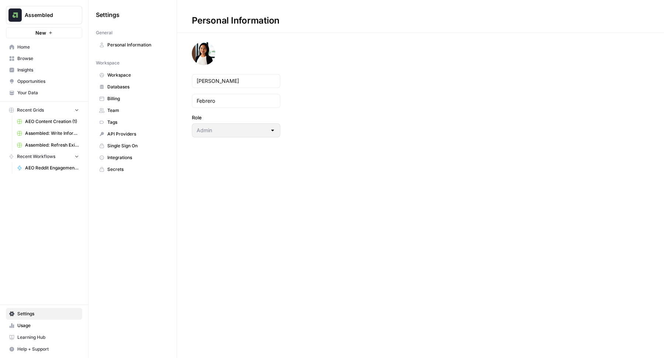
click at [121, 110] on span "Team" at bounding box center [136, 110] width 59 height 7
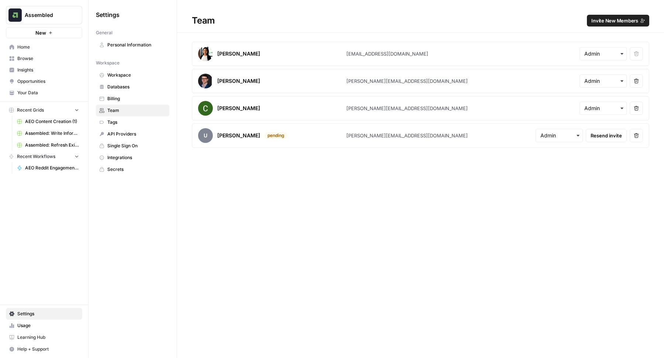
click at [610, 22] on span "Invite New Members" at bounding box center [614, 20] width 47 height 7
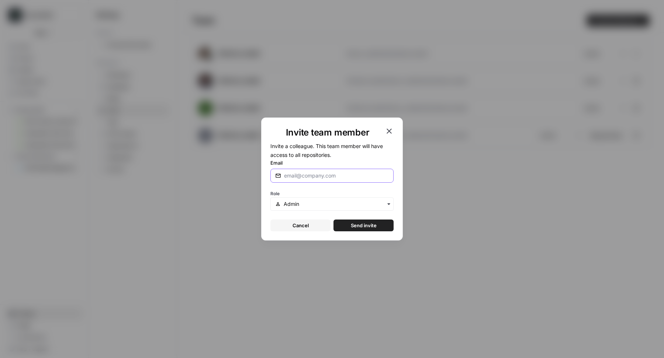
click at [363, 177] on input "Email" at bounding box center [336, 175] width 105 height 7
paste input "[PERSON_NAME][EMAIL_ADDRESS][DOMAIN_NAME]"
drag, startPoint x: 289, startPoint y: 176, endPoint x: 273, endPoint y: 176, distance: 15.5
click at [273, 176] on div "[PERSON_NAME][EMAIL_ADDRESS][DOMAIN_NAME]" at bounding box center [331, 176] width 123 height 14
type input "[PERSON_NAME][EMAIL_ADDRESS][DOMAIN_NAME]"
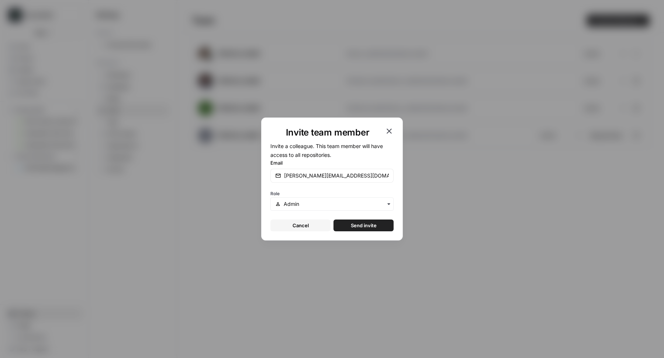
click at [371, 223] on span "Send invite" at bounding box center [364, 225] width 26 height 7
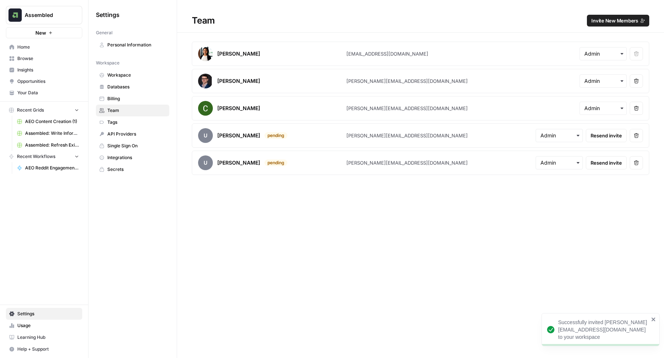
click at [603, 23] on span "Invite New Members" at bounding box center [614, 20] width 47 height 7
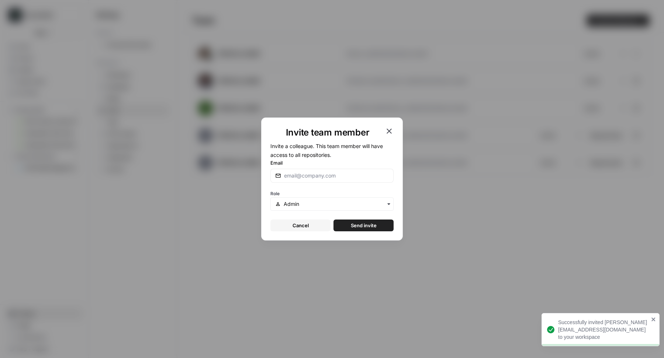
click at [299, 182] on div at bounding box center [331, 176] width 123 height 14
paste input "[EMAIL_ADDRESS][DOMAIN_NAME]"
type input "[EMAIL_ADDRESS][DOMAIN_NAME]"
click at [354, 224] on span "Send invite" at bounding box center [364, 225] width 26 height 7
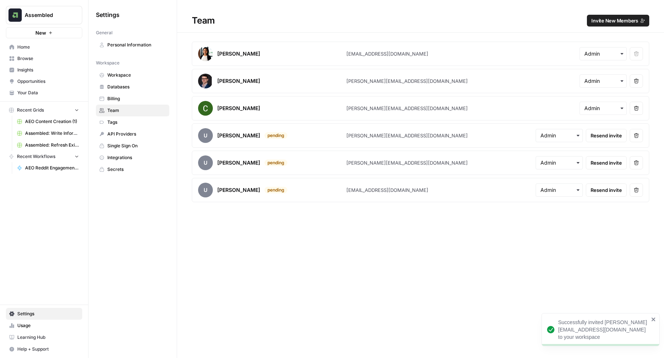
click at [336, 250] on div "Team Invite New Members [PERSON_NAME] Febrero [EMAIL_ADDRESS][DOMAIN_NAME] Remo…" at bounding box center [420, 179] width 487 height 358
click at [33, 49] on span "Home" at bounding box center [48, 47] width 62 height 7
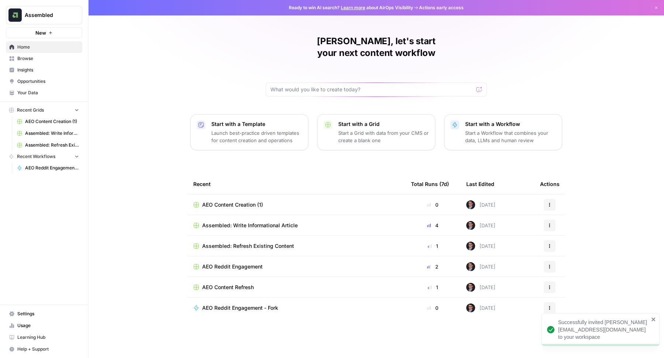
click at [179, 74] on div "[PERSON_NAME], let's start your next content workflow Start with a Template Lau…" at bounding box center [376, 179] width 575 height 358
click at [21, 318] on span "Settings" at bounding box center [48, 314] width 62 height 7
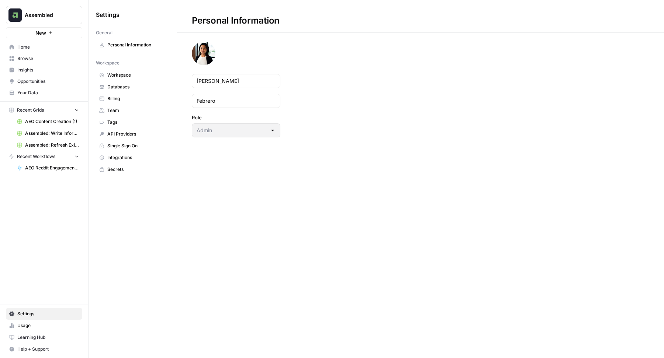
click at [117, 110] on span "Team" at bounding box center [136, 110] width 59 height 7
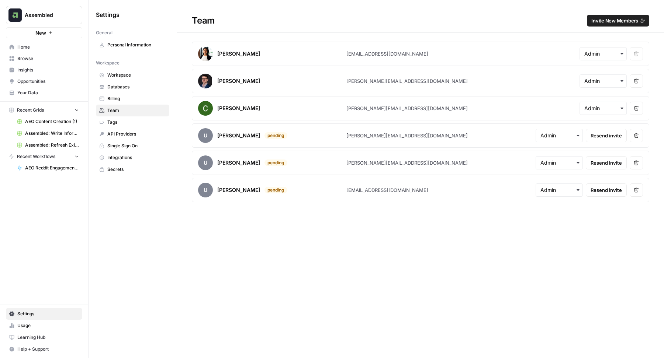
click at [46, 51] on link "Home" at bounding box center [44, 47] width 76 height 12
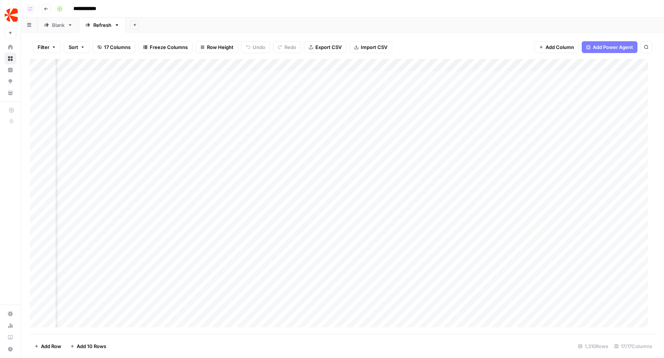
scroll to position [0, 777]
click at [177, 66] on div "Add Column" at bounding box center [342, 197] width 625 height 276
click at [177, 124] on span "Hide Column" at bounding box center [184, 127] width 65 height 7
click at [173, 66] on div "Add Column" at bounding box center [342, 197] width 625 height 276
click at [172, 128] on span "Hide Column" at bounding box center [184, 127] width 65 height 7
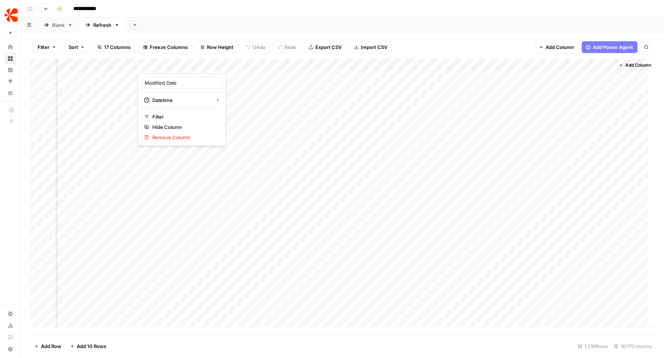
scroll to position [0, 716]
click at [333, 77] on div "Add Column" at bounding box center [342, 197] width 625 height 276
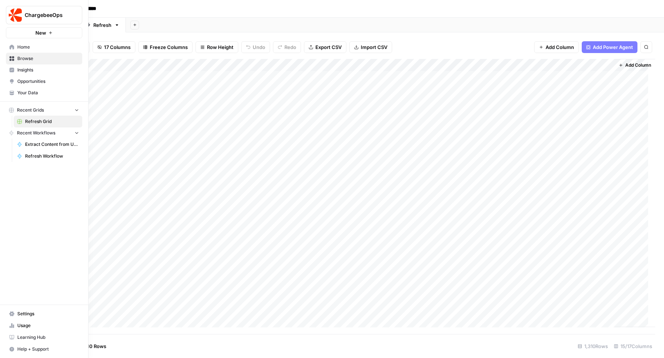
click at [28, 90] on span "Your Data" at bounding box center [48, 93] width 62 height 7
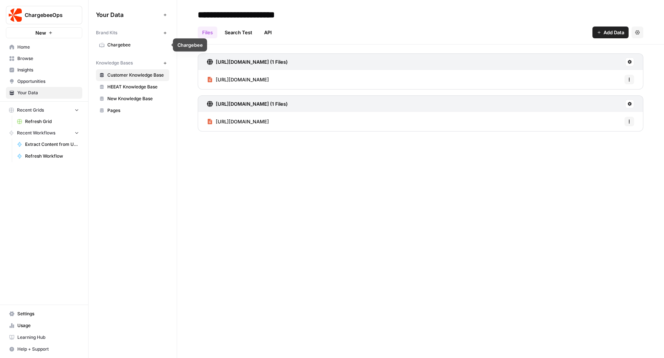
click at [127, 48] on span "Chargebee" at bounding box center [136, 45] width 59 height 7
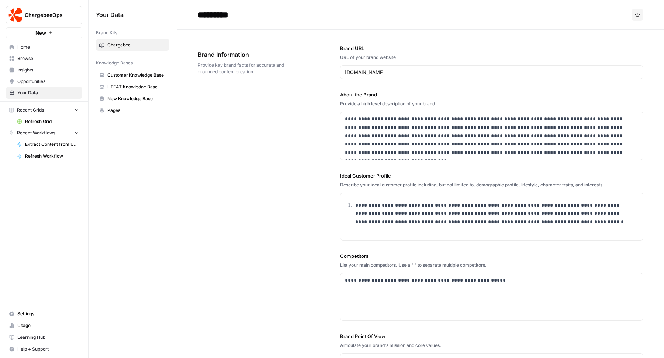
click at [392, 67] on div "[DOMAIN_NAME]" at bounding box center [491, 72] width 303 height 14
click at [383, 71] on input "[DOMAIN_NAME]" at bounding box center [492, 72] width 294 height 7
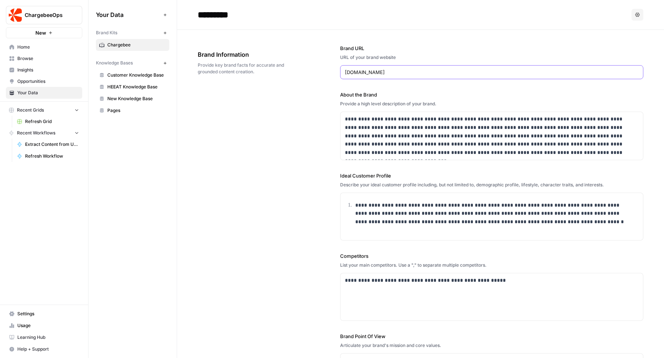
click at [383, 71] on input "[DOMAIN_NAME]" at bounding box center [492, 72] width 294 height 7
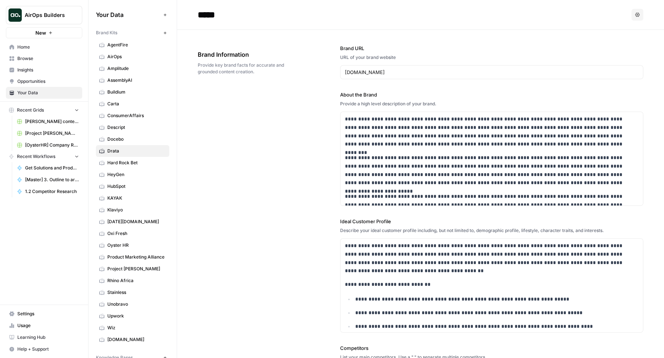
click at [44, 46] on span "Home" at bounding box center [48, 47] width 62 height 7
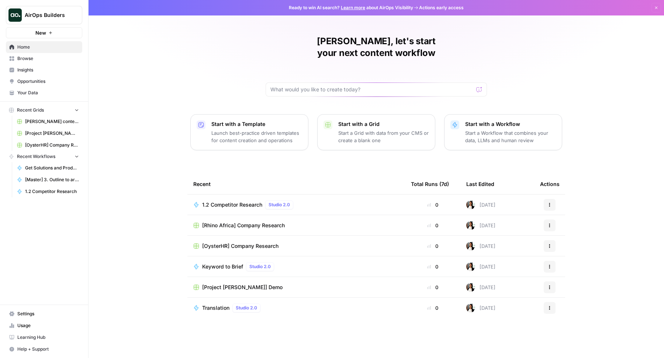
click at [44, 63] on link "Browse" at bounding box center [44, 59] width 76 height 12
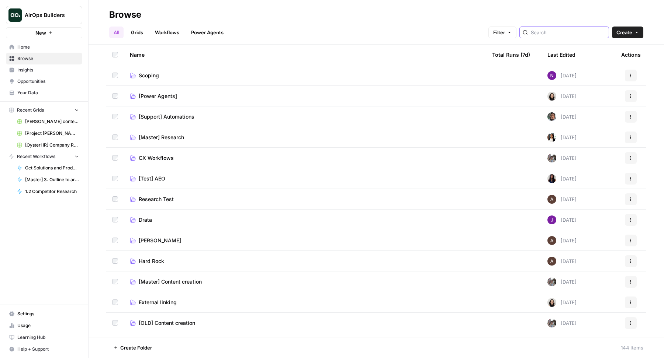
click at [560, 35] on input "search" at bounding box center [568, 32] width 75 height 7
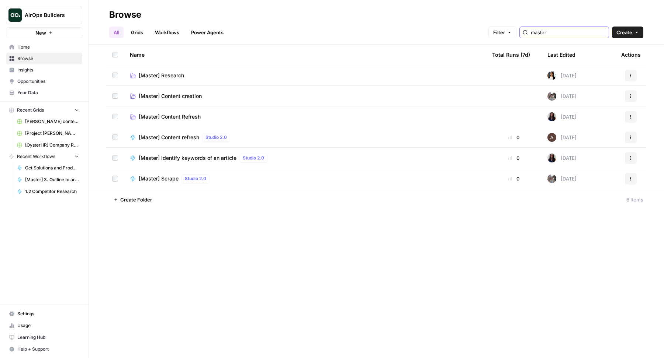
type input "master"
click at [169, 76] on span "[Master] Research" at bounding box center [161, 75] width 45 height 7
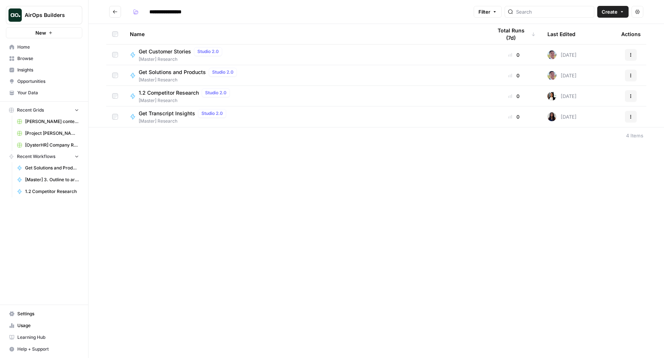
click at [47, 146] on span "[OysterHR] Company Research" at bounding box center [52, 145] width 54 height 7
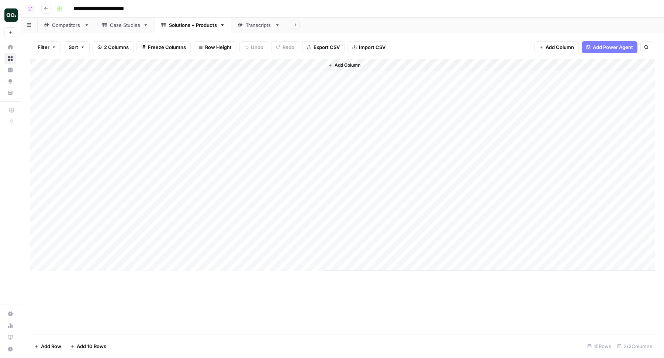
click at [123, 17] on header "**********" at bounding box center [342, 9] width 643 height 18
click at [121, 19] on link "Case Studies" at bounding box center [125, 25] width 59 height 15
click at [79, 24] on div "Competitors" at bounding box center [66, 24] width 29 height 7
click at [251, 23] on div "Transcripts" at bounding box center [259, 24] width 26 height 7
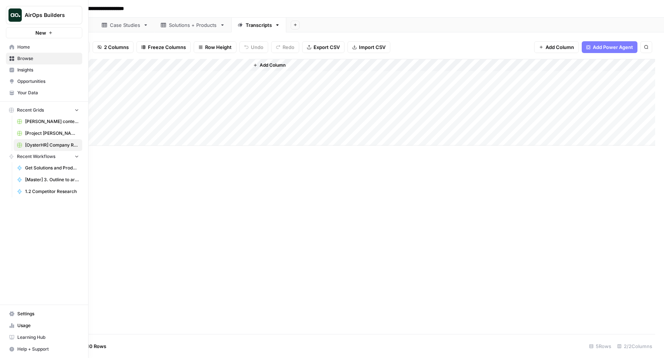
click at [22, 49] on span "Home" at bounding box center [48, 47] width 62 height 7
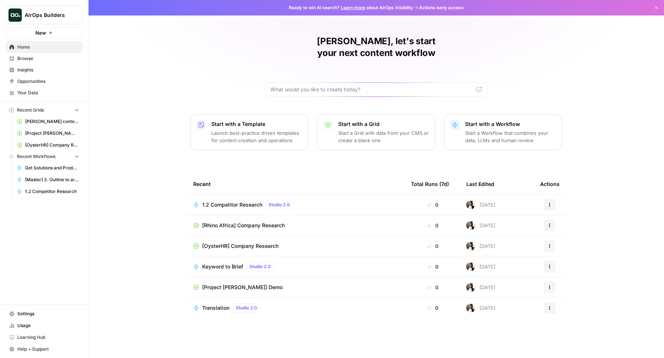
click at [35, 60] on span "Browse" at bounding box center [48, 58] width 62 height 7
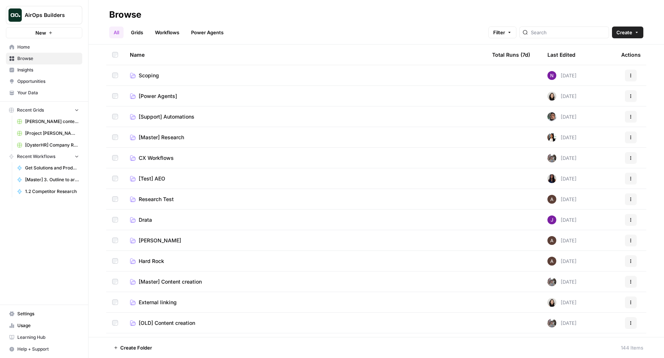
click at [134, 31] on link "Grids" at bounding box center [137, 33] width 21 height 12
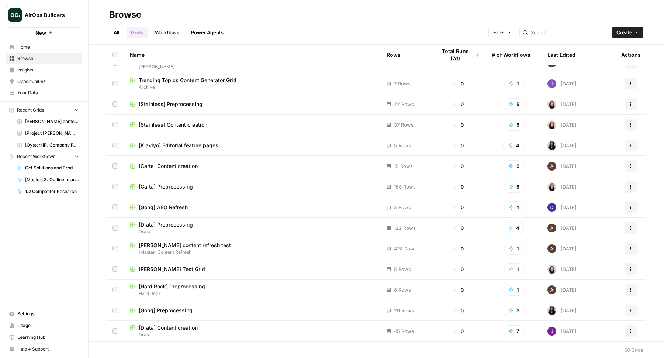
scroll to position [180, 0]
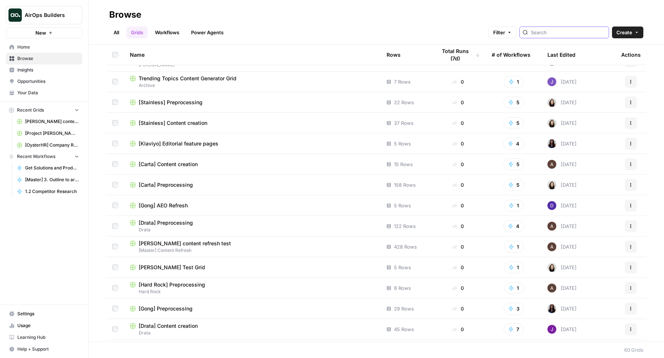
click at [568, 31] on input "search" at bounding box center [568, 32] width 75 height 7
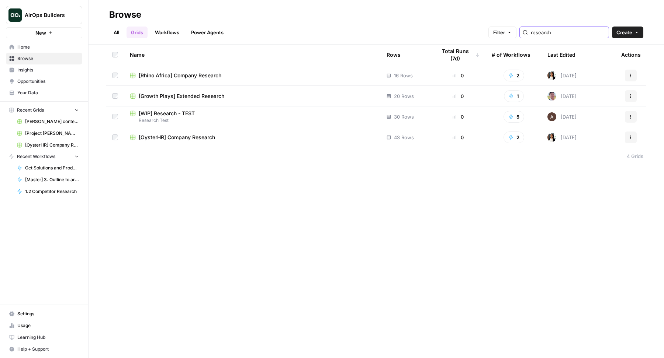
click at [564, 30] on input "research" at bounding box center [568, 32] width 75 height 7
type input "research"
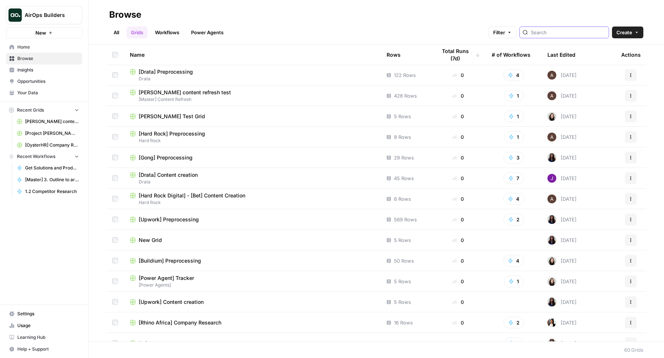
scroll to position [331, 0]
click at [576, 34] on input "search" at bounding box center [568, 32] width 75 height 7
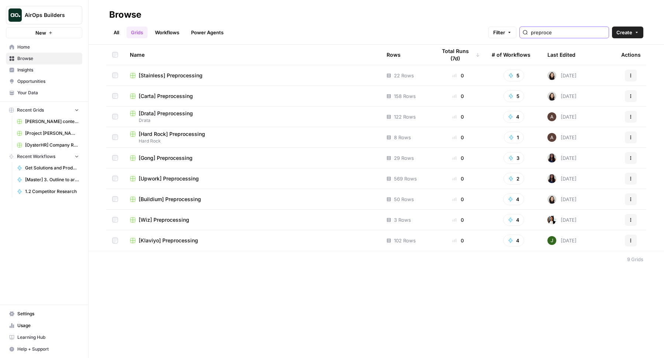
type input "preproce"
click at [186, 238] on span "[Klaviyo] Preprocessing" at bounding box center [168, 240] width 59 height 7
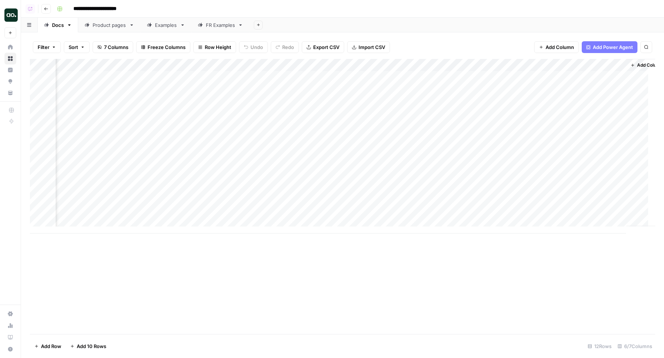
scroll to position [0, 105]
click at [97, 24] on div "Product pages" at bounding box center [110, 24] width 34 height 7
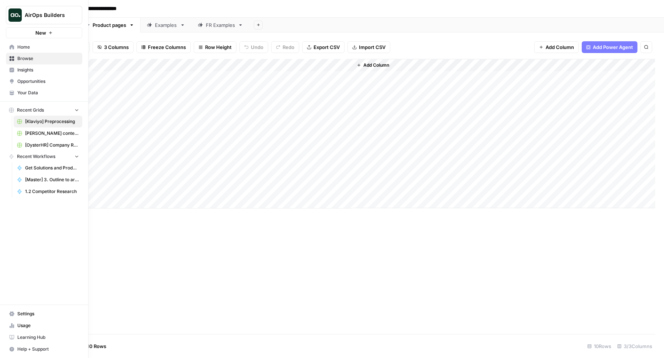
click at [22, 44] on span "Home" at bounding box center [48, 47] width 62 height 7
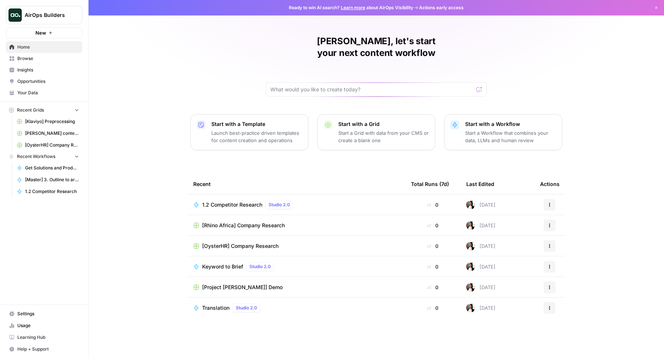
click at [276, 222] on span "[Rhino Africa] Company Research" at bounding box center [243, 225] width 83 height 7
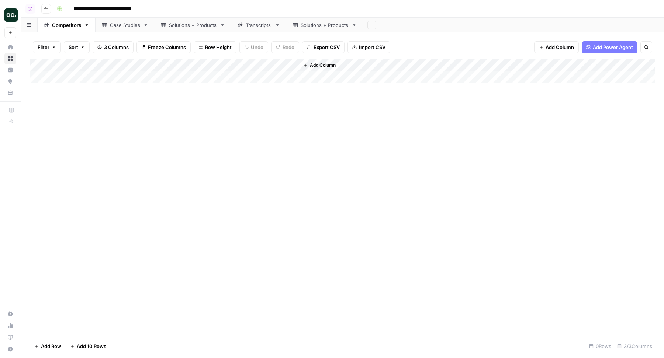
click at [122, 21] on div "Case Studies" at bounding box center [125, 24] width 30 height 7
click at [179, 22] on div "Solutions + Products" at bounding box center [193, 24] width 48 height 7
click at [249, 25] on div "Transcripts" at bounding box center [259, 24] width 26 height 7
click at [311, 27] on div "Solutions + Products" at bounding box center [325, 24] width 48 height 7
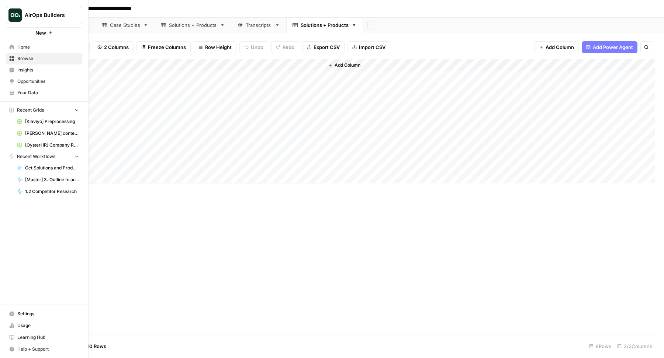
click at [36, 45] on span "Home" at bounding box center [48, 47] width 62 height 7
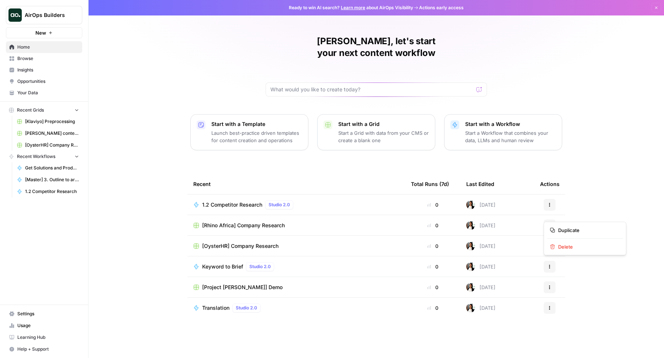
click at [548, 220] on button "Actions" at bounding box center [550, 226] width 12 height 12
click at [559, 231] on span "Duplicate" at bounding box center [587, 230] width 59 height 7
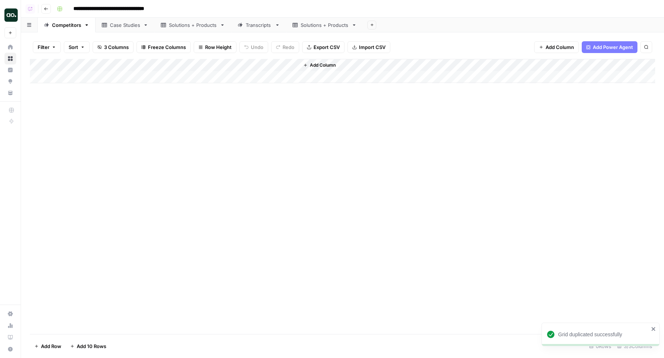
click at [138, 15] on header "**********" at bounding box center [342, 9] width 643 height 18
click at [108, 10] on input "**********" at bounding box center [125, 9] width 110 height 12
drag, startPoint x: 105, startPoint y: 10, endPoint x: 74, endPoint y: 10, distance: 30.6
click at [74, 10] on input "**********" at bounding box center [125, 9] width 110 height 12
click at [174, 9] on input "**********" at bounding box center [123, 9] width 106 height 12
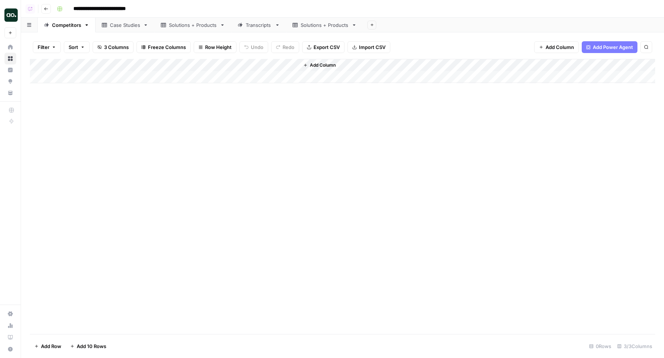
type input "**********"
click at [229, 131] on div "Add Column" at bounding box center [342, 197] width 625 height 276
click at [119, 29] on link "Case Studies" at bounding box center [125, 25] width 59 height 15
click at [174, 23] on div "Solutions + Products" at bounding box center [193, 24] width 48 height 7
click at [252, 23] on div "Transcripts" at bounding box center [259, 24] width 26 height 7
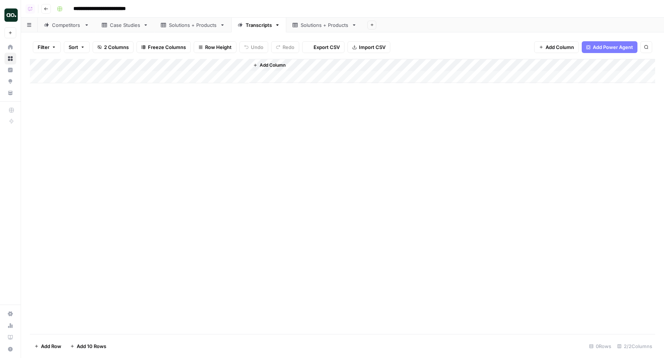
click at [308, 25] on div "Solutions + Products" at bounding box center [325, 24] width 48 height 7
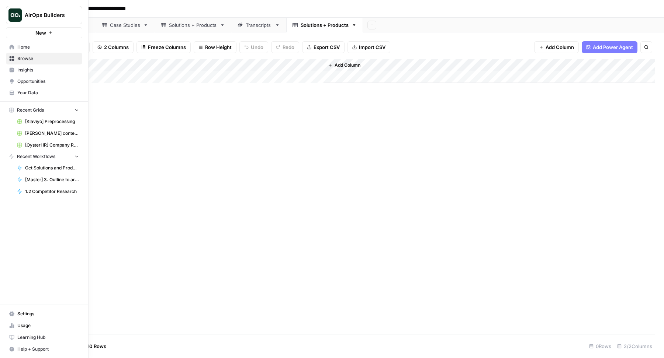
click at [31, 52] on link "Home" at bounding box center [44, 47] width 76 height 12
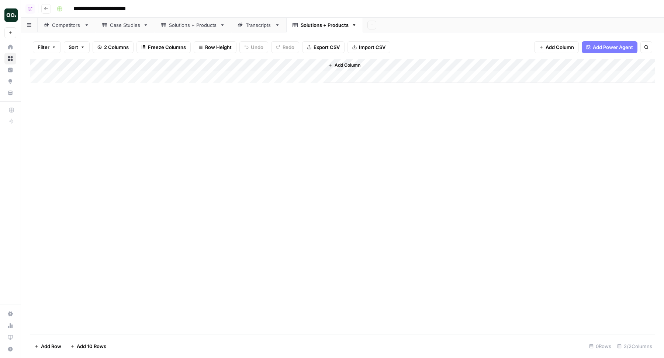
click at [204, 24] on div "Solutions + Products" at bounding box center [193, 24] width 48 height 7
click at [124, 27] on div "Case Studies" at bounding box center [125, 24] width 30 height 7
click at [316, 27] on div "Solutions + Products" at bounding box center [325, 24] width 48 height 7
click at [351, 24] on icon "button" at bounding box center [353, 24] width 5 height 5
click at [369, 66] on span "Delete Sheet" at bounding box center [381, 65] width 35 height 7
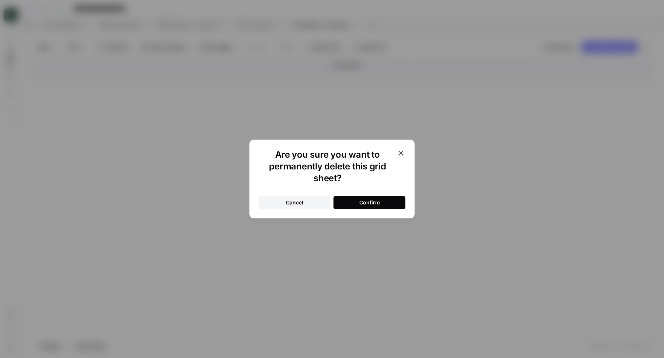
click at [367, 209] on div "Are you sure you want to permanently delete this grid sheet? Cancel Confirm" at bounding box center [331, 179] width 165 height 79
click at [360, 203] on div "Confirm" at bounding box center [369, 202] width 21 height 7
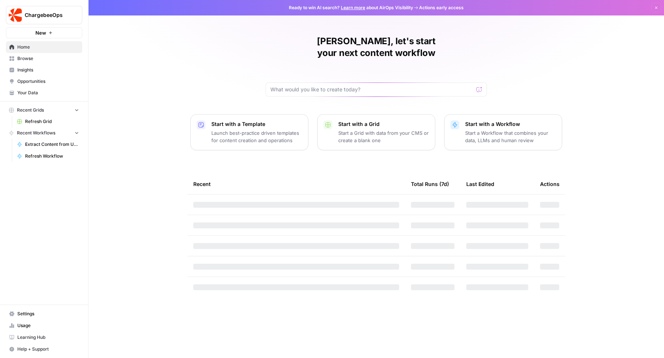
click at [39, 60] on span "Browse" at bounding box center [48, 58] width 62 height 7
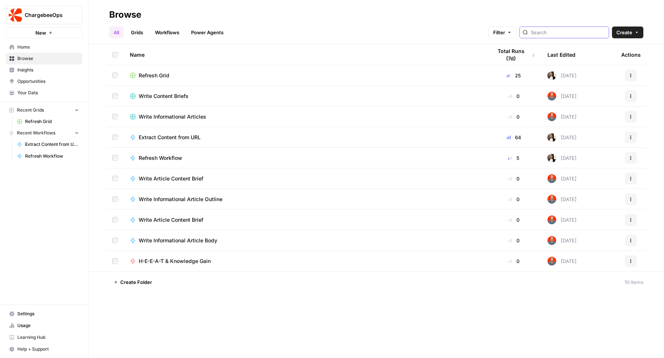
click at [567, 34] on input "search" at bounding box center [568, 32] width 75 height 7
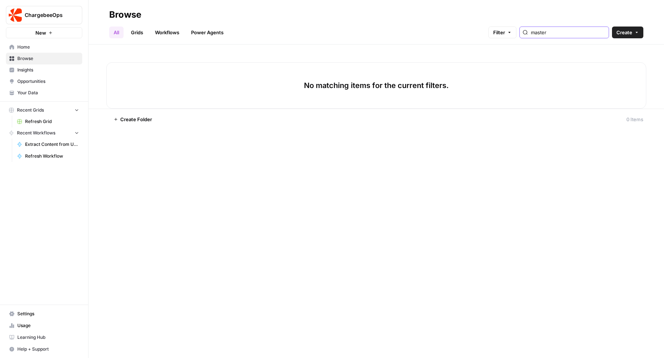
click at [54, 15] on span "ChargebeeOps" at bounding box center [47, 14] width 45 height 7
type input "master"
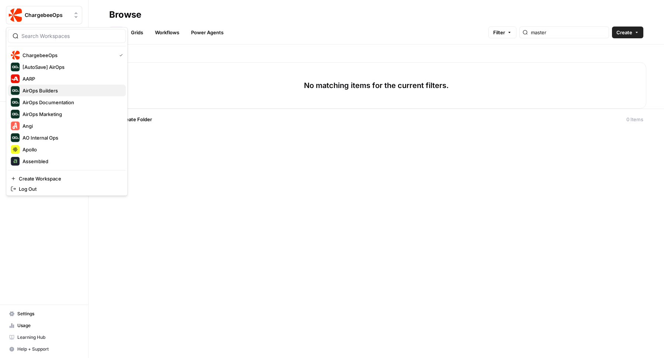
click at [38, 89] on span "AirOps Builders" at bounding box center [70, 90] width 97 height 7
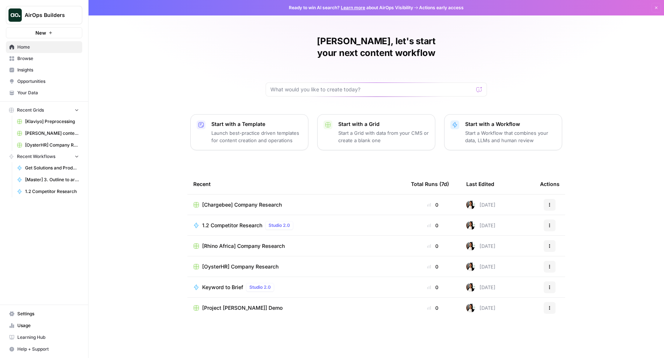
click at [40, 56] on span "Browse" at bounding box center [48, 58] width 62 height 7
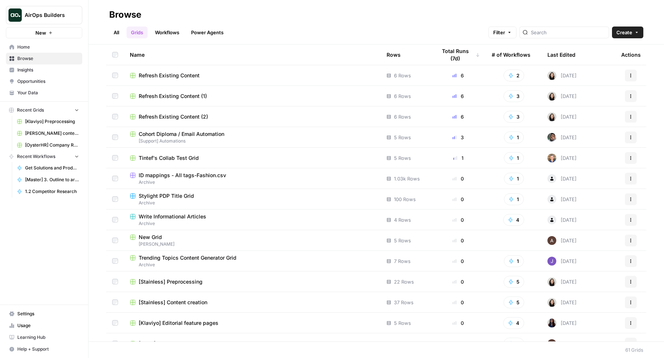
click at [115, 28] on link "All" at bounding box center [116, 33] width 14 height 12
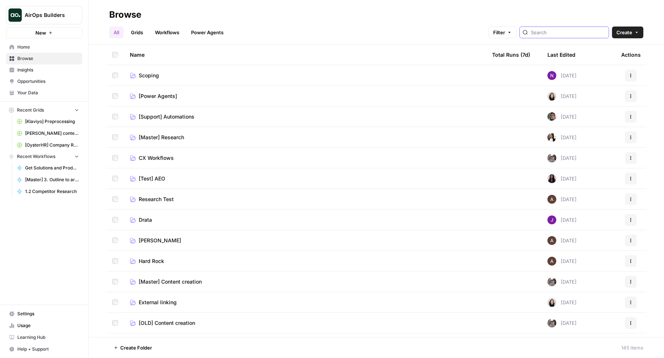
click at [567, 35] on input "search" at bounding box center [568, 32] width 75 height 7
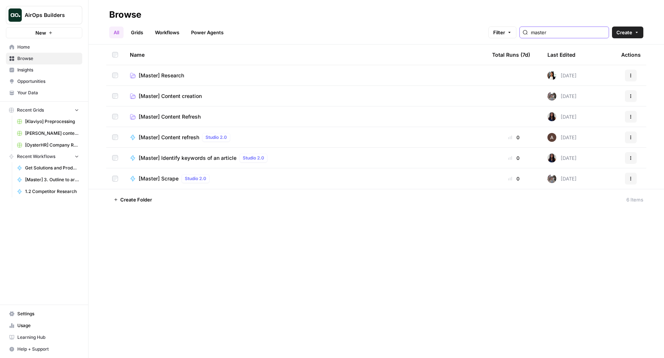
type input "master"
click at [170, 73] on span "[Master] Research" at bounding box center [161, 75] width 45 height 7
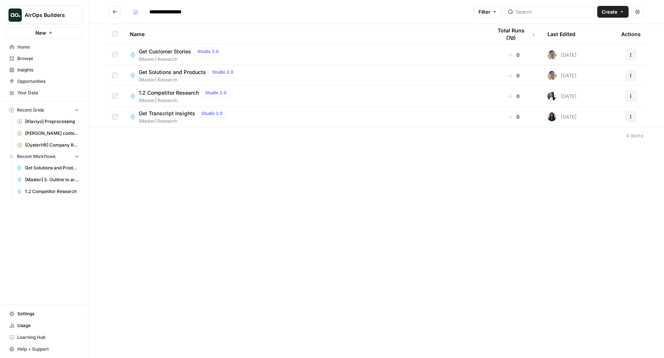
click at [155, 53] on span "Get Customer Stories" at bounding box center [165, 51] width 52 height 7
click at [159, 68] on div "Get Solutions and Products Studio 2.0" at bounding box center [189, 72] width 101 height 9
click at [162, 94] on span "1.2 Competitor Research" at bounding box center [169, 92] width 60 height 7
click at [169, 110] on span "Get Transcript Insights" at bounding box center [167, 113] width 56 height 7
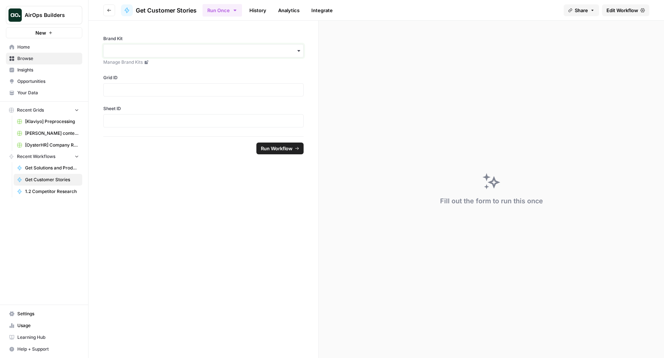
click at [239, 50] on input "Brand Kit" at bounding box center [203, 50] width 191 height 7
click at [192, 196] on form "Brand Kit Manage Brand Kits Grid ID Sheet ID Run Workflow" at bounding box center [204, 190] width 230 height 338
click at [21, 93] on span "Your Data" at bounding box center [48, 93] width 62 height 7
click at [196, 51] on input "Brand Kit" at bounding box center [203, 50] width 191 height 7
type input "char"
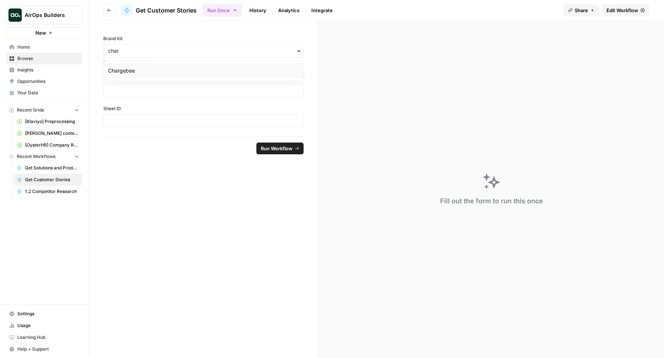
click at [203, 70] on div "Chargebee" at bounding box center [204, 71] width 200 height 14
click at [147, 88] on input "Grid ID" at bounding box center [203, 90] width 191 height 7
paste input "34326"
type input "34326"
click at [198, 124] on input "Sheet ID" at bounding box center [203, 121] width 191 height 7
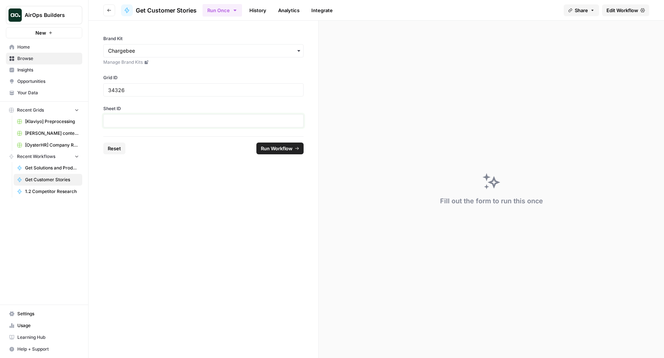
paste input "44218"
type input "44218"
click at [287, 146] on span "Run Workflow" at bounding box center [277, 148] width 32 height 7
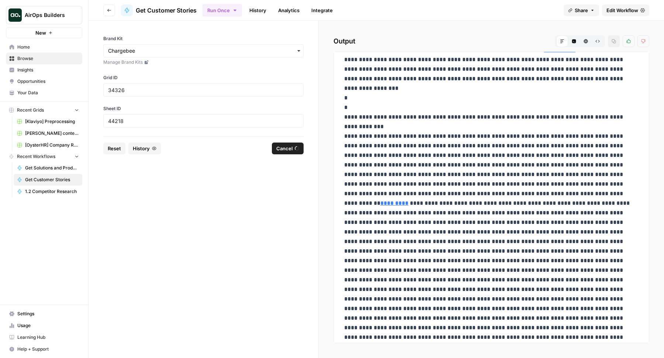
scroll to position [7115, 0]
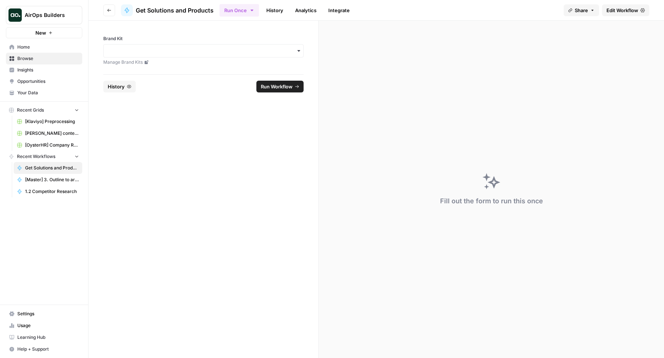
click at [190, 58] on div "Brand Kit Manage Brand Kits" at bounding box center [203, 50] width 200 height 30
click at [187, 57] on div "button" at bounding box center [203, 50] width 200 height 13
click at [182, 54] on input "Brand Kit" at bounding box center [203, 50] width 191 height 7
type input "cha"
click at [161, 72] on div "Chargebee" at bounding box center [204, 71] width 200 height 14
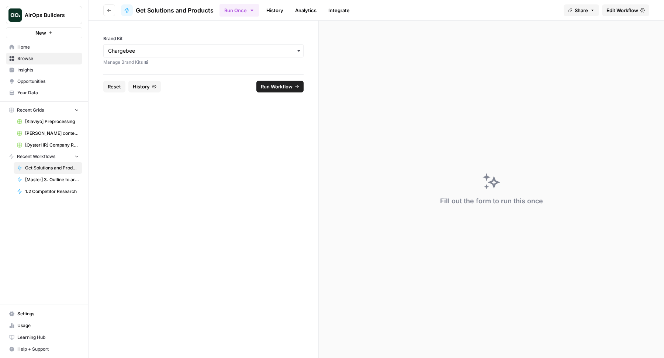
click at [286, 87] on span "Run Workflow" at bounding box center [277, 86] width 32 height 7
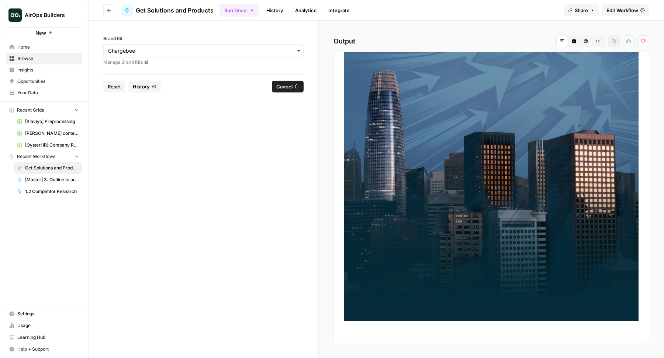
scroll to position [18651, 0]
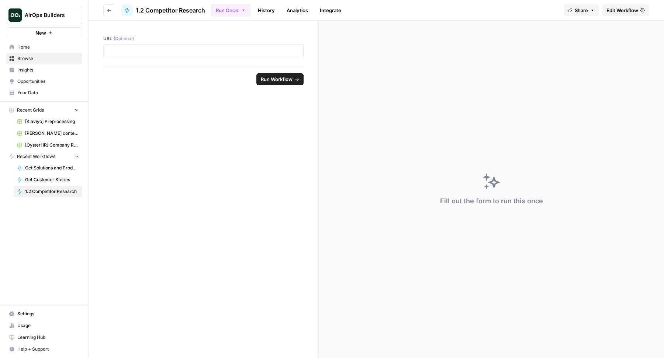
click at [219, 46] on div at bounding box center [203, 51] width 200 height 14
click at [196, 52] on p at bounding box center [203, 51] width 191 height 7
click at [268, 79] on span "Run Workflow" at bounding box center [277, 79] width 32 height 7
click at [263, 77] on span "Run Workflow" at bounding box center [277, 79] width 32 height 7
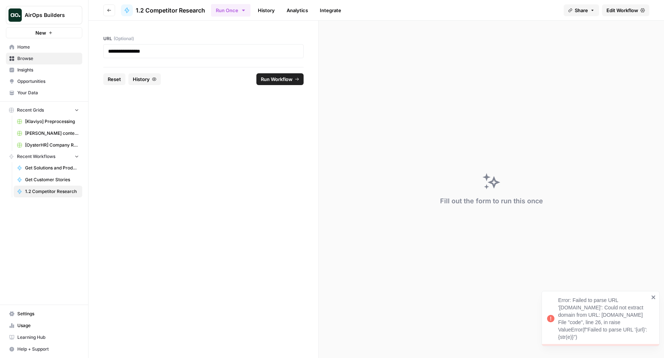
click at [264, 15] on link "History" at bounding box center [266, 10] width 26 height 12
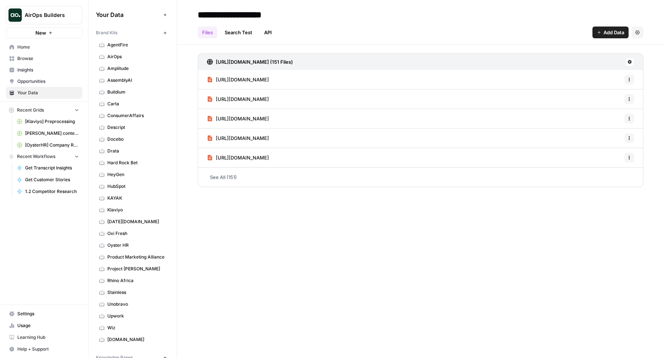
click at [163, 32] on icon "button" at bounding box center [165, 33] width 4 height 4
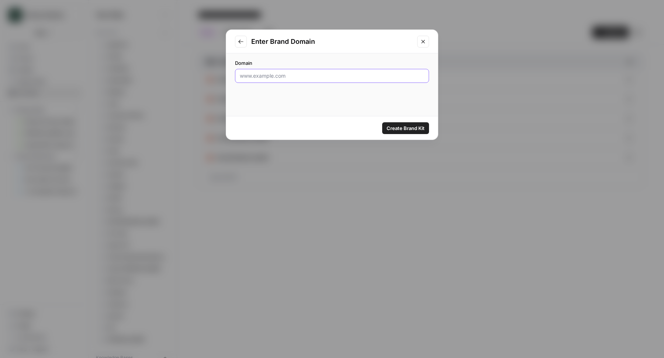
click at [249, 73] on input "Domain" at bounding box center [332, 75] width 184 height 7
paste input "[DOMAIN_NAME]"
type input "[DOMAIN_NAME]"
click at [403, 128] on span "Create Brand Kit" at bounding box center [406, 128] width 38 height 7
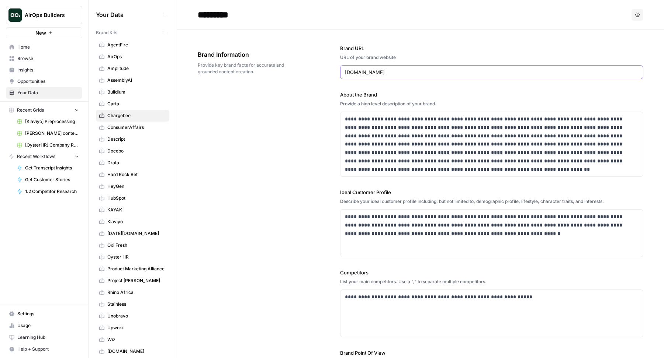
click at [398, 70] on input "[DOMAIN_NAME]" at bounding box center [492, 72] width 294 height 7
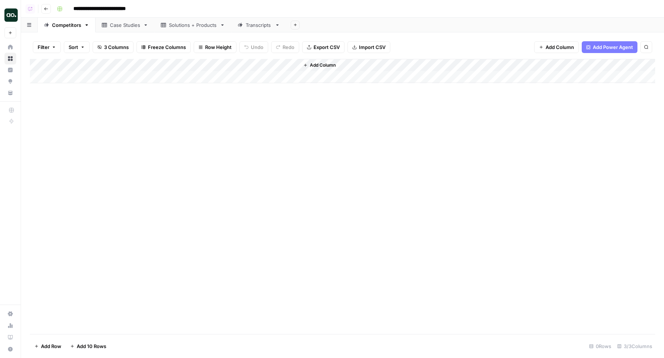
click at [170, 23] on div "Solutions + Products" at bounding box center [193, 24] width 48 height 7
click at [117, 21] on div "Case Studies" at bounding box center [125, 24] width 30 height 7
